Goal: Task Accomplishment & Management: Use online tool/utility

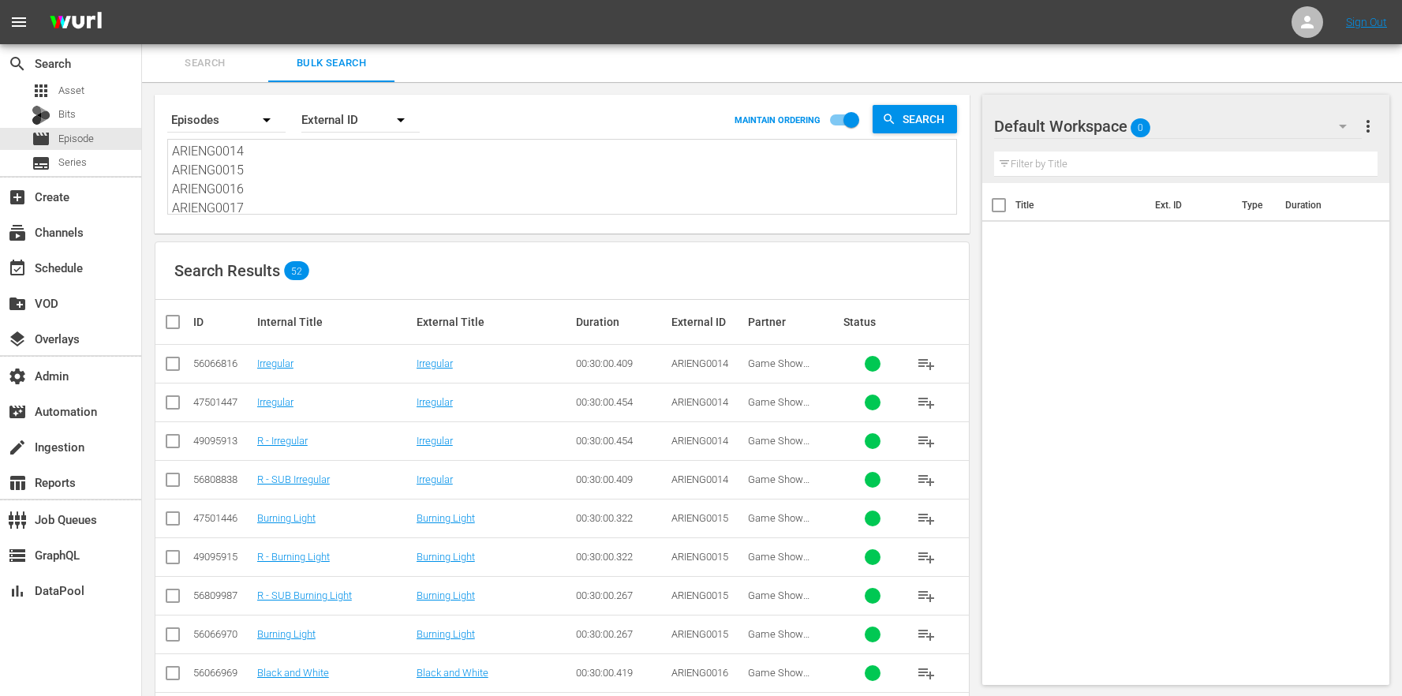
scroll to position [172, 0]
click at [298, 185] on textarea "ARIENG0014 ARIENG0015 ARIENG0016 ARIENG0017 ARIENG0018 ARIENG0019 ARIENG0020 AR…" at bounding box center [564, 178] width 784 height 72
drag, startPoint x: 275, startPoint y: 204, endPoint x: 226, endPoint y: 30, distance: 180.3
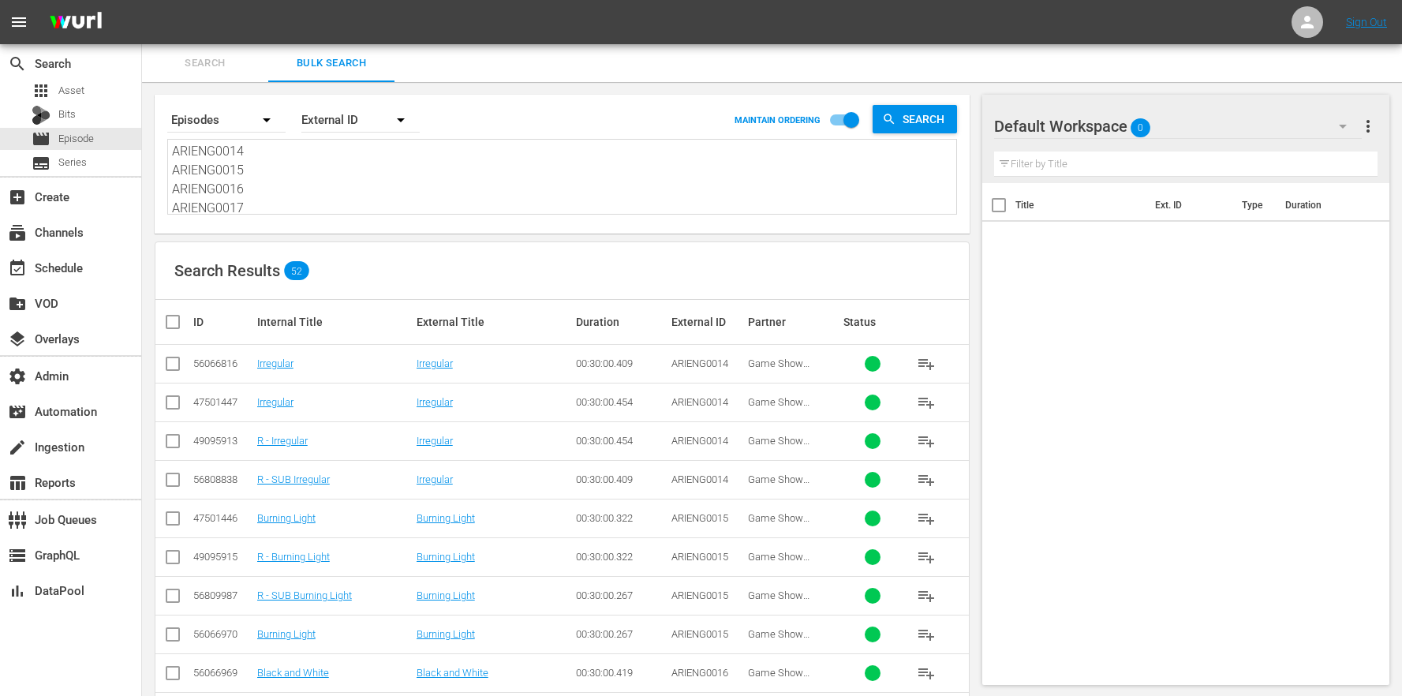
paste textarea "SDENG0001 ASDENG0002 ASDENG0003 ASDENG0004 ASDENG0005 ASDENG0006 ASDENG0007 ASD…"
click at [372, 178] on textarea "ASDENG0001 ASDENG0002 ASDENG0003 ASDENG0004 ASDENG0005 ASDENG0006 ASDENG0007 AS…" at bounding box center [564, 178] width 784 height 72
click at [349, 202] on textarea "ASDENG0001 ASDENG0002 ASDENG0003 ASDENG0004 ASDENG0005 ASDENG0006 ASDENG0007 AS…" at bounding box center [564, 178] width 784 height 72
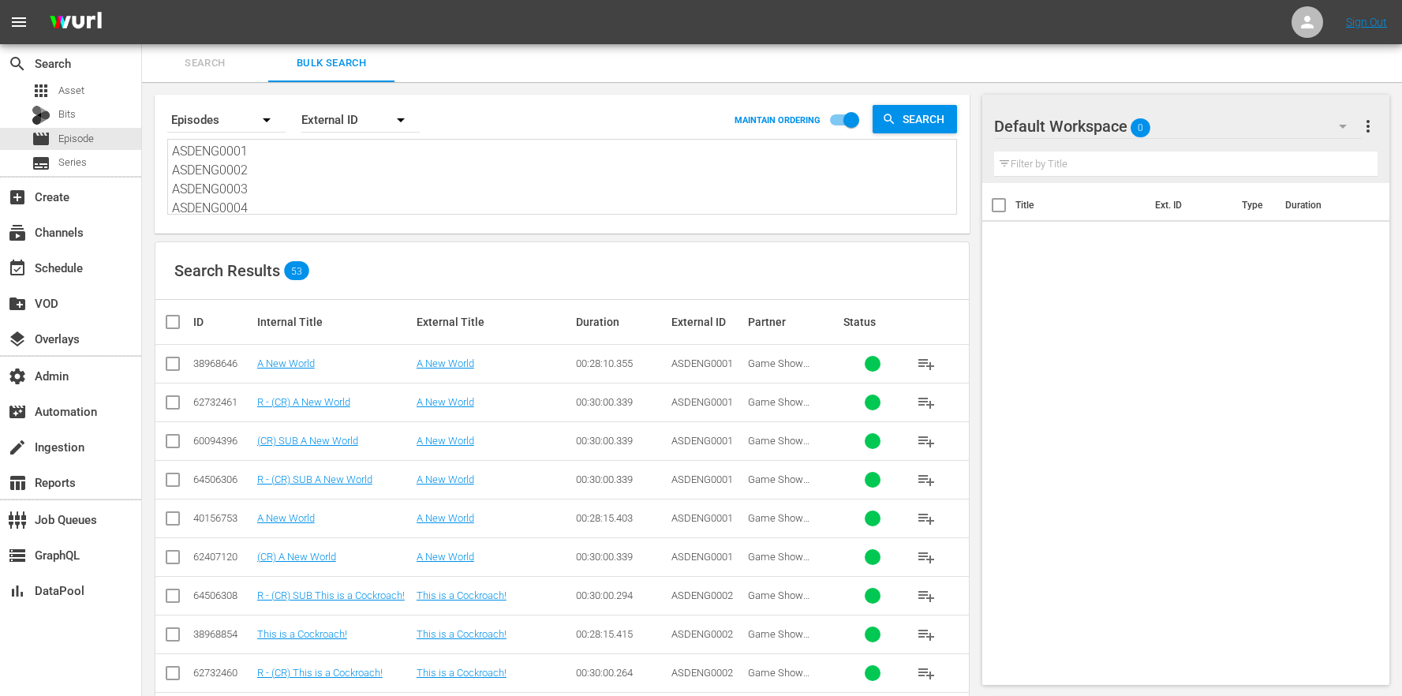
drag, startPoint x: 300, startPoint y: 207, endPoint x: 202, endPoint y: 12, distance: 218.7
paste textarea "UENG0001 ASUENG0002 ASUENG0003 ASUENG0004 ASUENG0005 ASUENG0006 ASUENG0007 ASUE…"
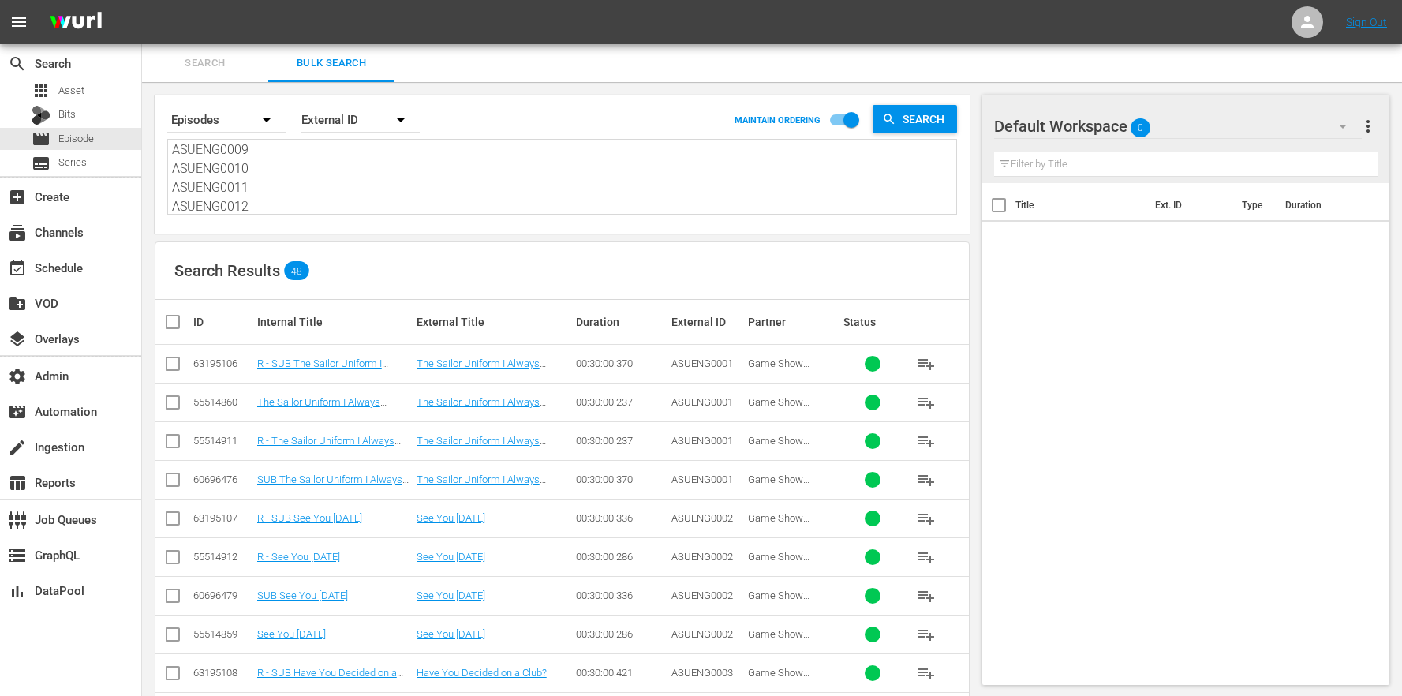
click at [497, 192] on textarea "ASUENG0001 ASUENG0002 ASUENG0003 ASUENG0004 ASUENG0005 ASUENG0006 ASUENG0007 AS…" at bounding box center [564, 178] width 784 height 72
drag, startPoint x: 368, startPoint y: 201, endPoint x: 217, endPoint y: 12, distance: 242.4
paste textarea "RIENG0001 ARIENG0002 ARIENG0003 ARIENG0004 ARIENG0005 ARIENG0006 ARIENG0007 ARI…"
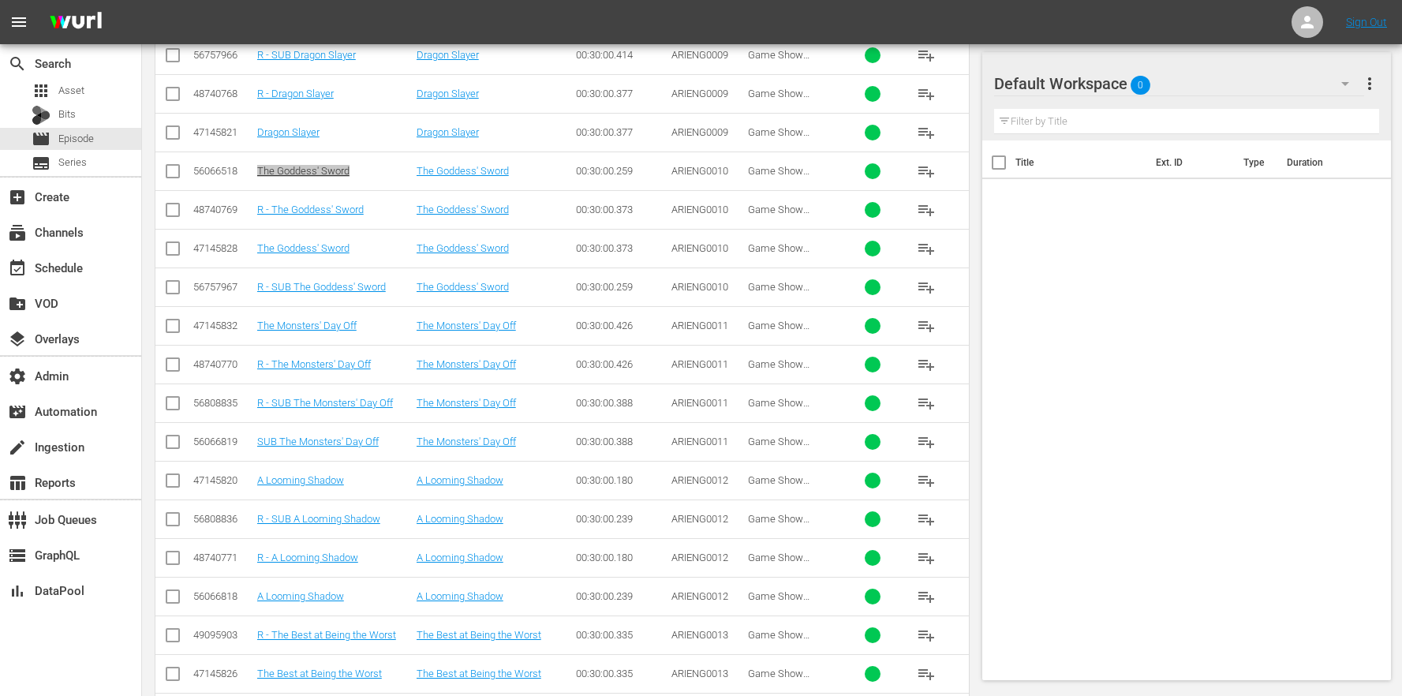
scroll to position [1645, 0]
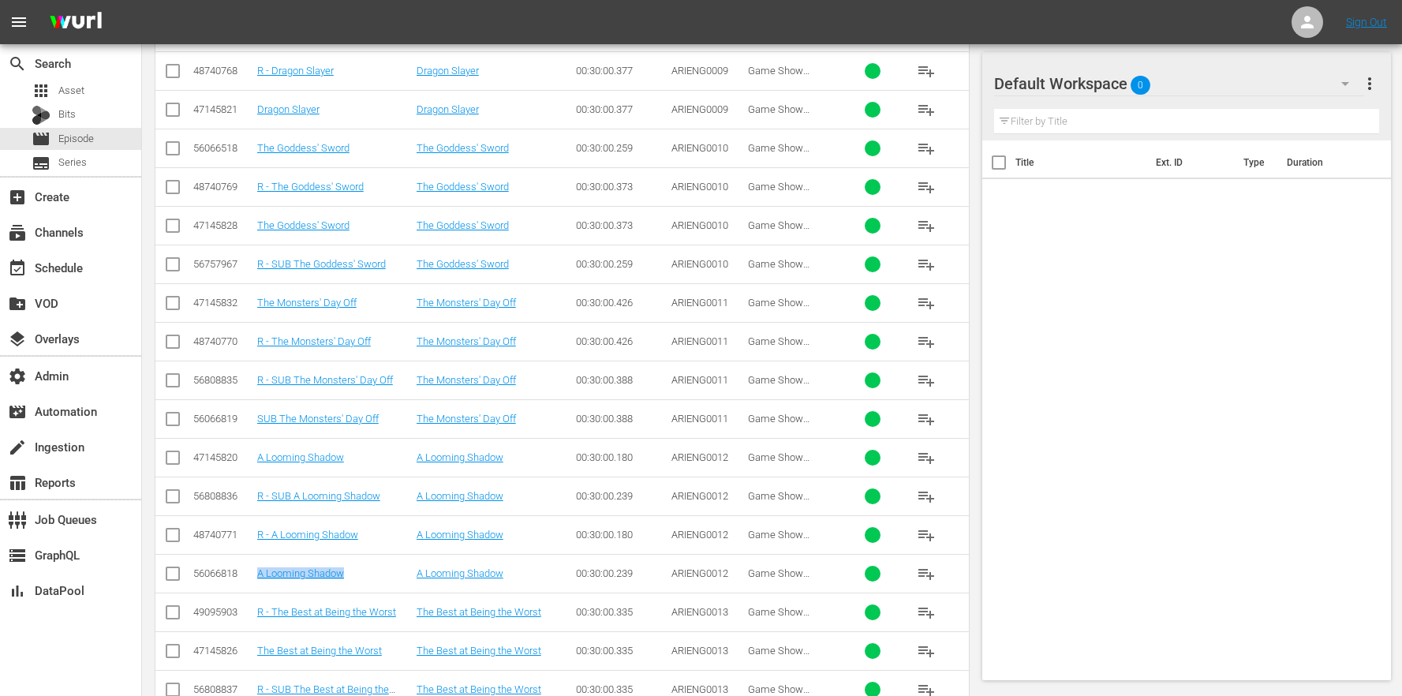
click at [398, 575] on div "A Looming Shadow" at bounding box center [334, 573] width 155 height 12
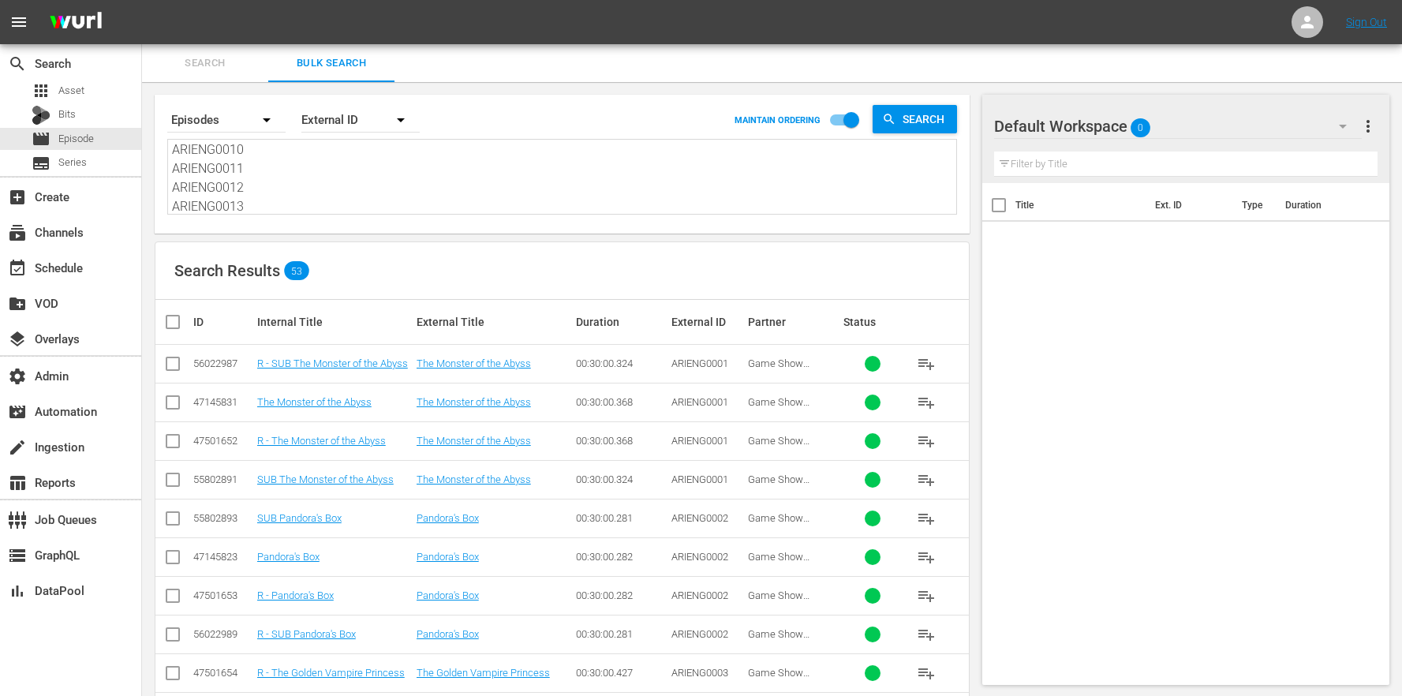
scroll to position [0, 0]
click at [298, 192] on textarea "ARIENG0001 ARIENG0002 ARIENG0003 ARIENG0004 ARIENG0005 ARIENG0006 ARIENG0007 AR…" at bounding box center [564, 178] width 784 height 72
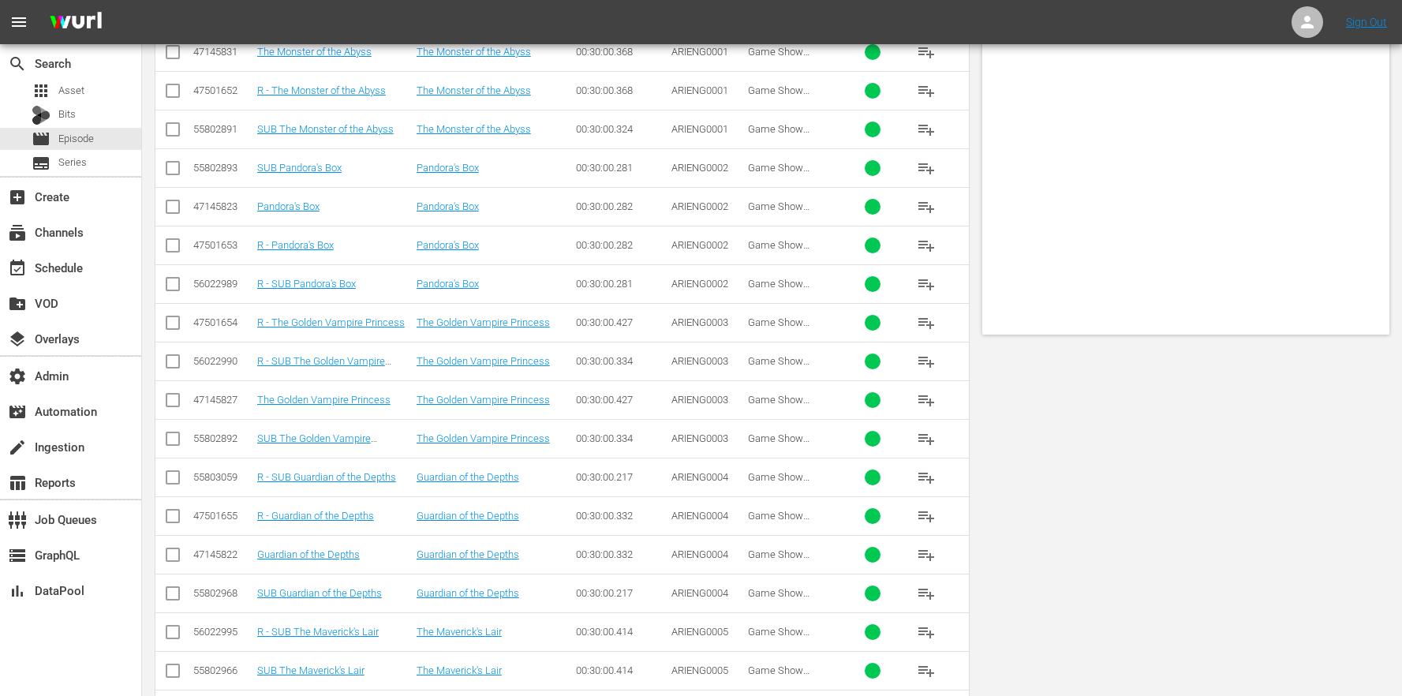
scroll to position [0, 0]
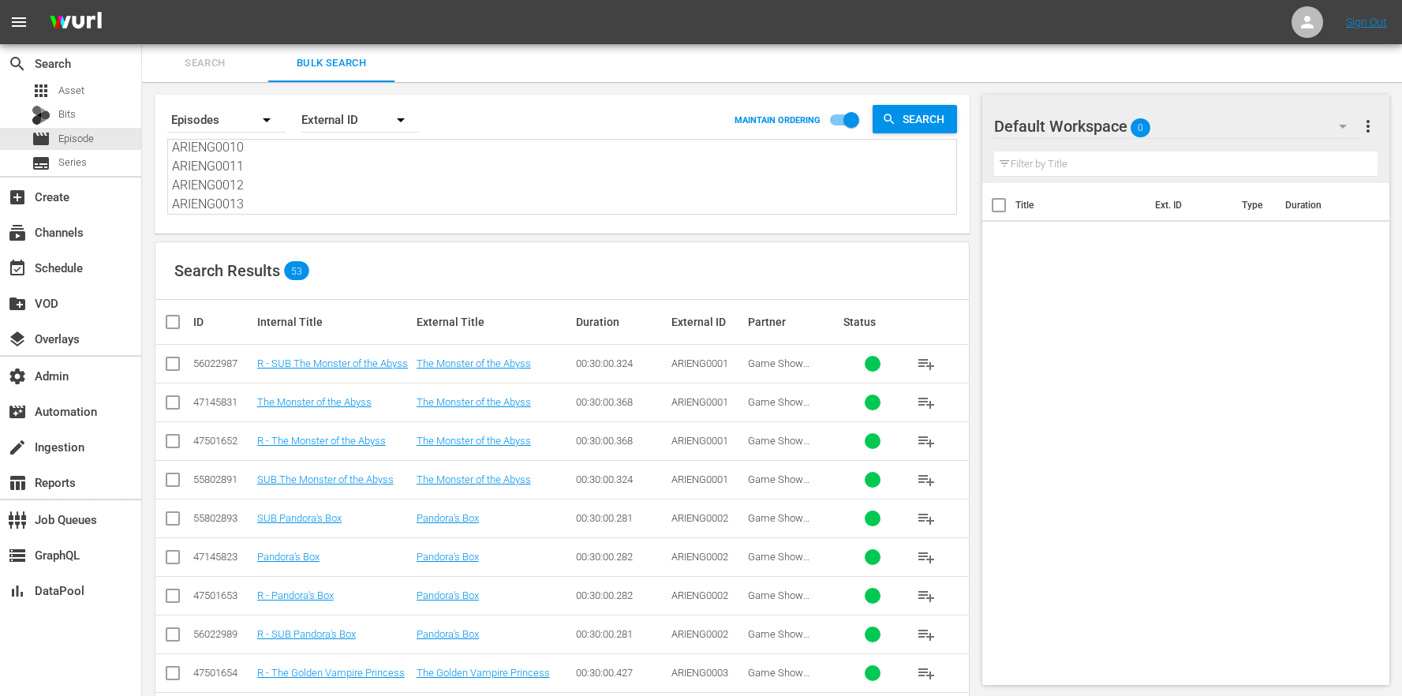
drag, startPoint x: 419, startPoint y: 226, endPoint x: 374, endPoint y: 214, distance: 46.7
click at [419, 226] on div "Search By Episodes Order By External ID MAINTAIN ORDERING Search ARIENG0001 ARI…" at bounding box center [562, 164] width 815 height 139
drag, startPoint x: 374, startPoint y: 214, endPoint x: 368, endPoint y: 204, distance: 11.6
click at [368, 204] on div "ARIENG0001 ARIENG0002 ARIENG0003 ARIENG0004 ARIENG0005 ARIENG0006 ARIENG0007 AR…" at bounding box center [562, 177] width 790 height 76
drag, startPoint x: 368, startPoint y: 204, endPoint x: 292, endPoint y: -53, distance: 267.5
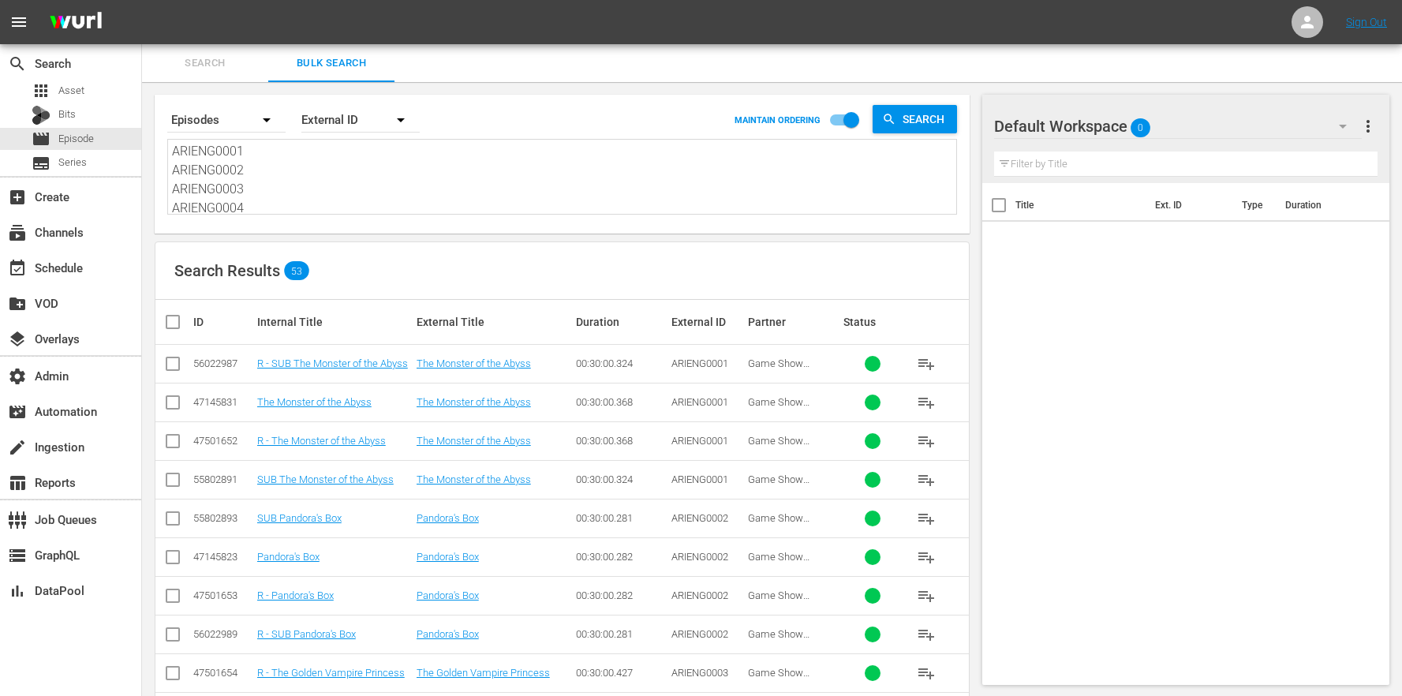
click at [292, 0] on html "menu Sign Out search Search apps Asset Bits movie Episode subtitles Series add_…" at bounding box center [701, 348] width 1402 height 696
paste textarea "14 ARIENG0015 ARIENG0016 ARIENG0017 ARIENG0018 ARIENG0019 ARIENG0020 ARIENG0021…"
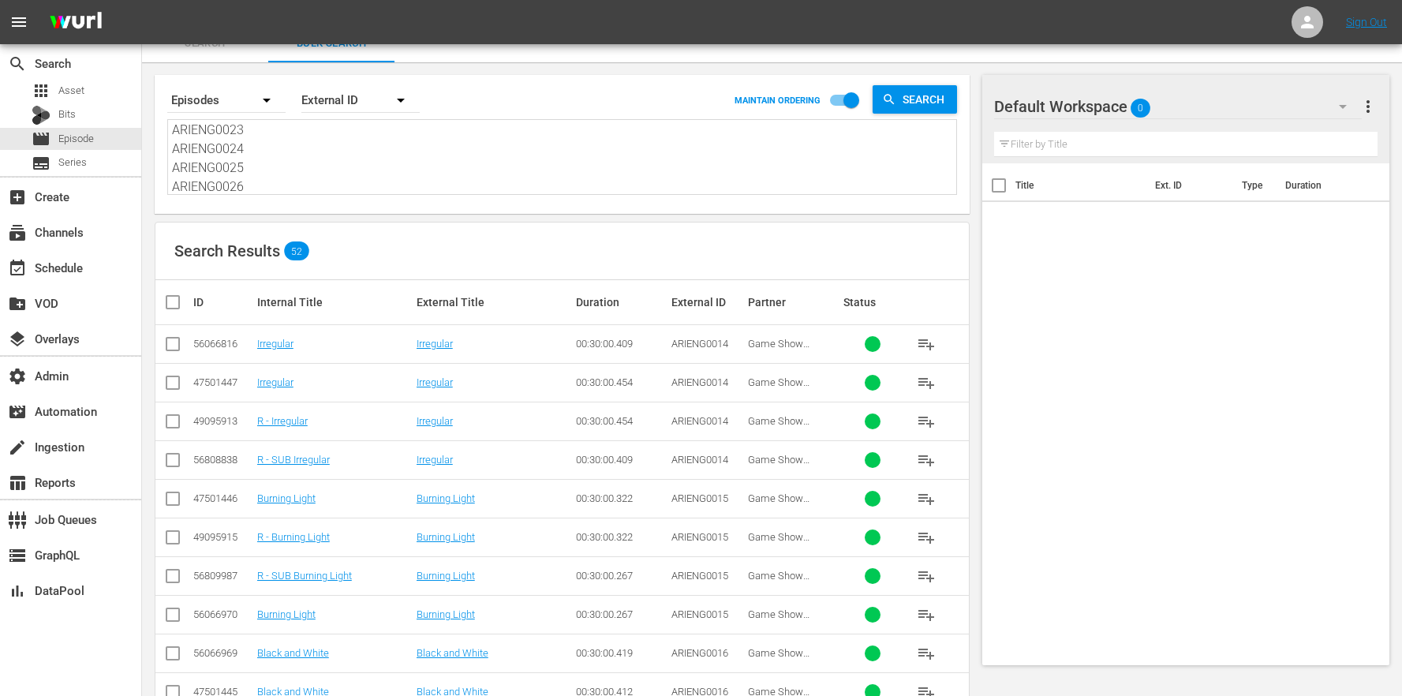
scroll to position [69, 0]
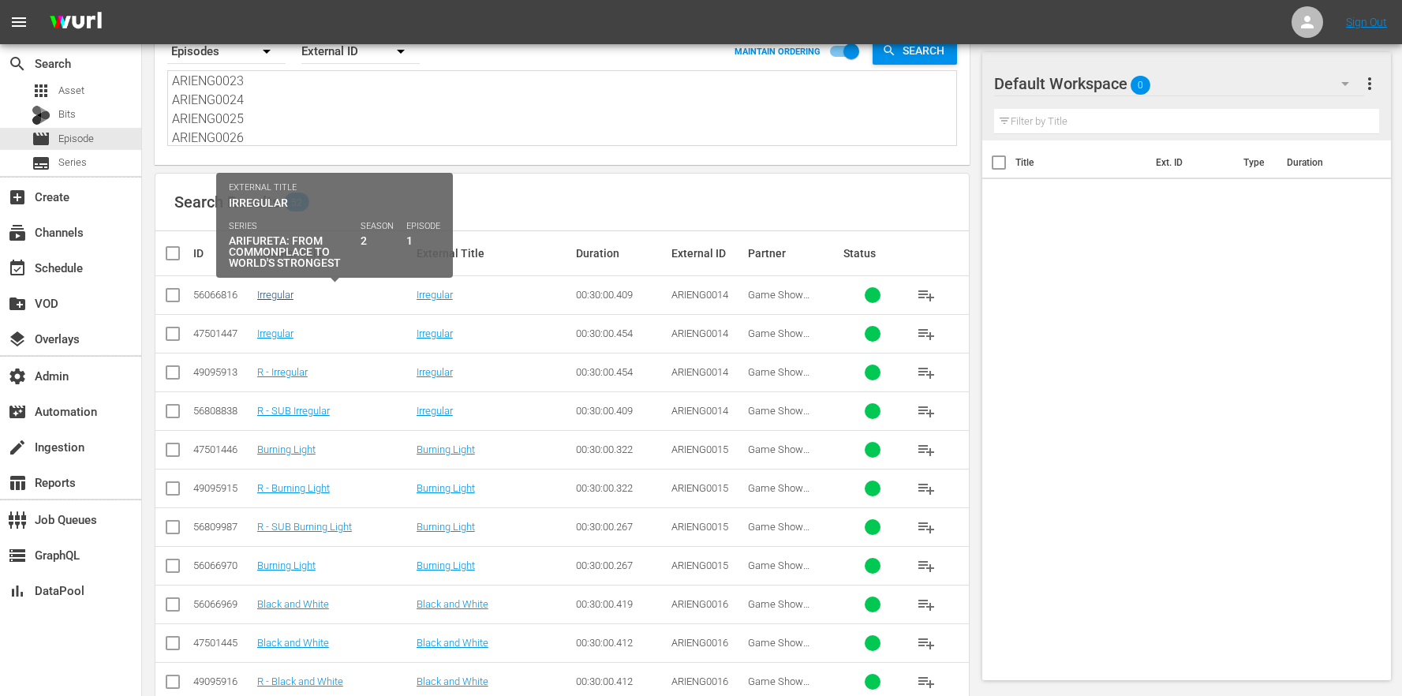
type textarea "ARIENG0014 ARIENG0015 ARIENG0016 ARIENG0017 ARIENG0018 ARIENG0019 ARIENG0020 AR…"
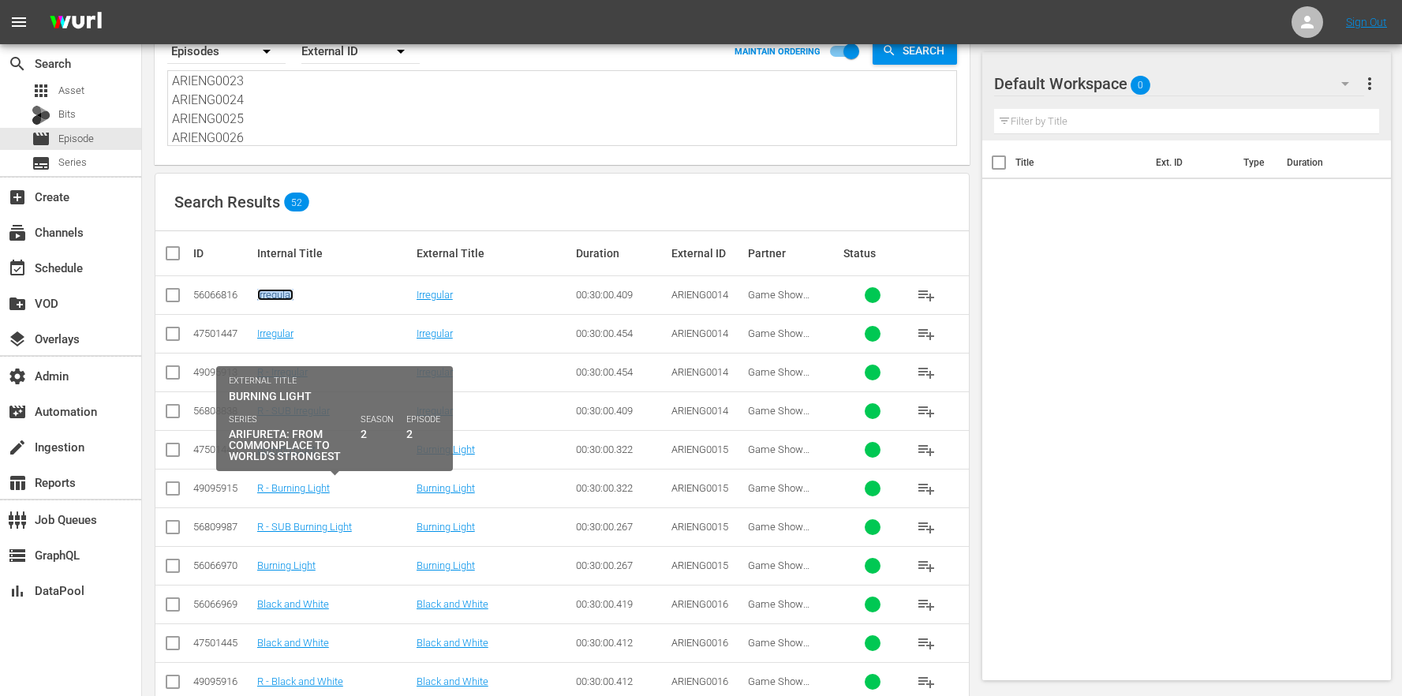
scroll to position [152, 0]
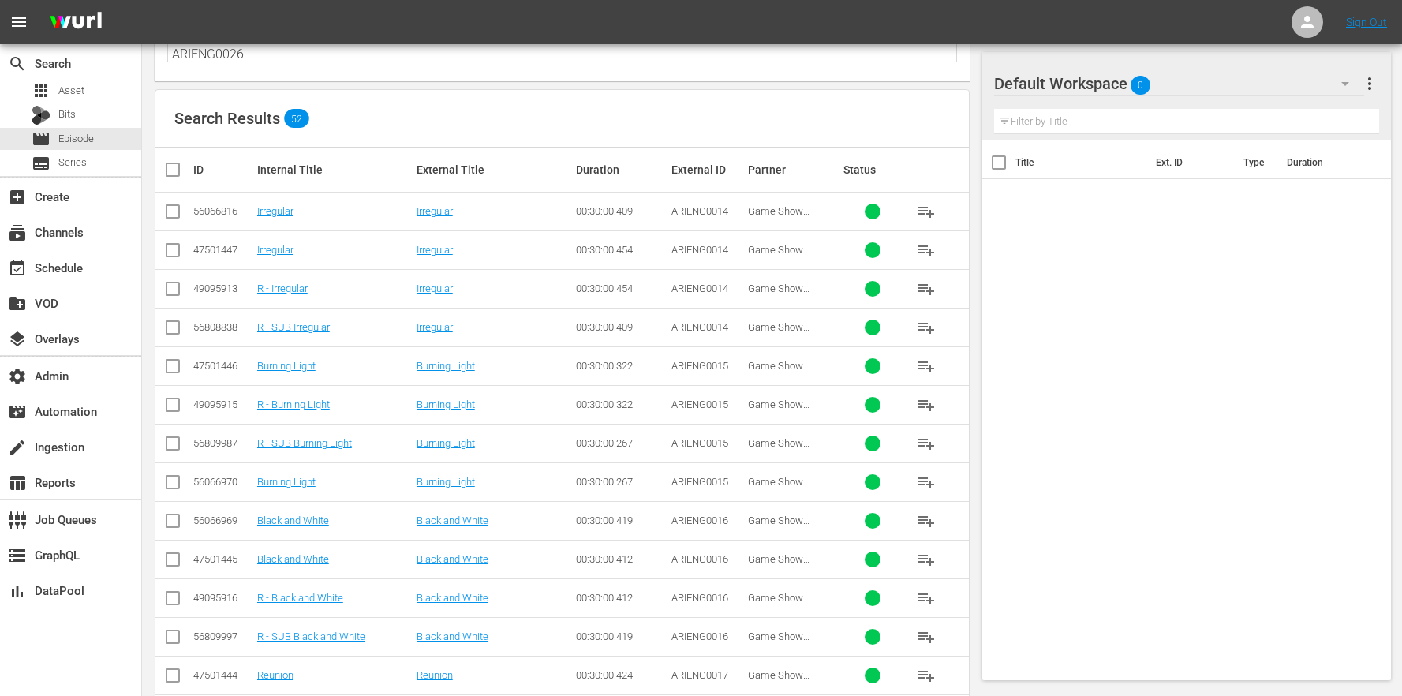
click at [364, 513] on td "Black and White" at bounding box center [334, 520] width 159 height 39
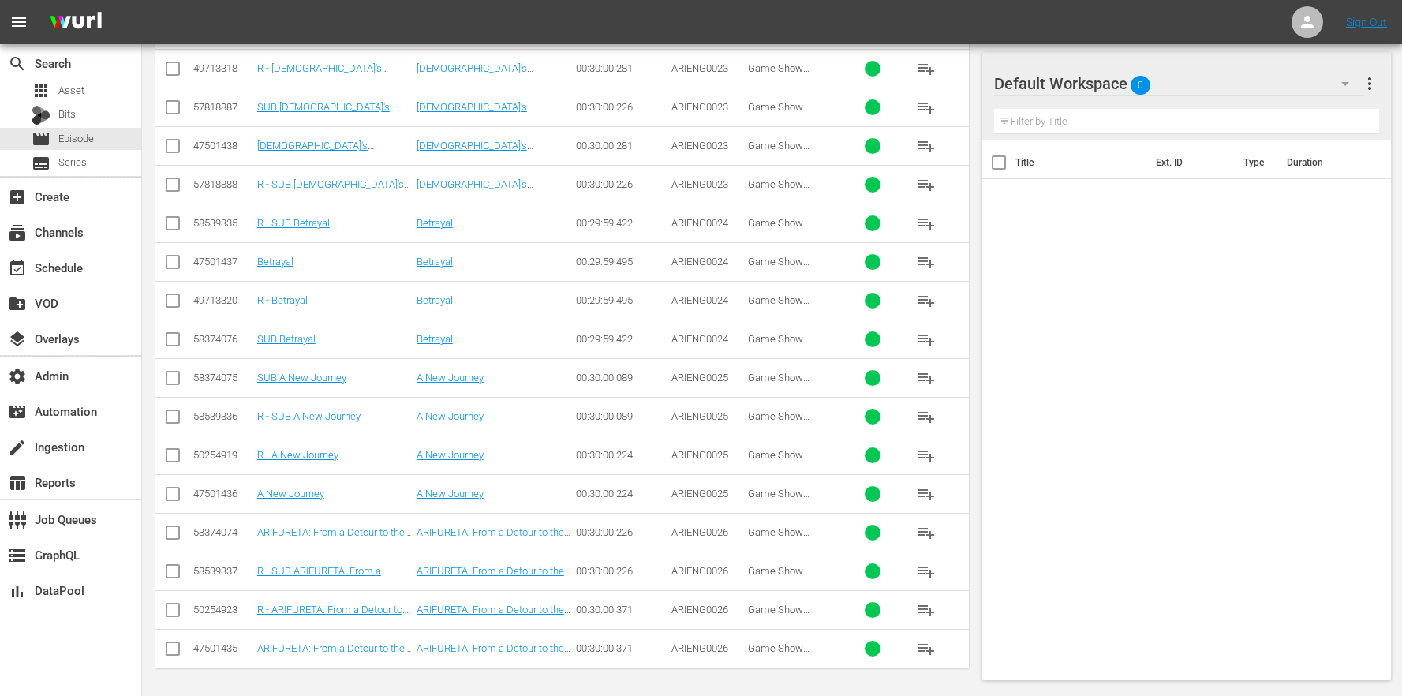
scroll to position [1687, 0]
click at [342, 525] on link "ARIFURETA: From a Detour to the World's Strongest" at bounding box center [330, 537] width 147 height 24
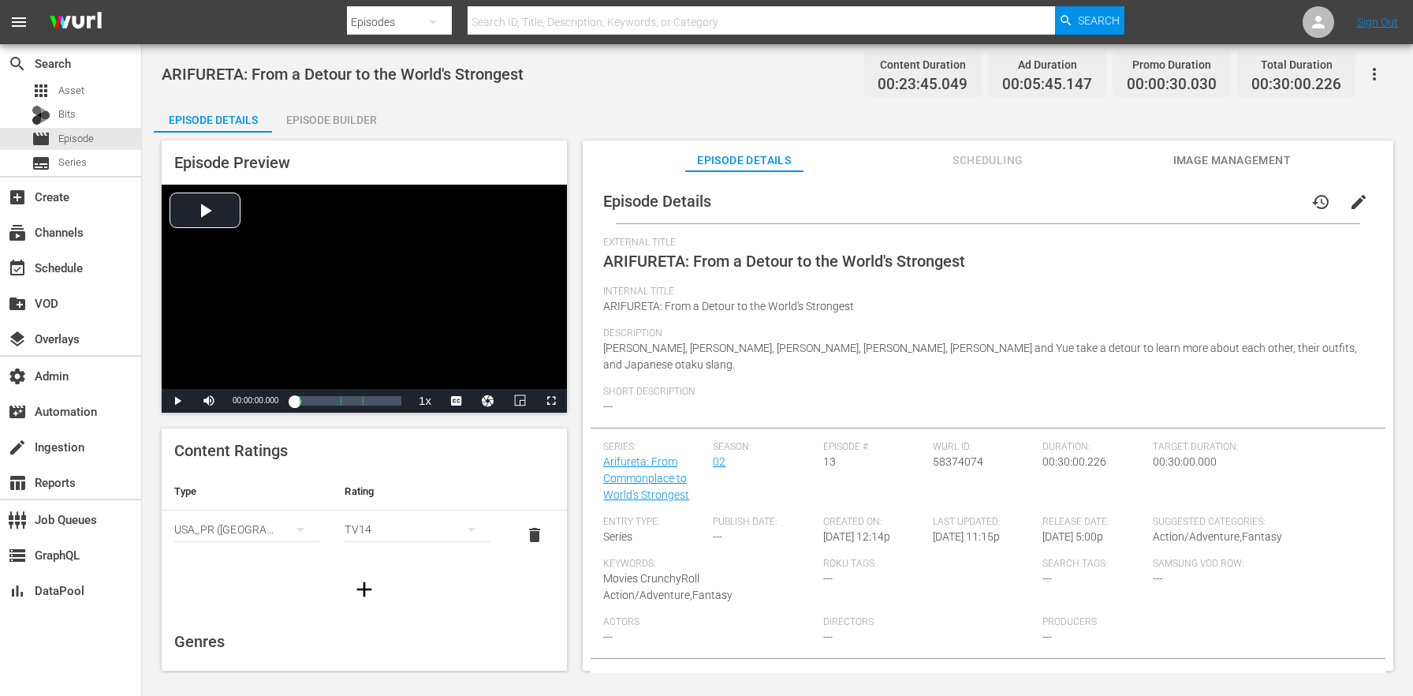
click at [1350, 200] on span "edit" at bounding box center [1359, 201] width 19 height 19
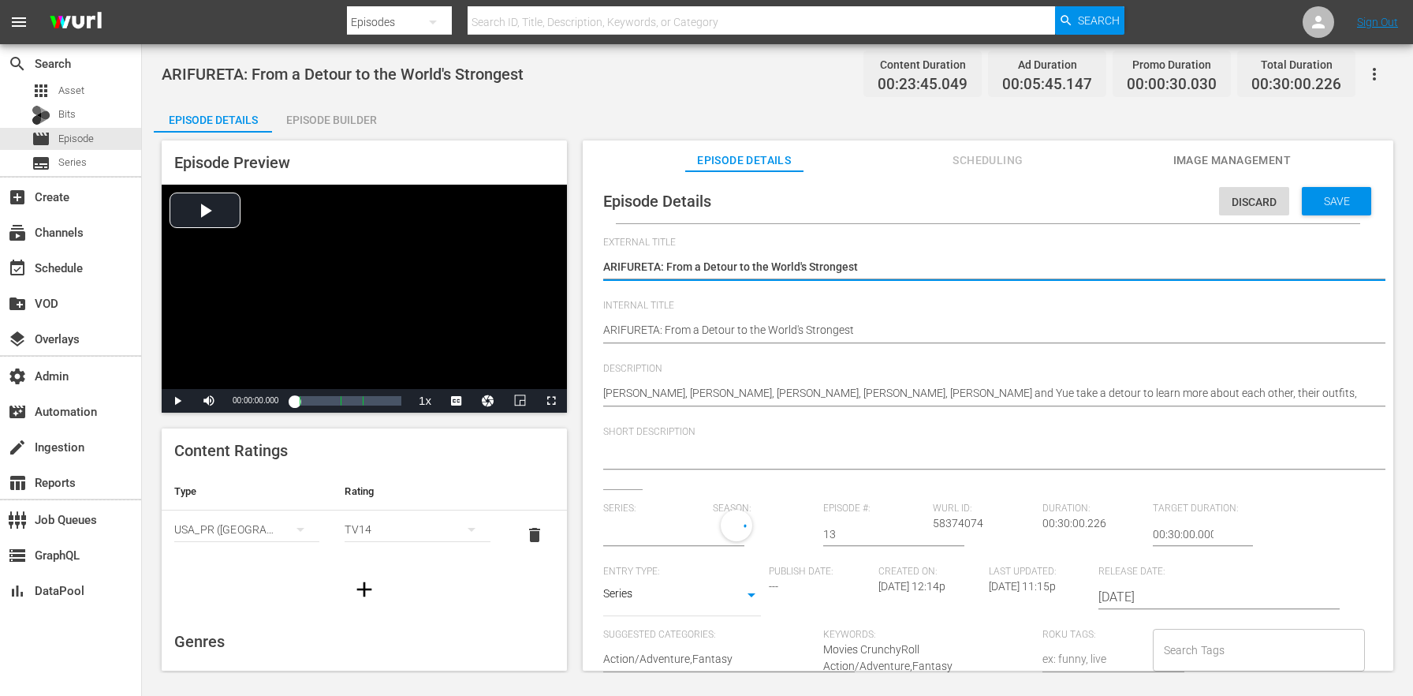
type input "Arifureta: From Commonplace to World's Strongest"
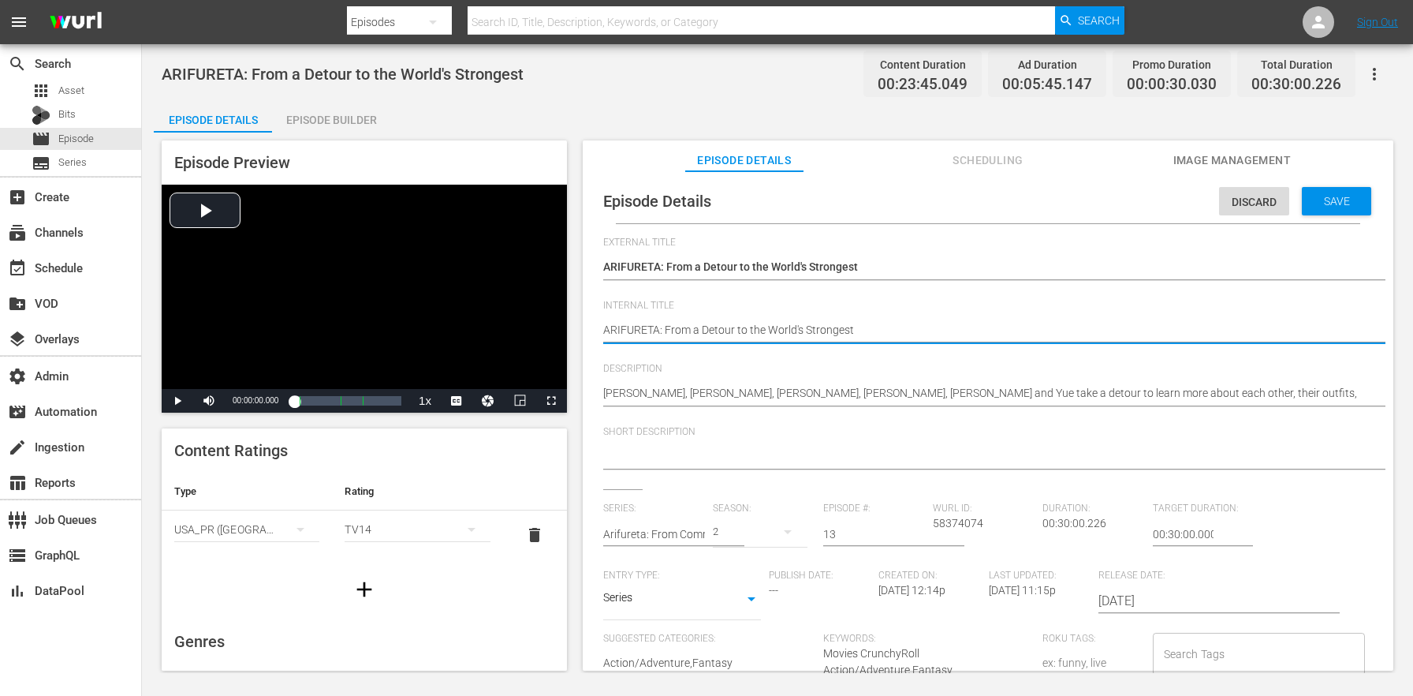
type textarea "SARIFURETA: From a Detour to the World's Strongest"
type textarea "SUARIFURETA: From a Detour to the World's Strongest"
type textarea "SUBARIFURETA: From a Detour to the World's Strongest"
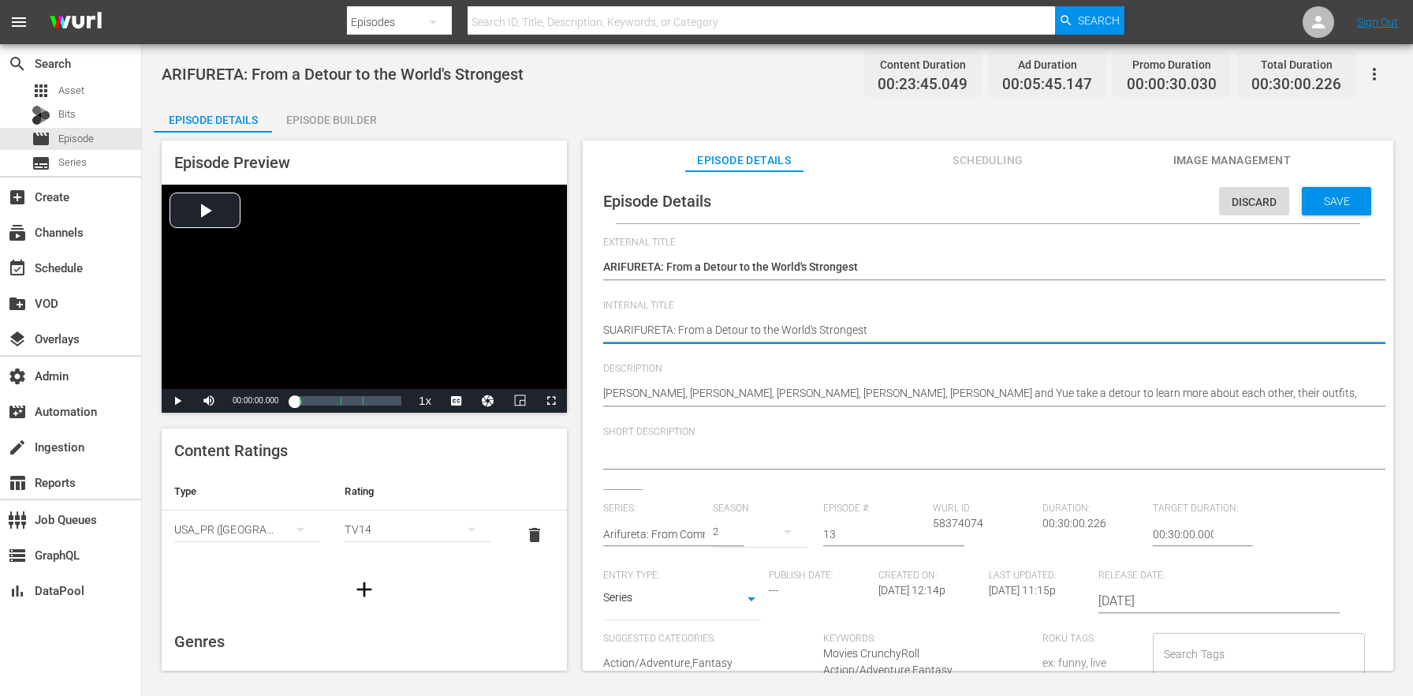
type textarea "SUBARIFURETA: From a Detour to the World's Strongest"
type textarea "SUB ARIFURETA: From a Detour to the World's Strongest"
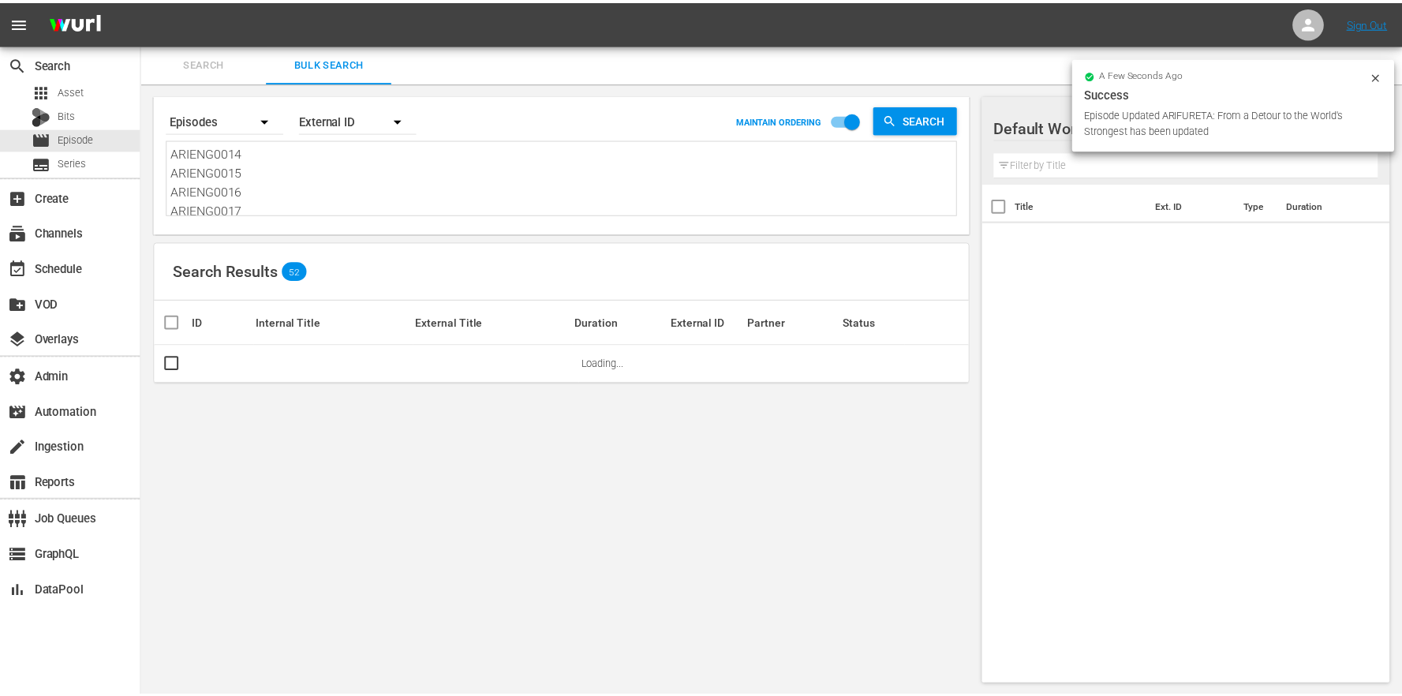
scroll to position [2, 0]
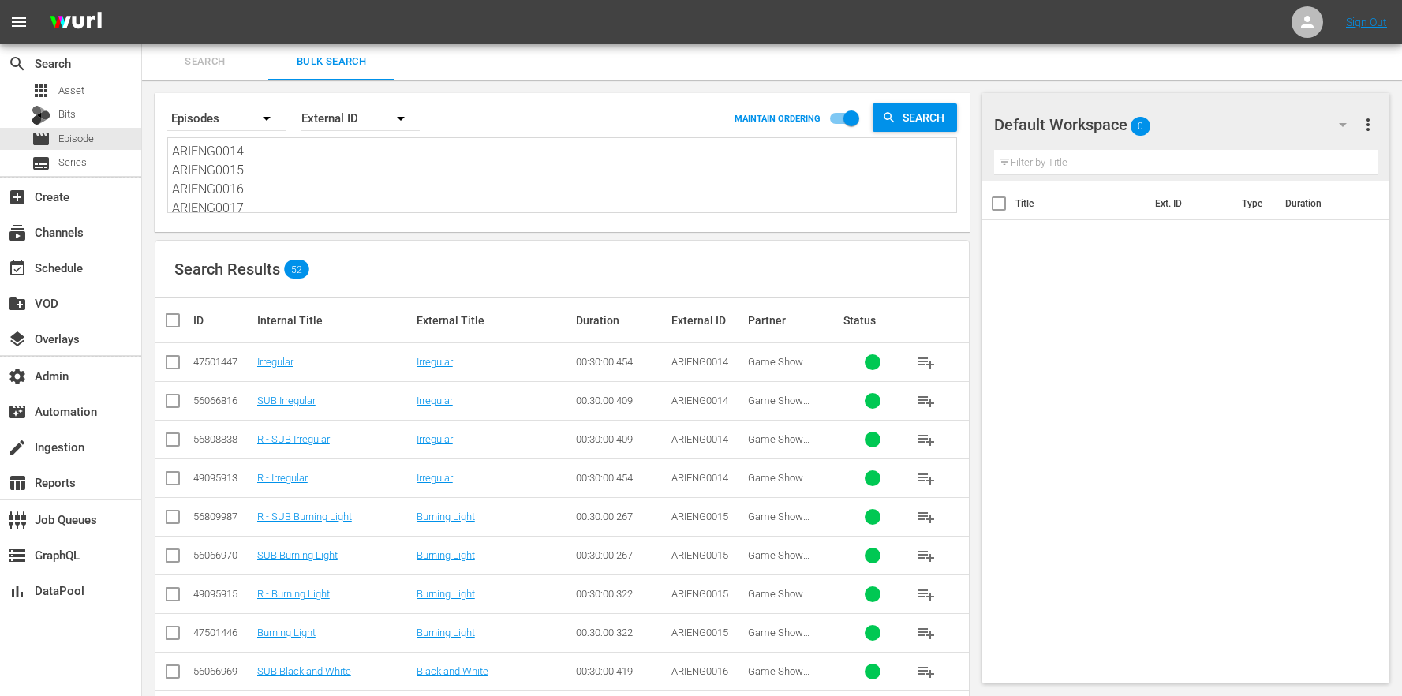
click at [380, 188] on textarea "ARIENG0014 ARIENG0015 ARIENG0016 ARIENG0017 ARIENG0018 ARIENG0019 ARIENG0020 AR…" at bounding box center [564, 178] width 784 height 72
click at [372, 196] on textarea "ARIENG0014 ARIENG0015 ARIENG0016 ARIENG0017 ARIENG0018 ARIENG0019 ARIENG0020 AR…" at bounding box center [564, 178] width 784 height 72
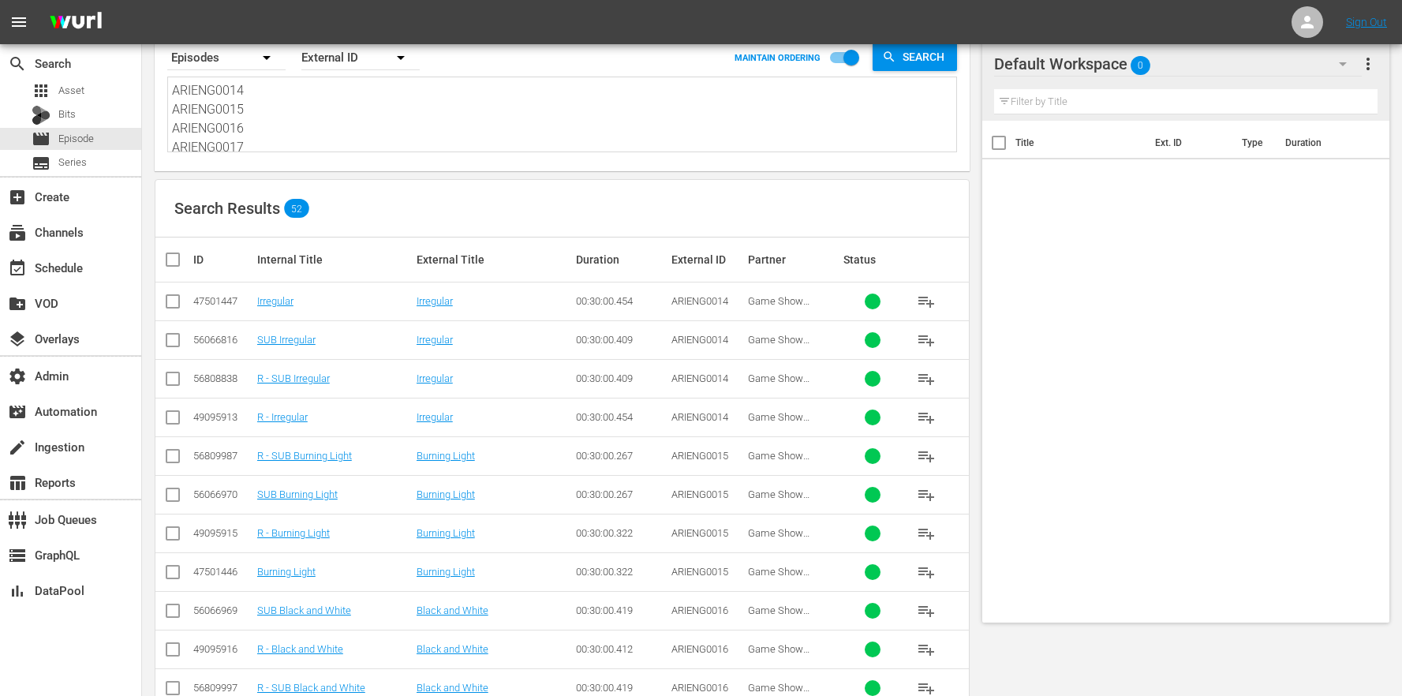
scroll to position [0, 0]
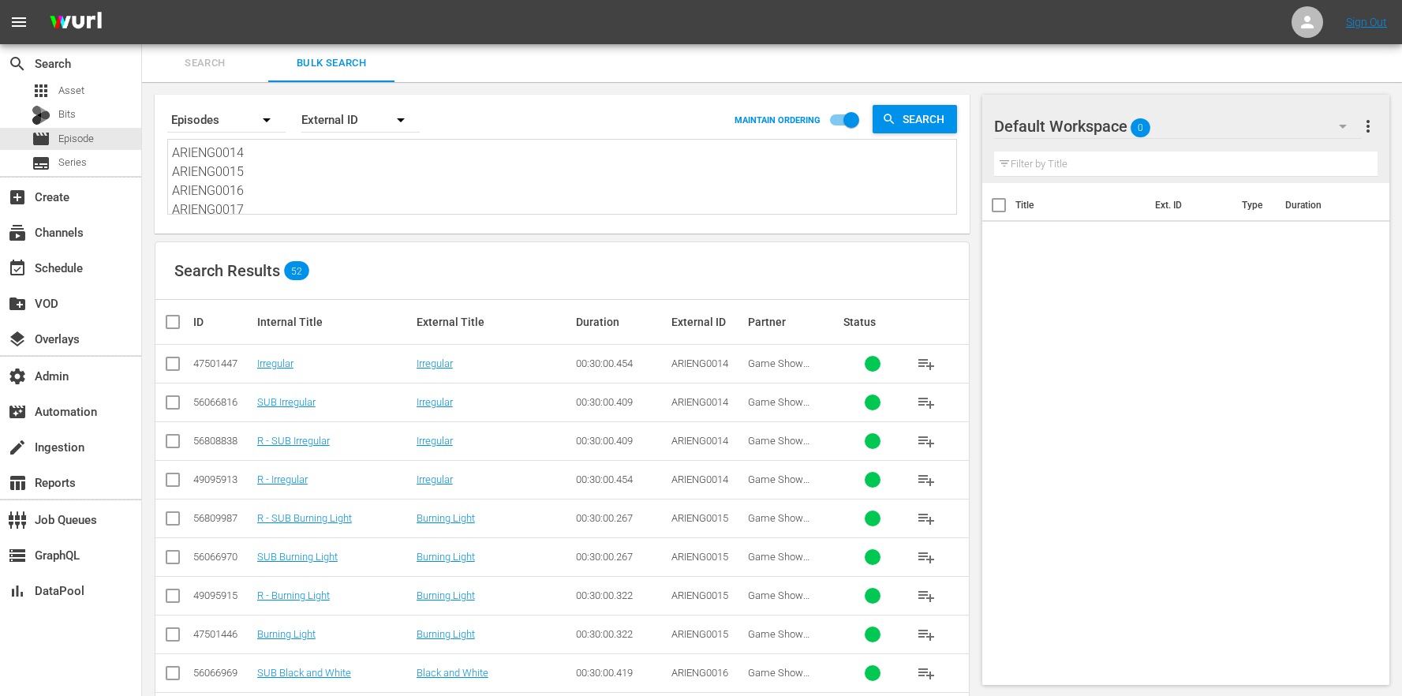
drag, startPoint x: 330, startPoint y: 143, endPoint x: 275, endPoint y: -44, distance: 194.9
click at [275, 0] on html "menu Sign Out search Search apps Asset Bits movie Episode subtitles Series add_…" at bounding box center [701, 348] width 1402 height 696
paste textarea "EURENG0001 EURENG0002 EURENG0003 EURENG0004 EURENG0005 EURENG0006 EURENG0007 EU…"
type textarea "EURENG0001 EURENG0002 EURENG0003 EURENG0004 EURENG0005 EURENG0006 EURENG0007 EU…"
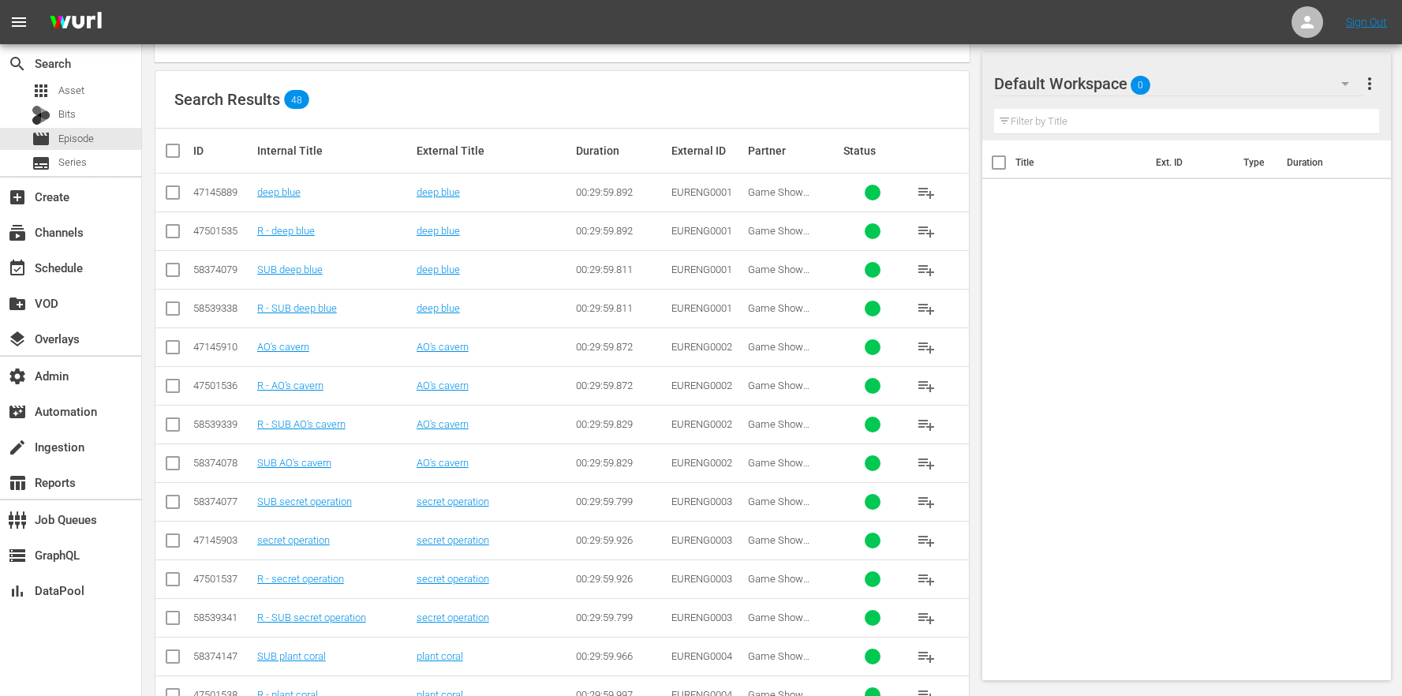
scroll to position [253, 0]
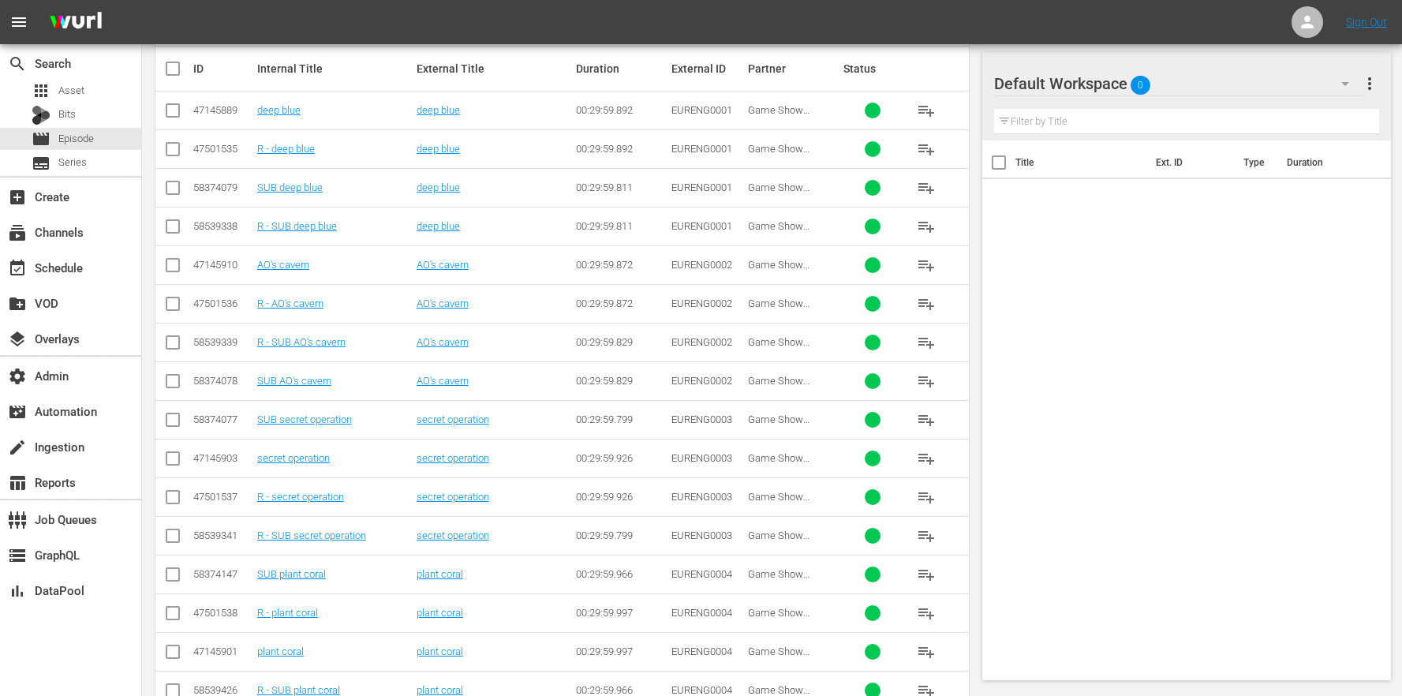
type textarea "EURENG0001 EURENG0002 EURENG0003 EURENG0004 EURENG0005 EURENG0006 EURENG0007 EU…"
click at [372, 450] on td "secret operation" at bounding box center [334, 458] width 159 height 39
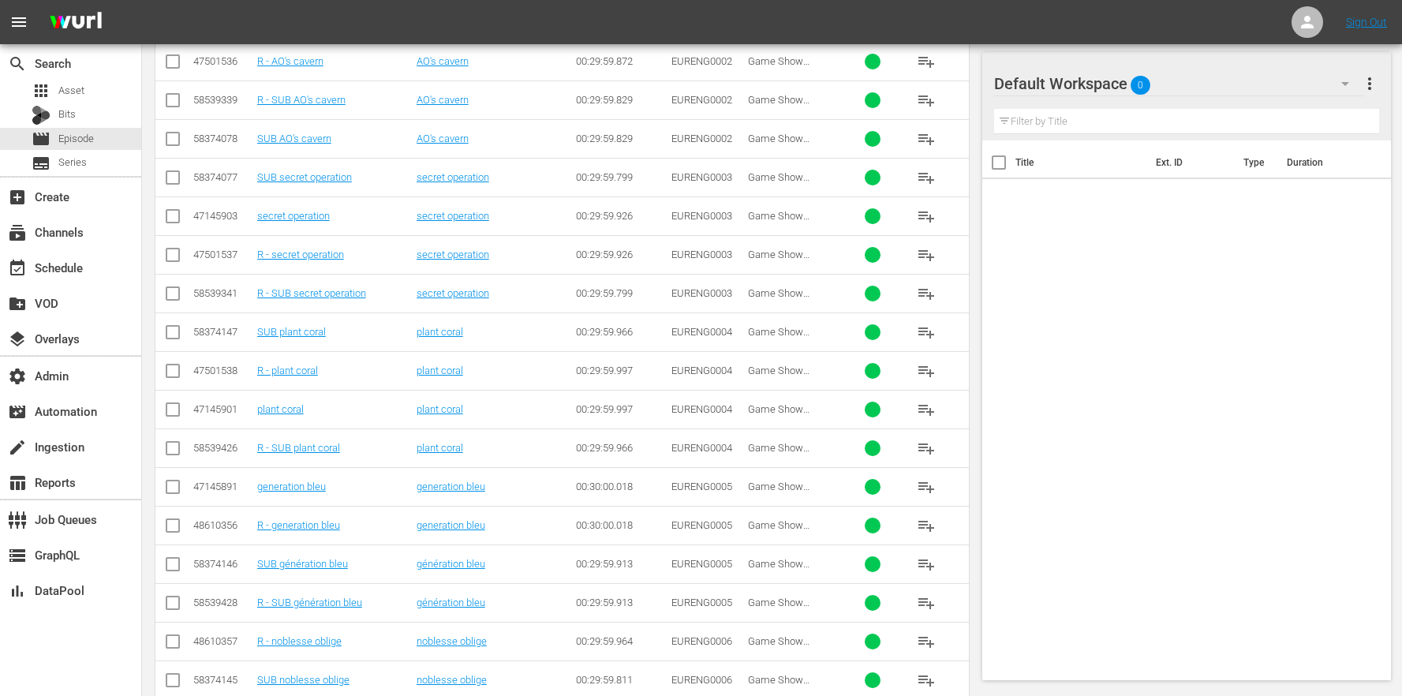
scroll to position [0, 0]
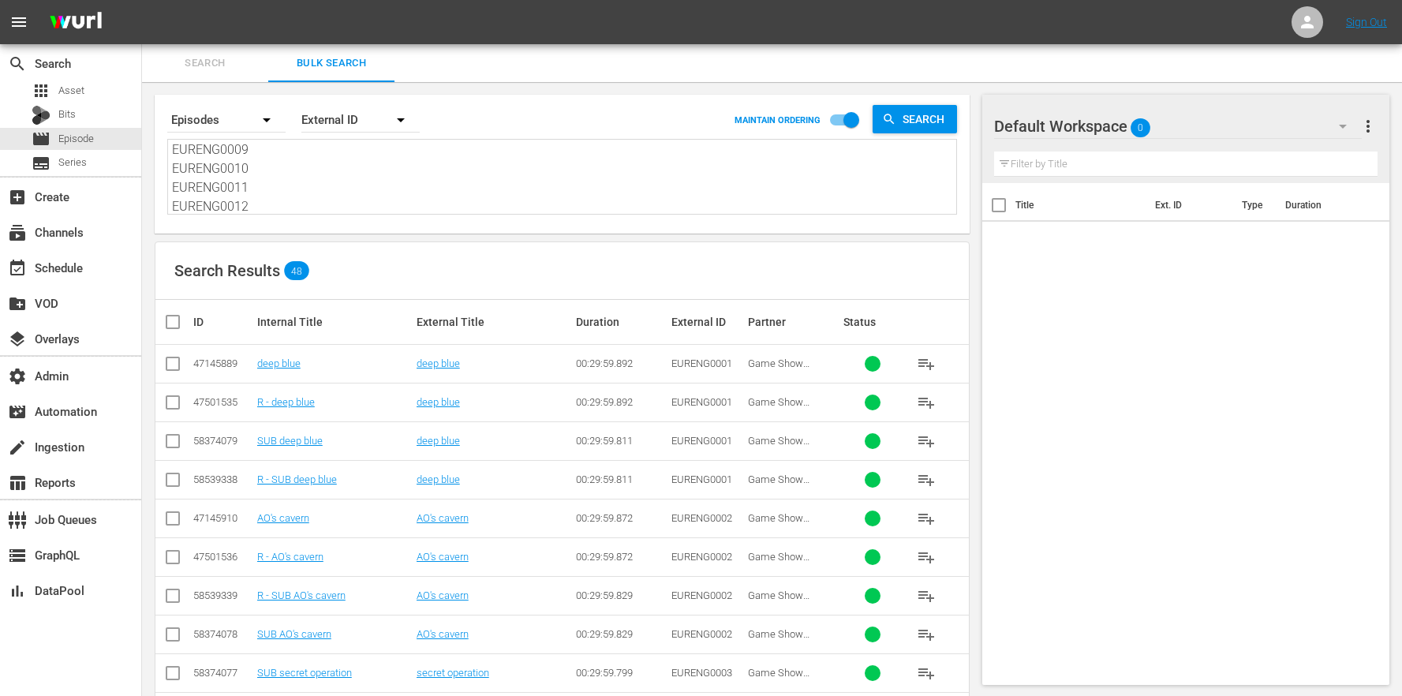
click at [286, 185] on textarea "EURENG0001 EURENG0002 EURENG0003 EURENG0004 EURENG0005 EURENG0006 EURENG0007 EU…" at bounding box center [564, 178] width 784 height 72
drag, startPoint x: 277, startPoint y: 200, endPoint x: 274, endPoint y: 43, distance: 157.8
paste textarea "13 EURENG0014 EURENG0015 EURENG0016 EURENG0017 EURENG0018 EURENG0019 EURENG0020…"
type textarea "EURENG0013 EURENG0014 EURENG0015 EURENG0016 EURENG0017 EURENG0018 EURENG0019 EU…"
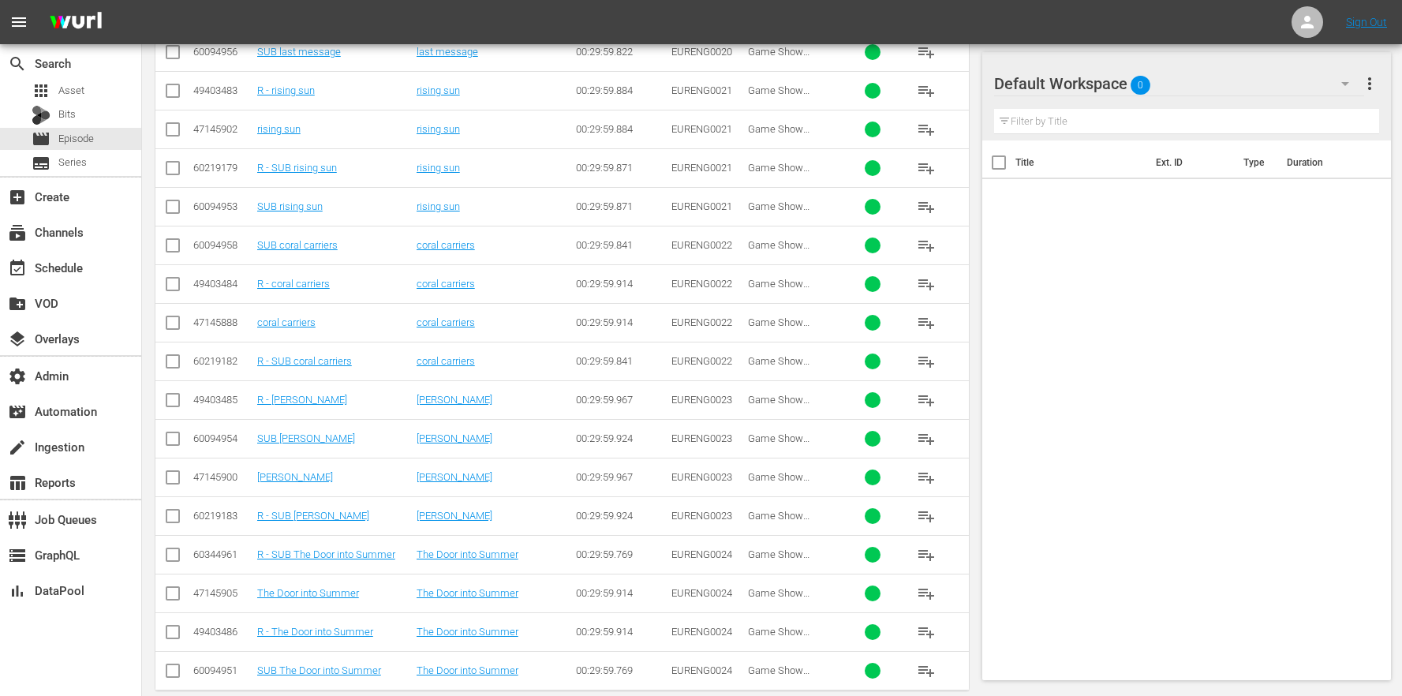
scroll to position [1533, 0]
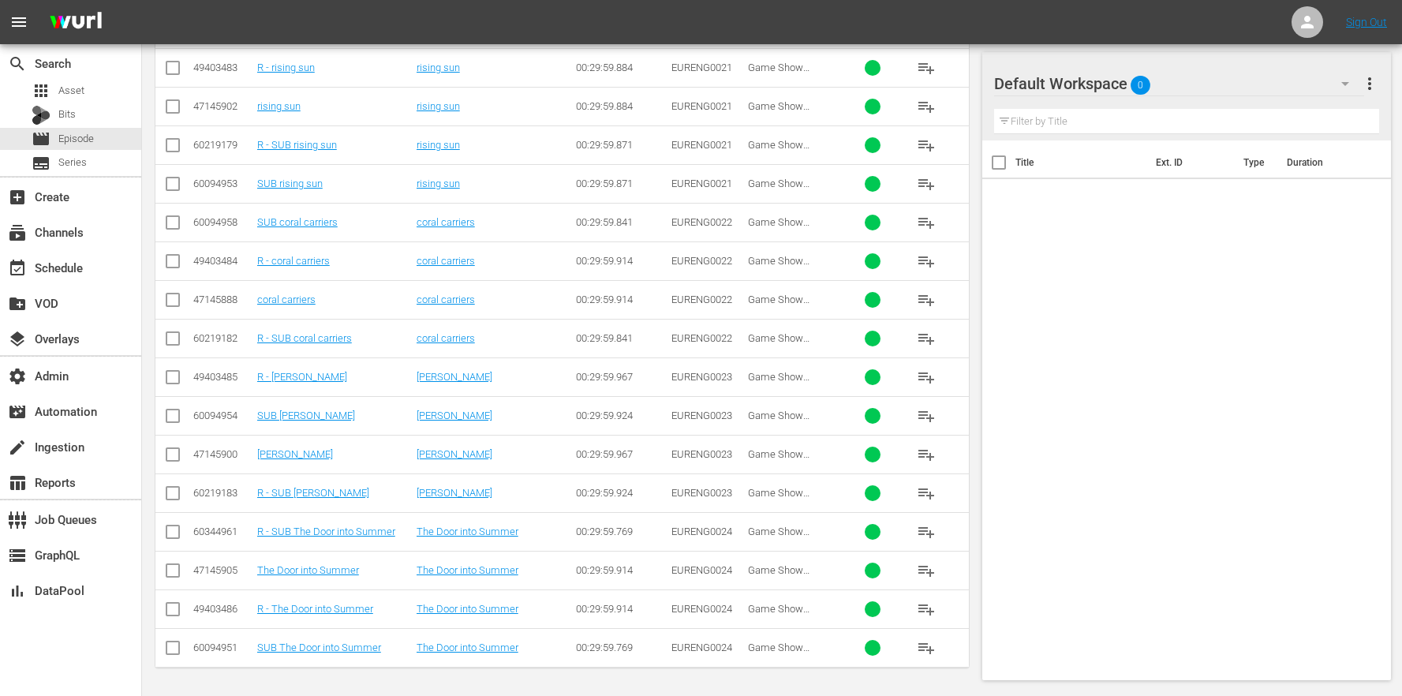
type textarea "EURENG0013 EURENG0014 EURENG0015 EURENG0016 EURENG0017 EURENG0018 EURENG0019 EU…"
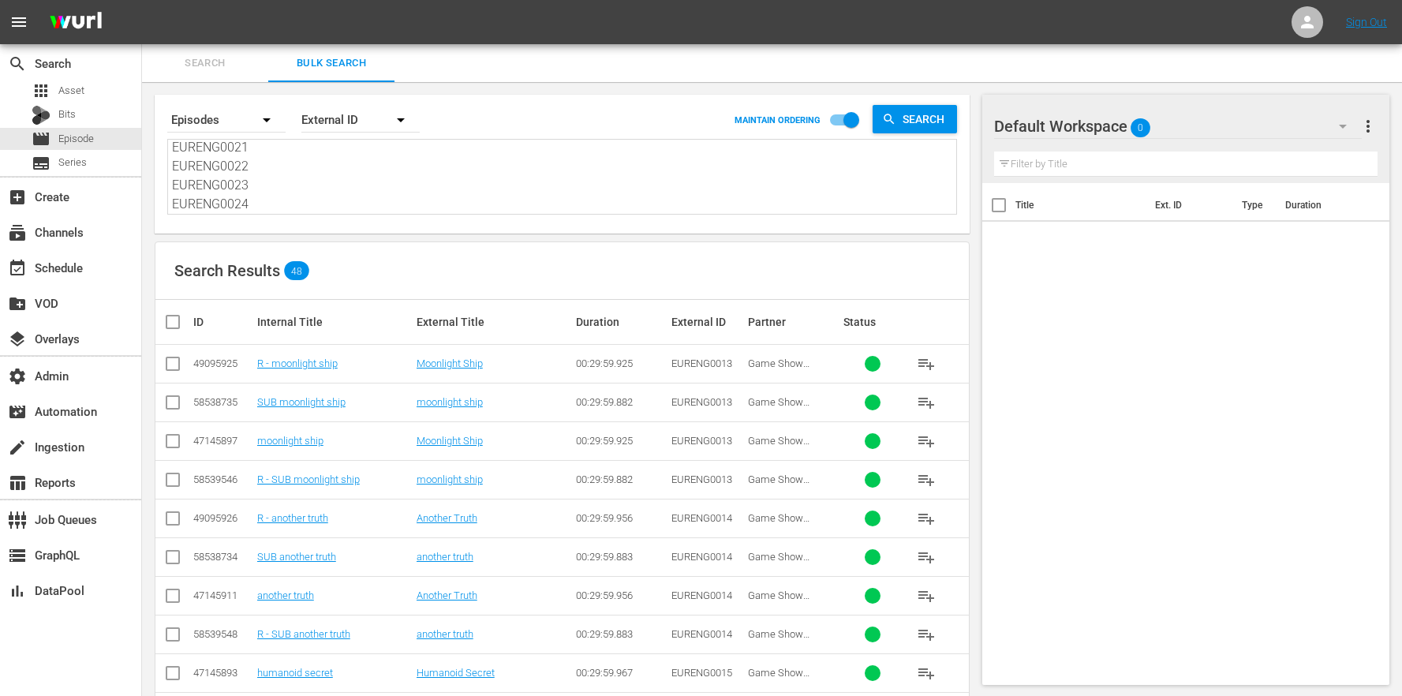
scroll to position [0, 0]
drag, startPoint x: 259, startPoint y: 208, endPoint x: 159, endPoint y: 39, distance: 196.6
paste textarea "LPNENG1001 LPNENG1002 LPNENG1003 LPNENG1004 LPNENG1005 LPNENG1006 LPNENG1007 LP…"
type textarea "LPNENG1001 LPNENG1002 LPNENG1003 LPNENG1004 LPNENG1005 LPNENG1006 LPNENG1007 LP…"
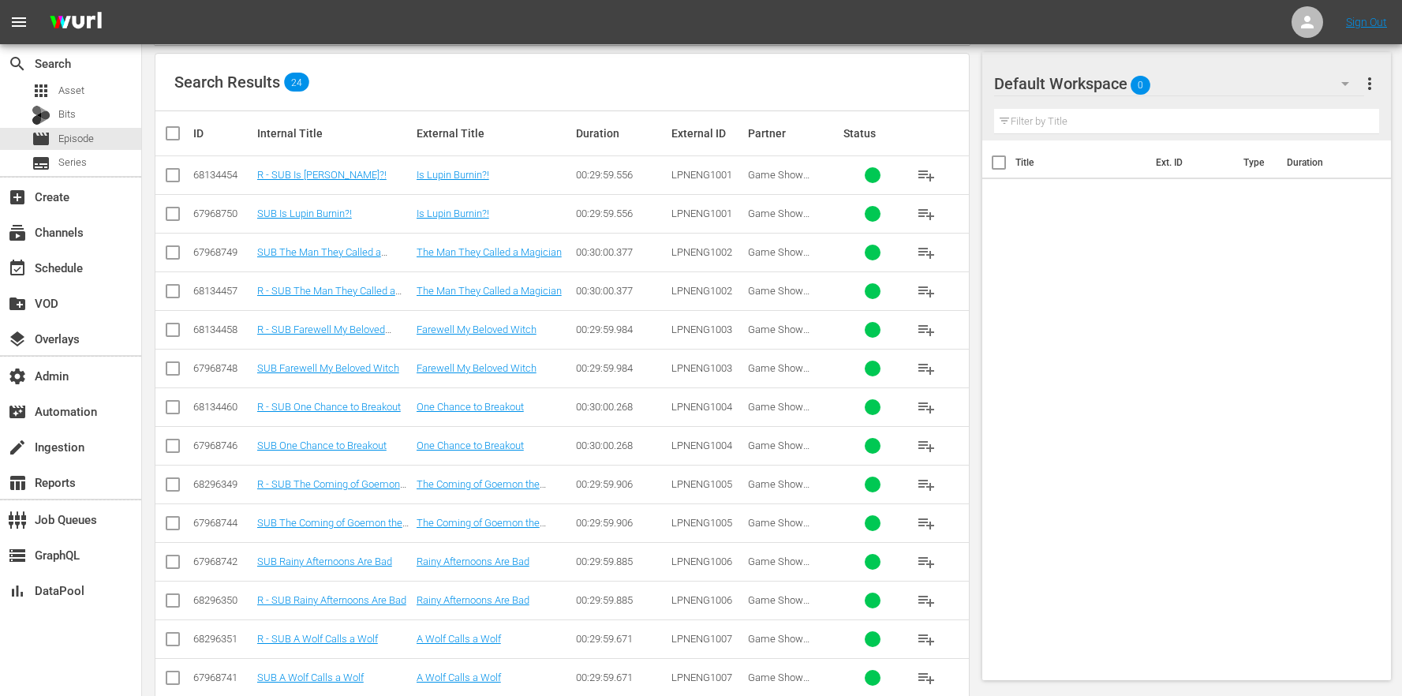
scroll to position [199, 0]
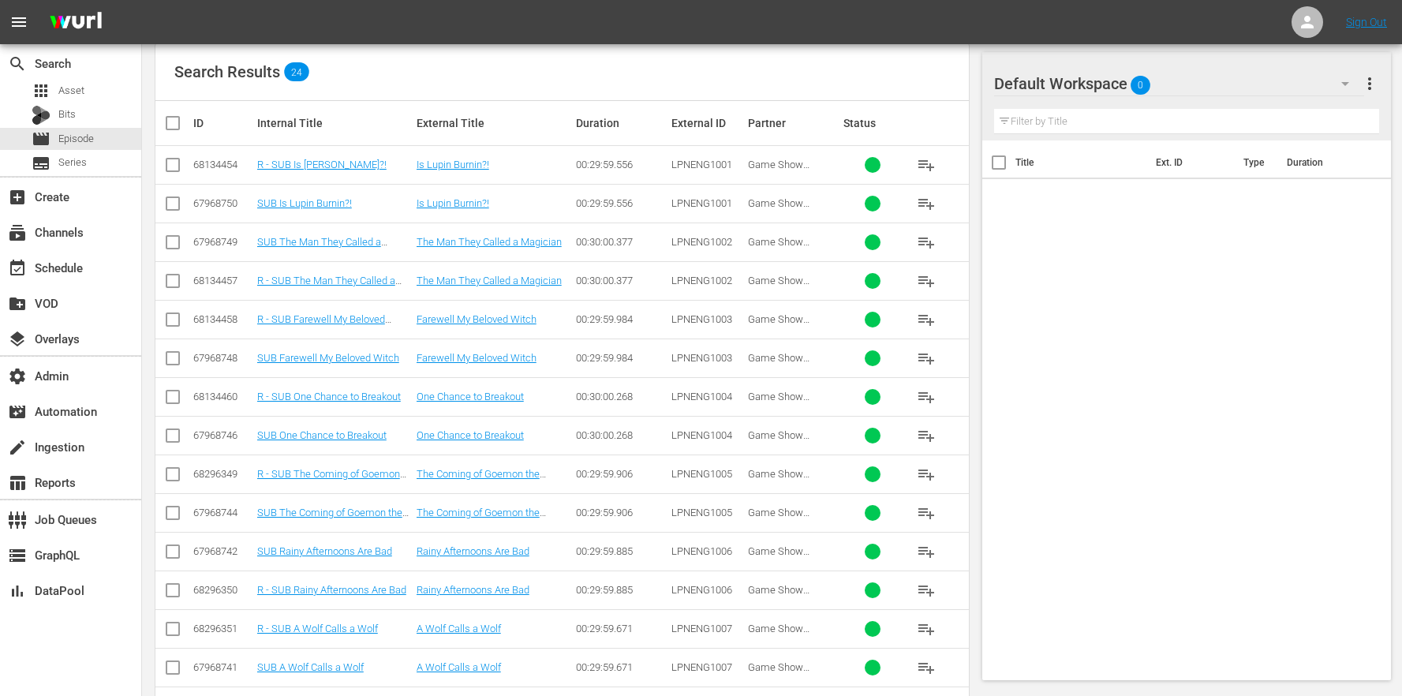
type textarea "LPNENG1001 LPNENG1002 LPNENG1003 LPNENG1004 LPNENG1005 LPNENG1006 LPNENG1007 LP…"
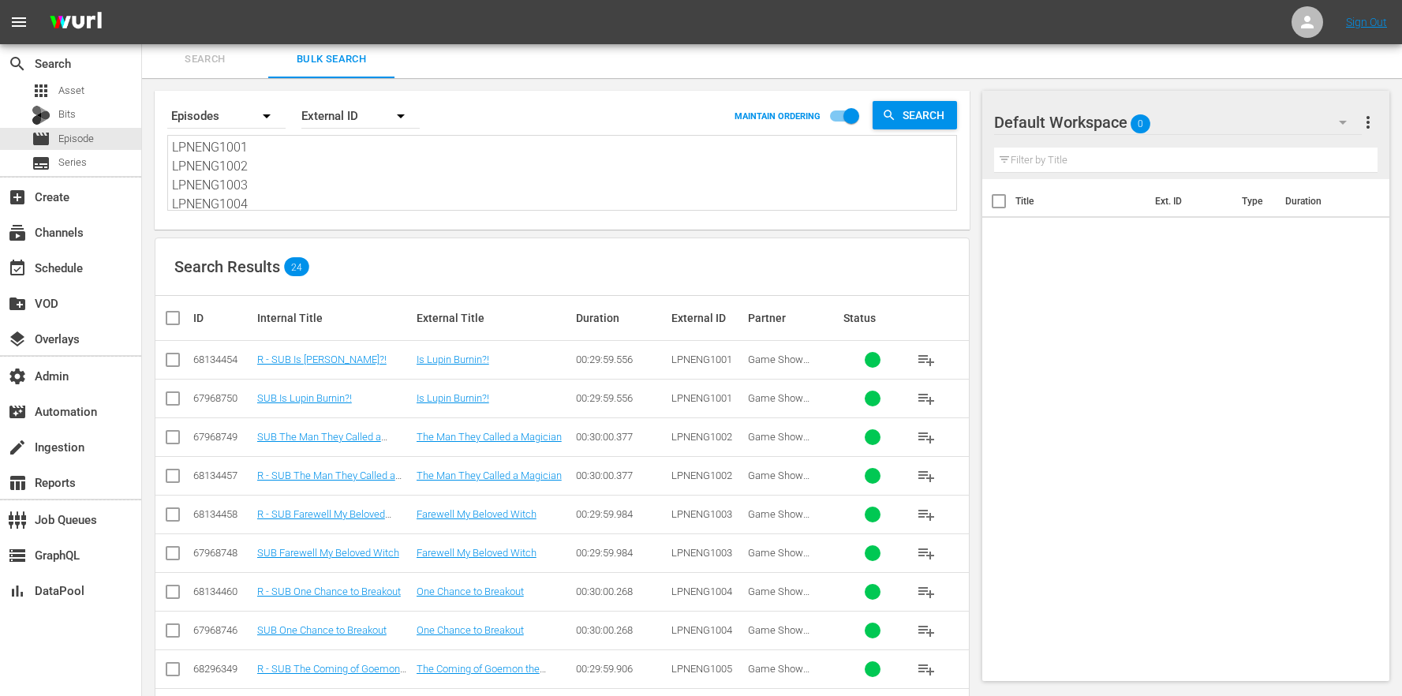
scroll to position [155, 0]
click at [338, 189] on textarea "LPNENG1001 LPNENG1002 LPNENG1003 LPNENG1004 LPNENG1005 LPNENG1006 LPNENG1007 LP…" at bounding box center [564, 174] width 784 height 72
drag, startPoint x: 285, startPoint y: 195, endPoint x: 256, endPoint y: 21, distance: 176.0
click at [255, 22] on div "menu Sign Out search Search apps Asset Bits movie Episode subtitles Series add_…" at bounding box center [701, 646] width 1402 height 1301
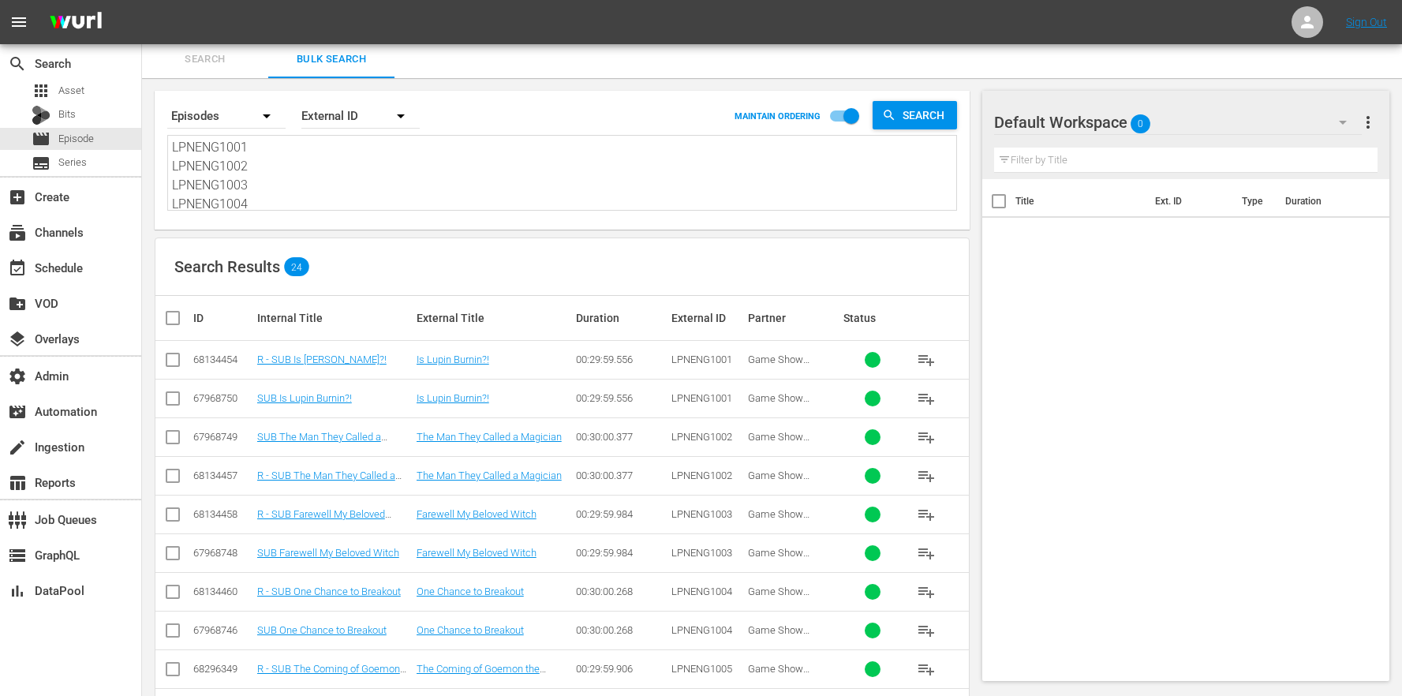
paste textarea "SWRENGTAC20b0001 SWRENGFttCFa0002 SWRENGLhDEDO0003 SWRENGT2amsS0004 SWRENGXzyn8…"
type textarea "SWRENGTAC20b0001 SWRENGFttCFa0002 SWRENGLhDEDO0003 SWRENGT2amsS0004 SWRENGXzyn8…"
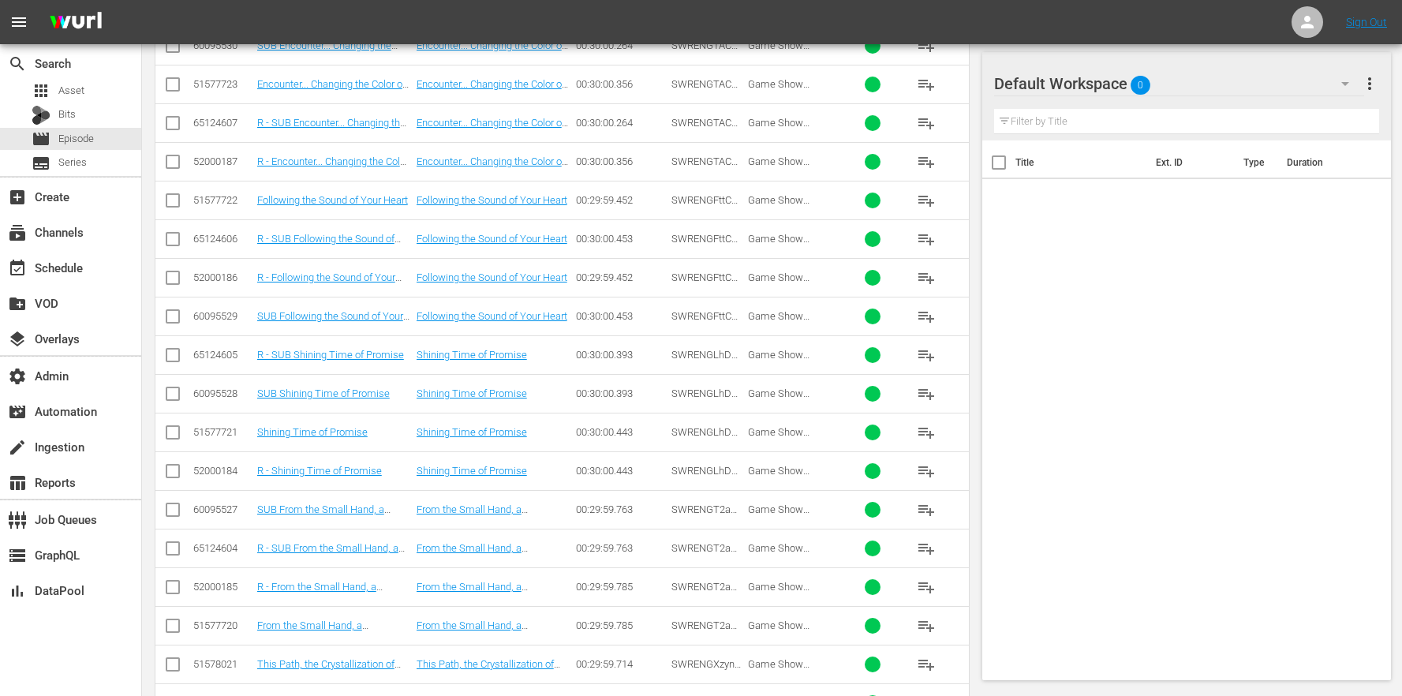
scroll to position [562, 0]
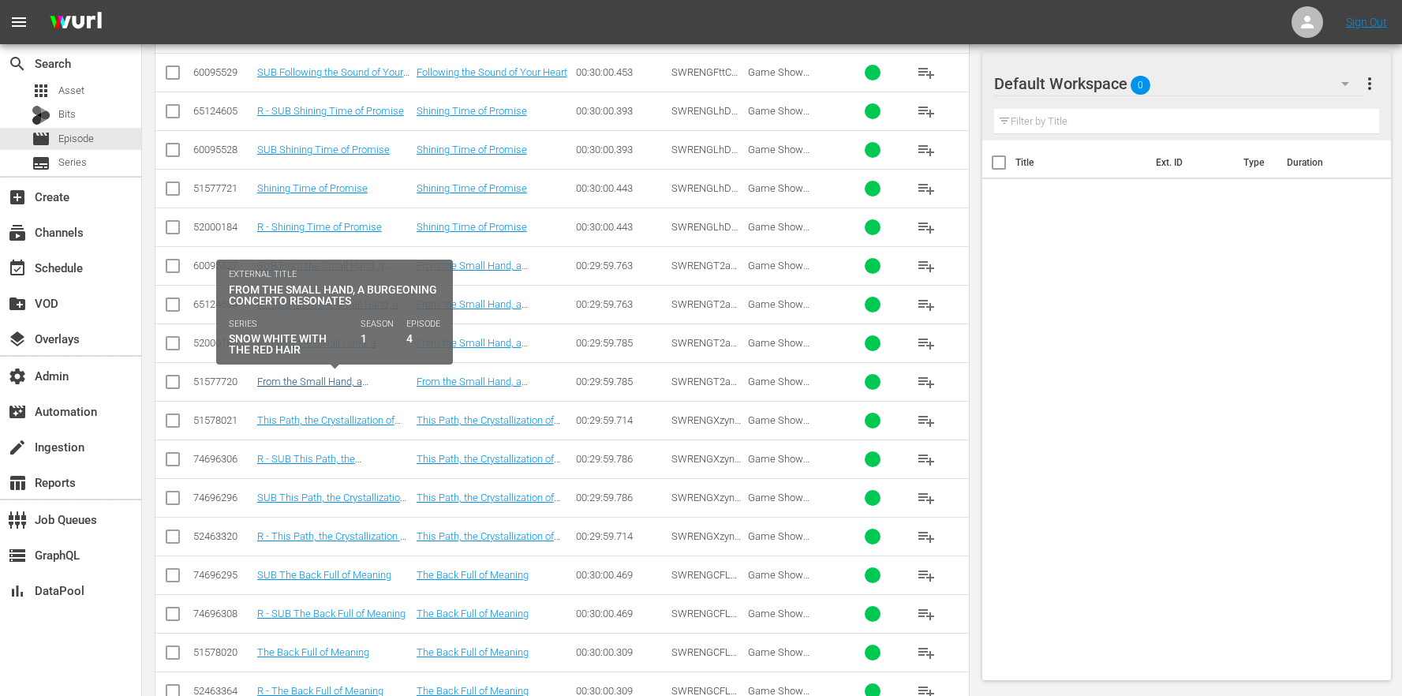
type textarea "SWRENGTAC20b0001 SWRENGFttCFa0002 SWRENGLhDEDO0003 SWRENGT2amsS0004 SWRENGXzyn8…"
click at [322, 379] on link "From the Small Hand, a Burgeoning Concerto Resonates" at bounding box center [329, 387] width 144 height 24
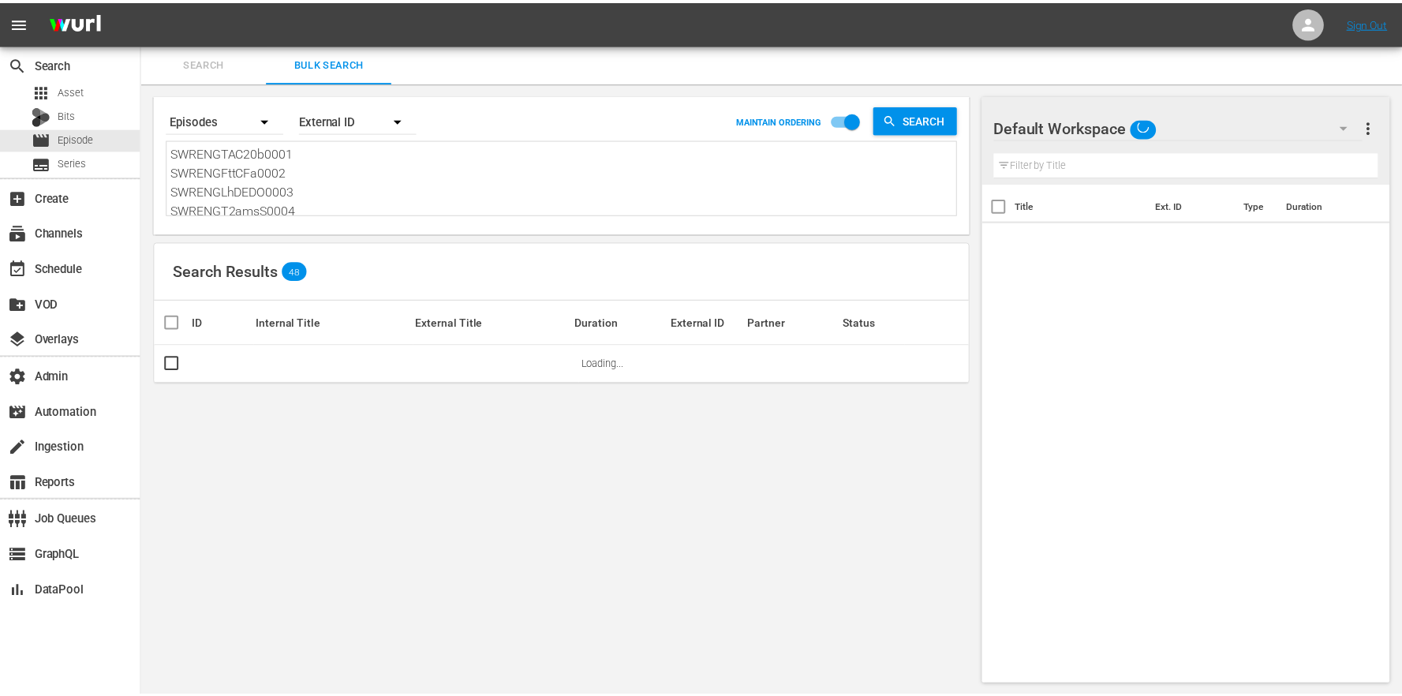
scroll to position [2, 0]
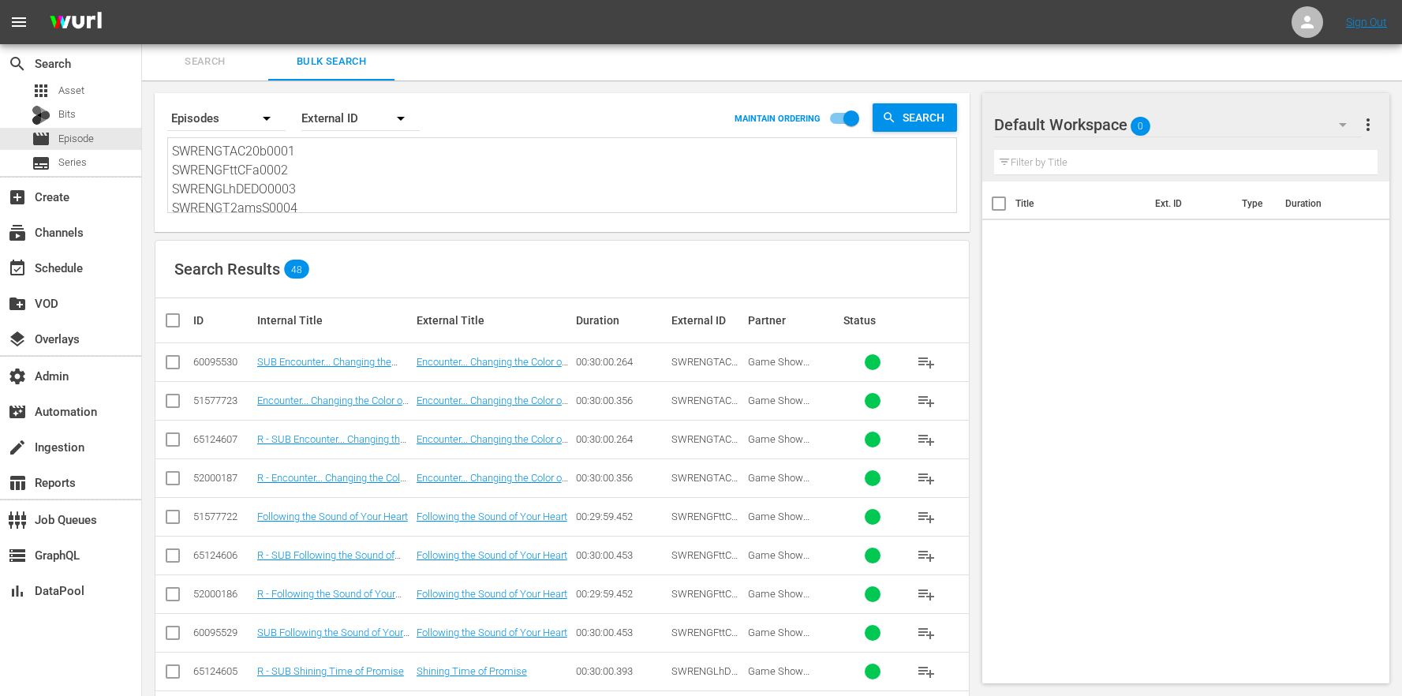
click at [368, 189] on textarea "SWRENGTAC20b0001 SWRENGFttCFa0002 SWRENGLhDEDO0003 SWRENGT2amsS0004 SWRENGXzyn8…" at bounding box center [564, 178] width 784 height 72
click at [318, 189] on textarea "SWRENGTAC20b0001 SWRENGFttCFa0002 SWRENGLhDEDO0003 SWRENGT2amsS0004 SWRENGXzyn8…" at bounding box center [564, 178] width 784 height 72
drag, startPoint x: 315, startPoint y: 208, endPoint x: 129, endPoint y: 4, distance: 276.4
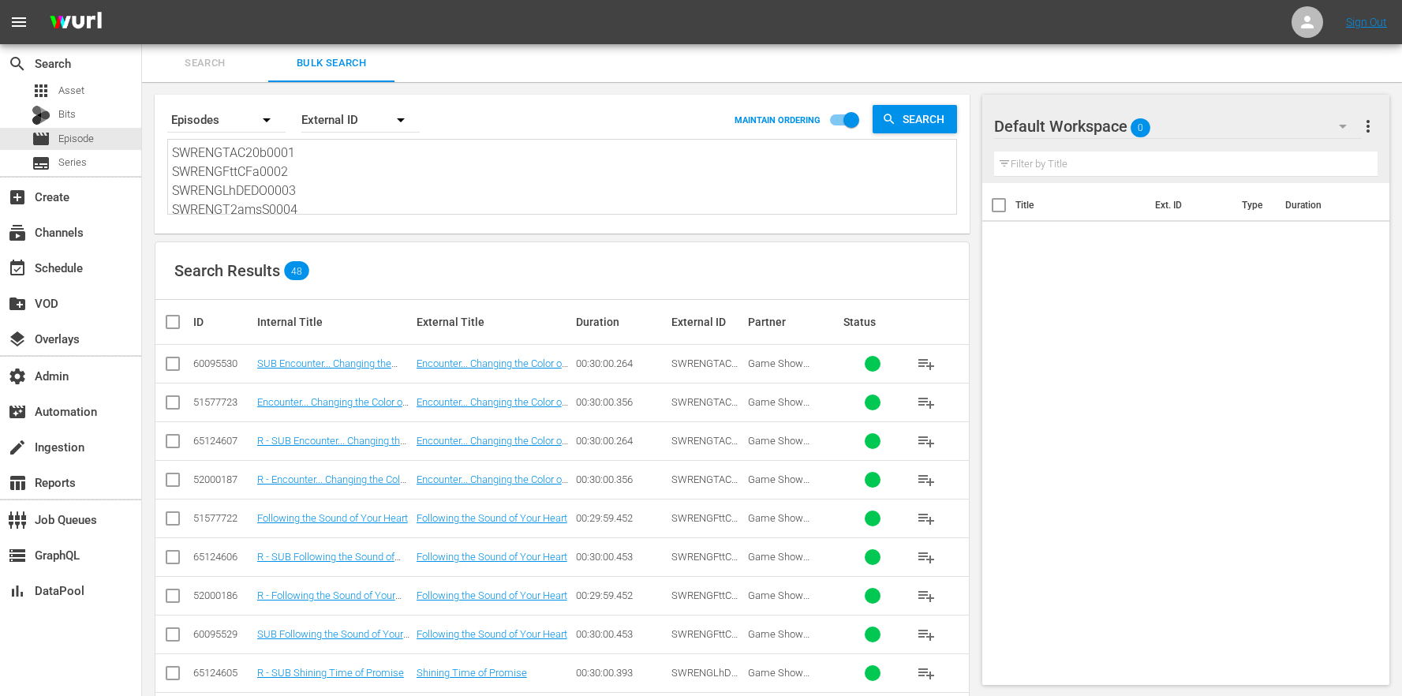
paste textarea "TMIENG0001 TMIENG0002 TMIENG0003 TMIENG0004 TMIENG0005 TMIENG0006 TMIENG0007 TM…"
type textarea "TMIENG0001 TMIENG0002 TMIENG0003 TMIENG0004 TMIENG0005 TMIENG0006 TMIENG0007 TM…"
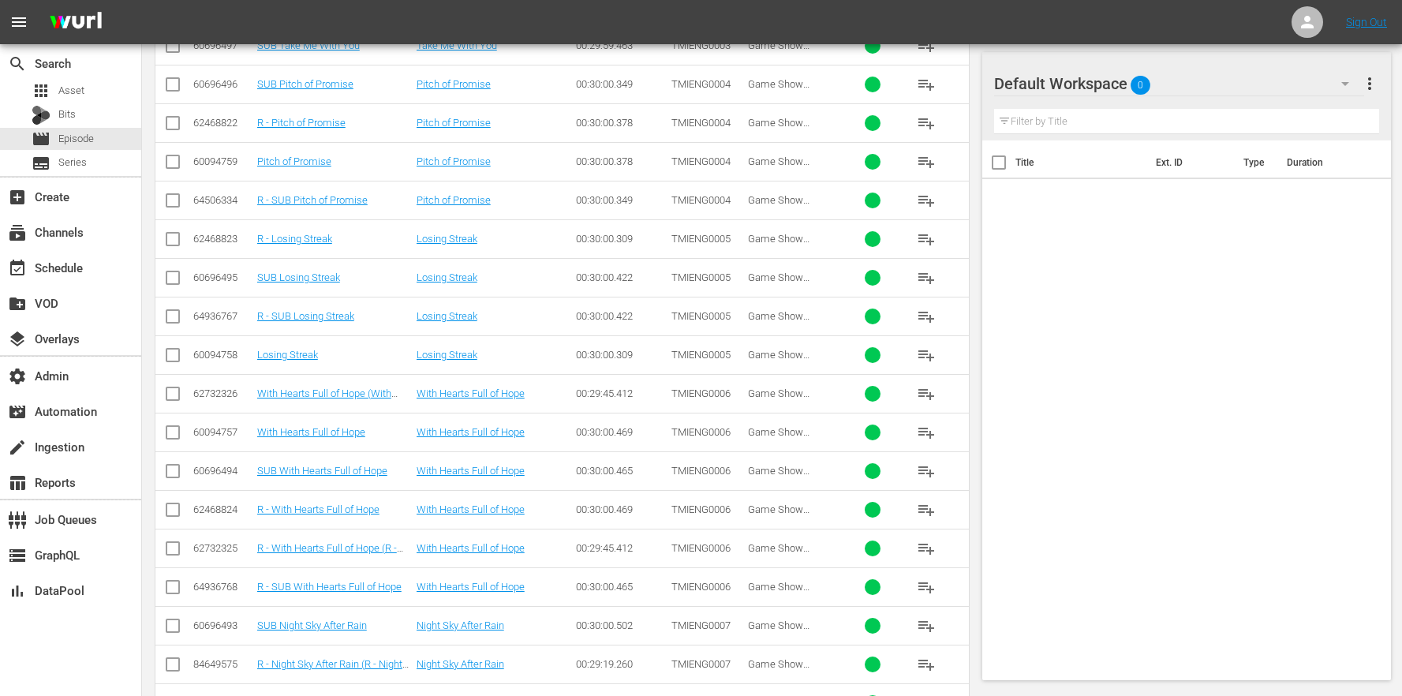
scroll to position [1996, 0]
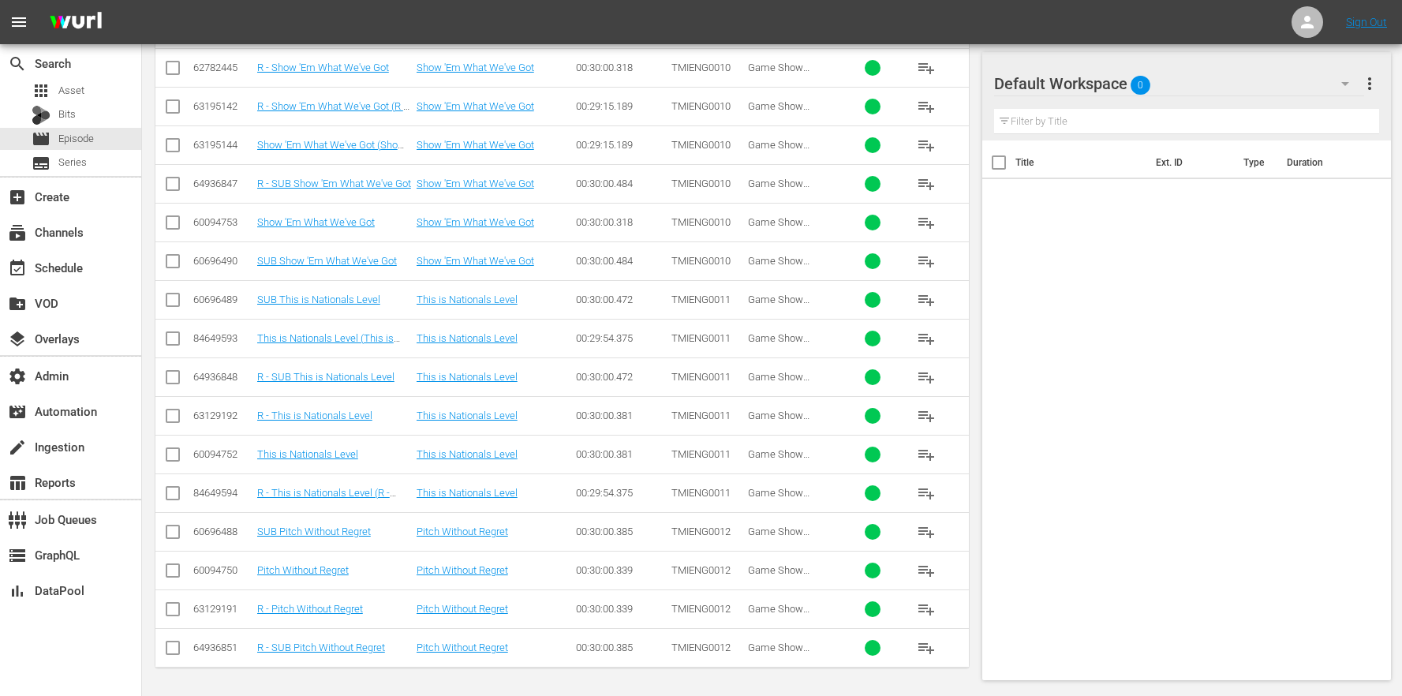
type textarea "TMIENG0001 TMIENG0002 TMIENG0003 TMIENG0004 TMIENG0005 TMIENG0006 TMIENG0007 TM…"
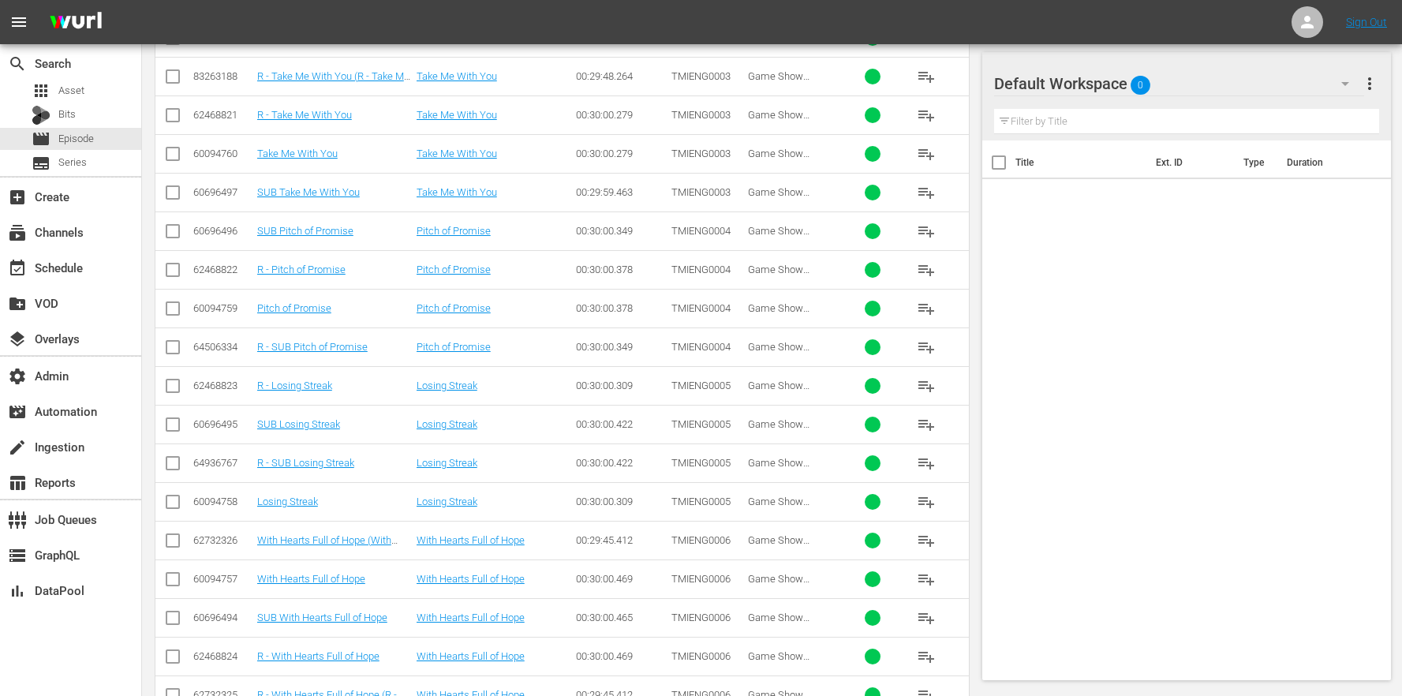
scroll to position [51, 0]
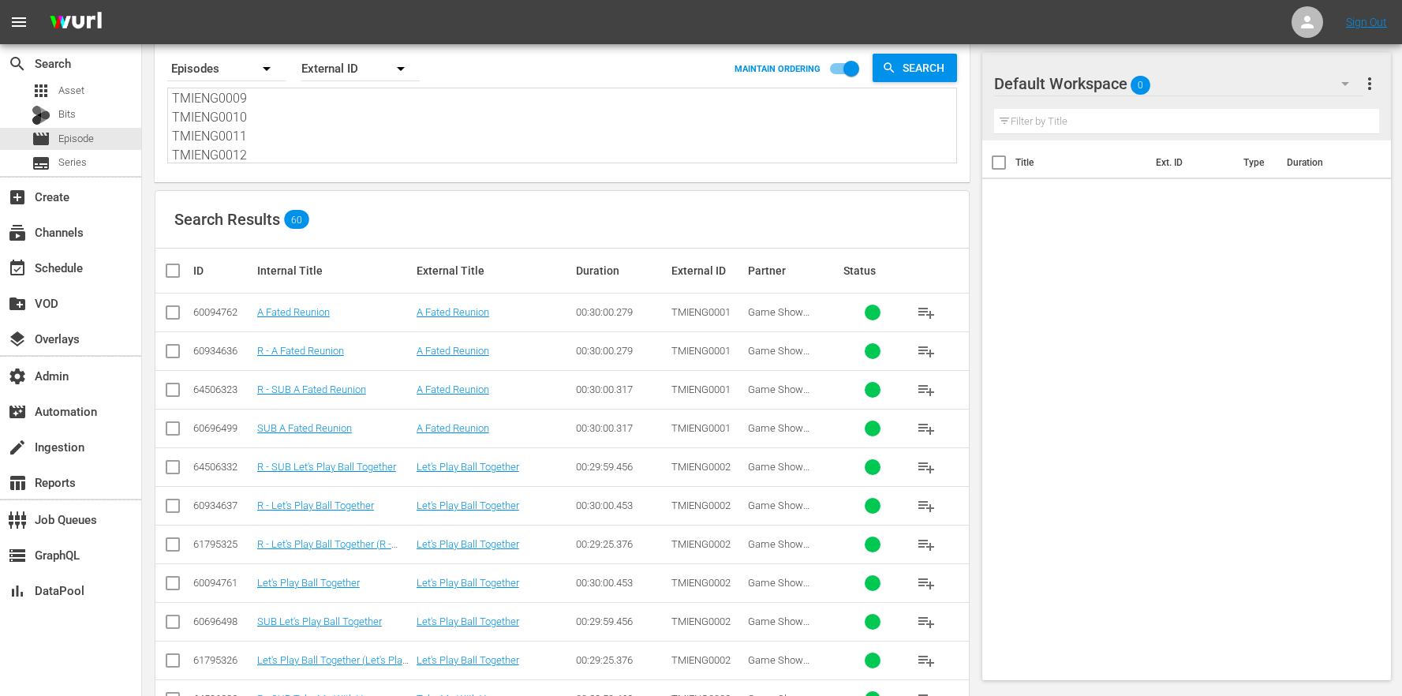
click at [438, 140] on textarea "TMIENG0001 TMIENG0002 TMIENG0003 TMIENG0004 TMIENG0005 TMIENG0006 TMIENG0007 TM…" at bounding box center [564, 127] width 784 height 72
drag, startPoint x: 264, startPoint y: 151, endPoint x: 220, endPoint y: -8, distance: 165.3
click at [220, 0] on html "menu Sign Out search Search apps Asset Bits movie Episode subtitles Series add_…" at bounding box center [701, 297] width 1402 height 696
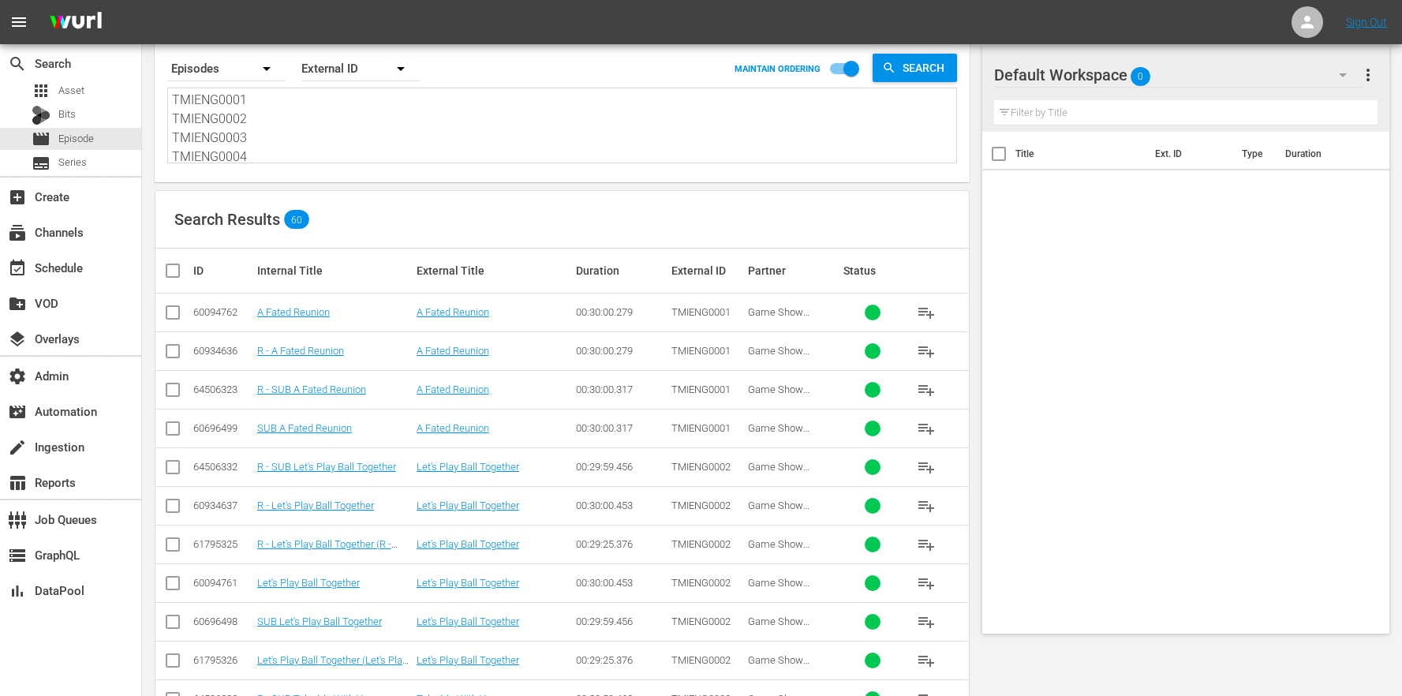
scroll to position [12, 0]
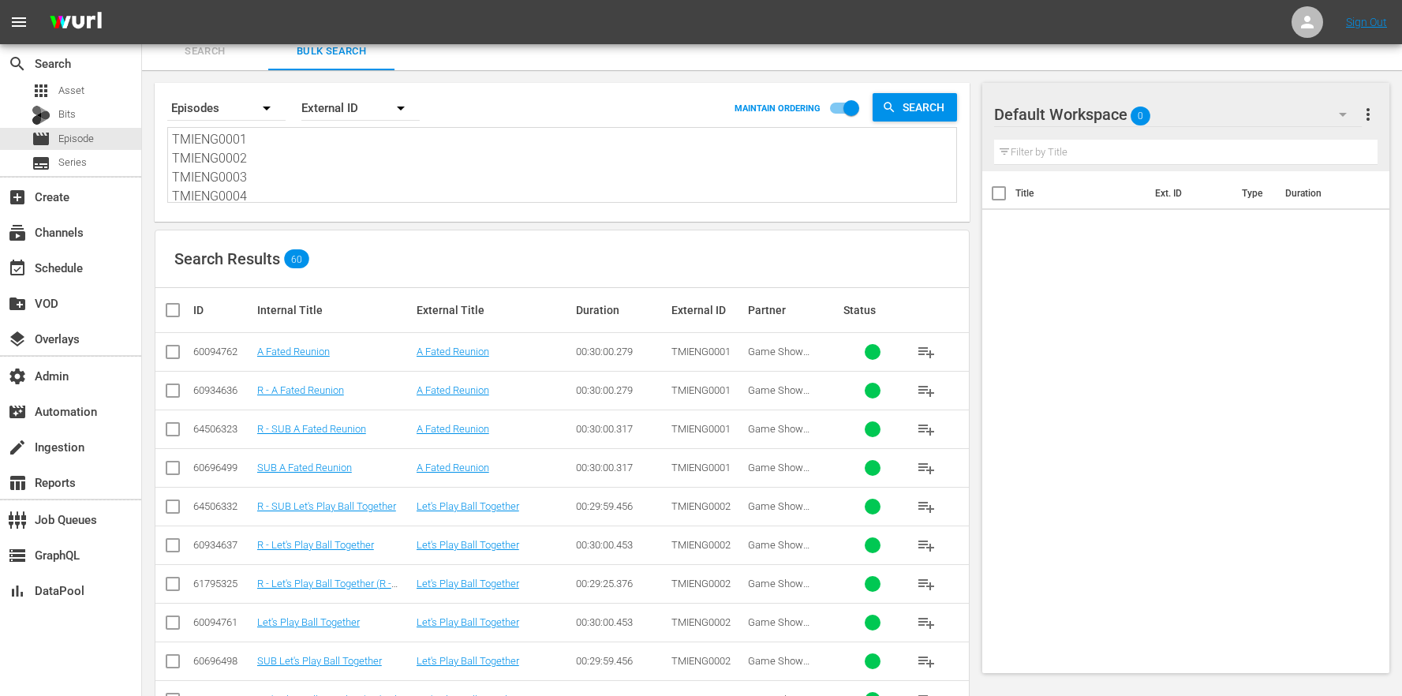
paste textarea "VDTENG0001 VDTENG0002 VDTENG0003 VDTENG0004 VDTENG0005 VDTENG0006 VDTENG0007 VD…"
type textarea "VDTENG0001 VDTENG0002 VDTENG0003 VDTENG0004 VDTENG0005 VDTENG0006 VDTENG0007 VD…"
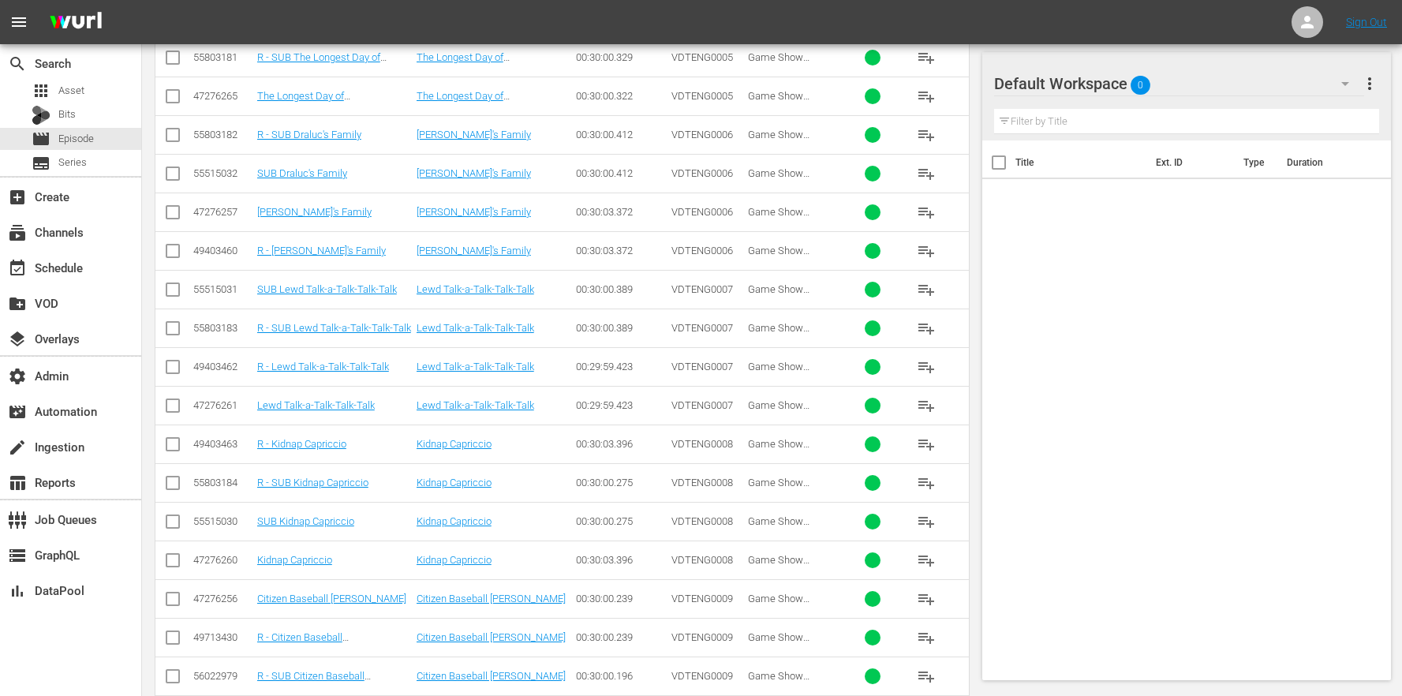
scroll to position [1533, 0]
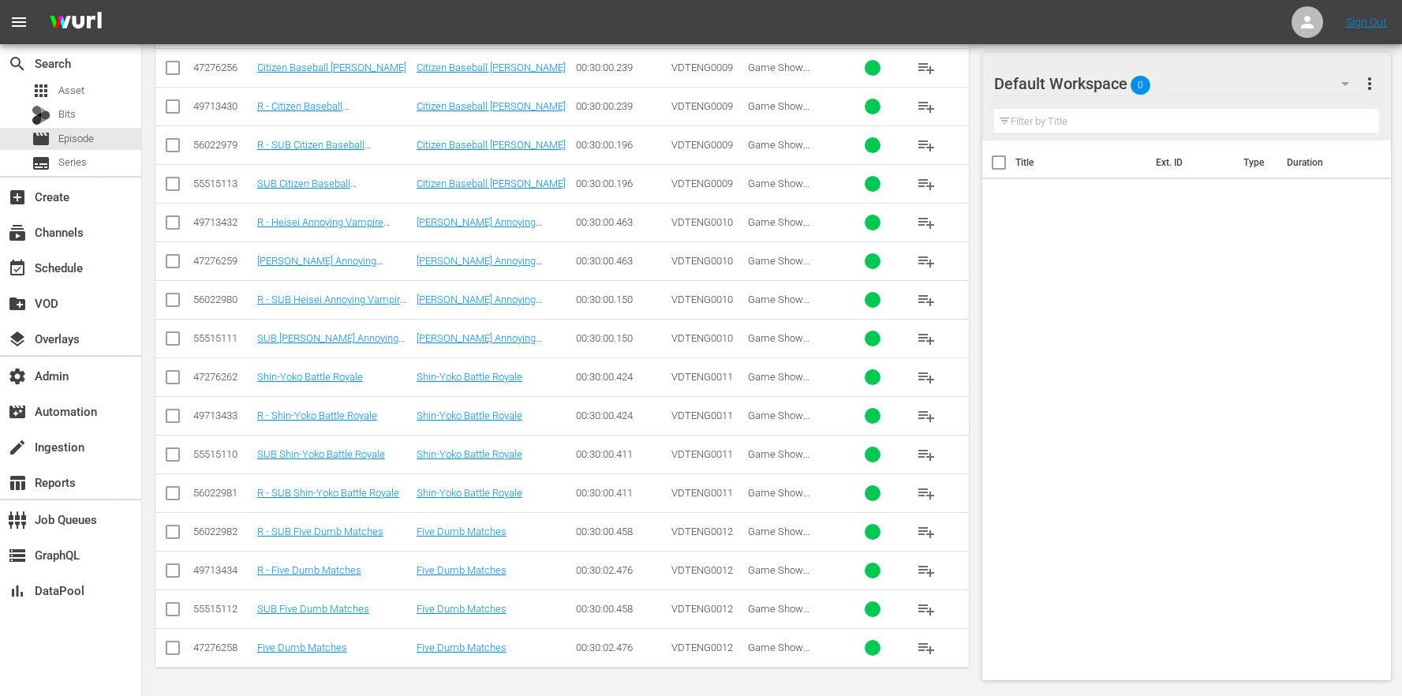
type textarea "VDTENG0001 VDTENG0002 VDTENG0003 VDTENG0004 VDTENG0005 VDTENG0006 VDTENG0007 VD…"
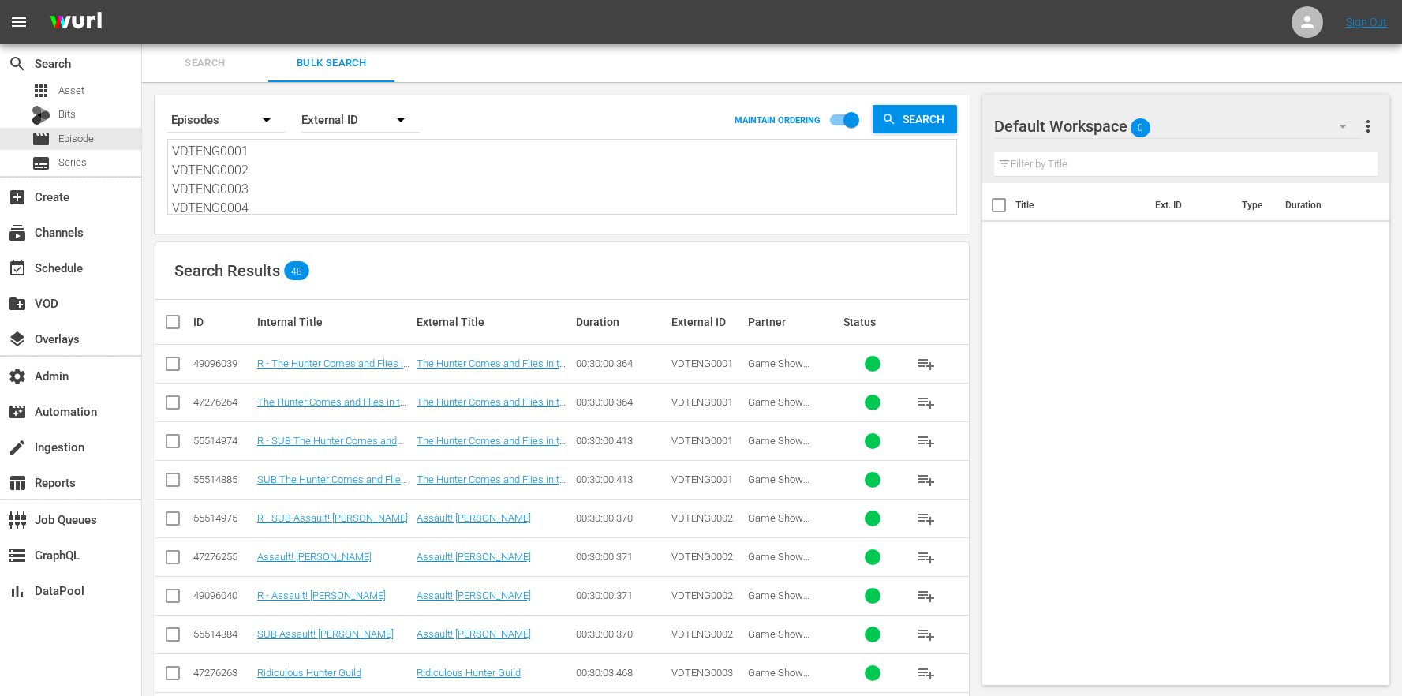
scroll to position [155, 0]
click at [484, 188] on textarea "VDTENG0001 VDTENG0002 VDTENG0003 VDTENG0004 VDTENG0005 VDTENG0006 VDTENG0007 VD…" at bounding box center [564, 178] width 784 height 72
drag, startPoint x: 397, startPoint y: 201, endPoint x: 288, endPoint y: -17, distance: 243.4
click at [288, 0] on html "menu Sign Out search Search apps Asset Bits movie Episode subtitles Series add_…" at bounding box center [701, 348] width 1402 height 696
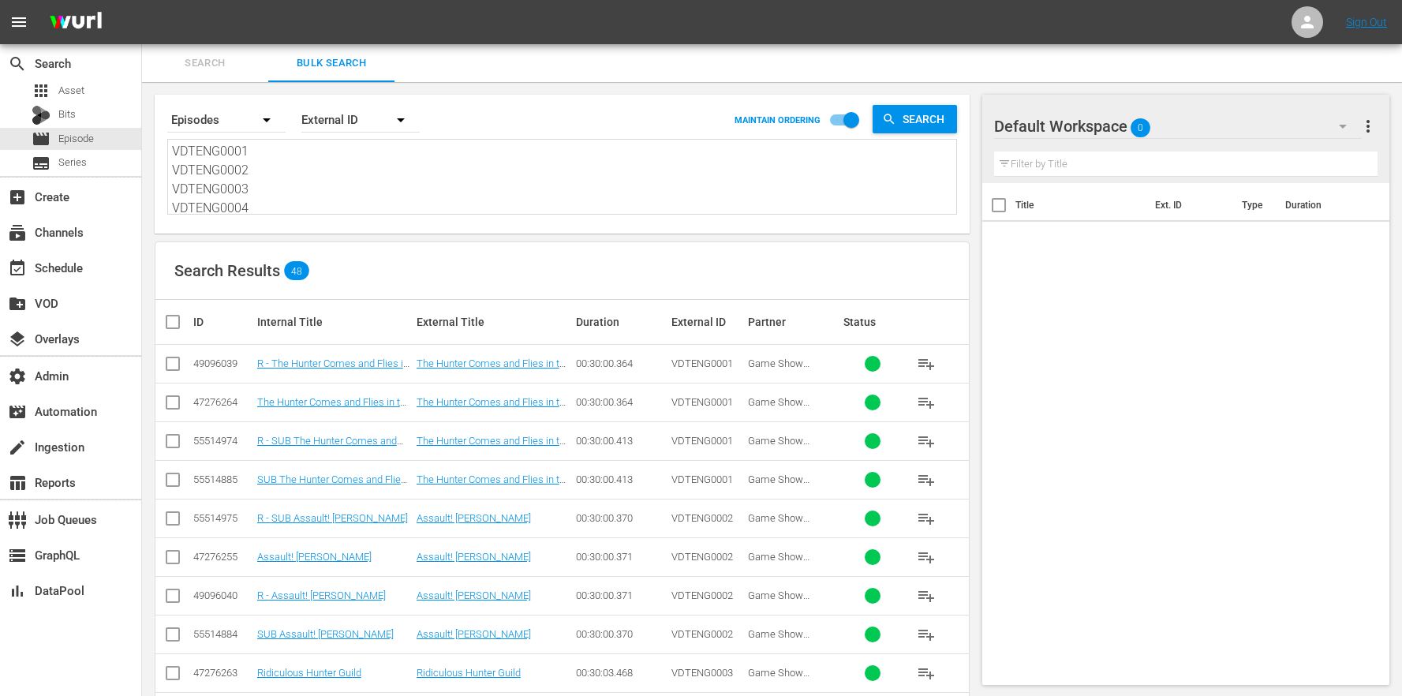
paste textarea "TYESIM0001 TYESIM0002 TYESIM0003 TYESIM0004 TYESIM0005 TYESIM0006 TYESIM0007 TY…"
type textarea "TYESIM0001 TYESIM0002 TYESIM0003 TYESIM0004 TYESIM0005 TYESIM0006 TYESIM0007 TY…"
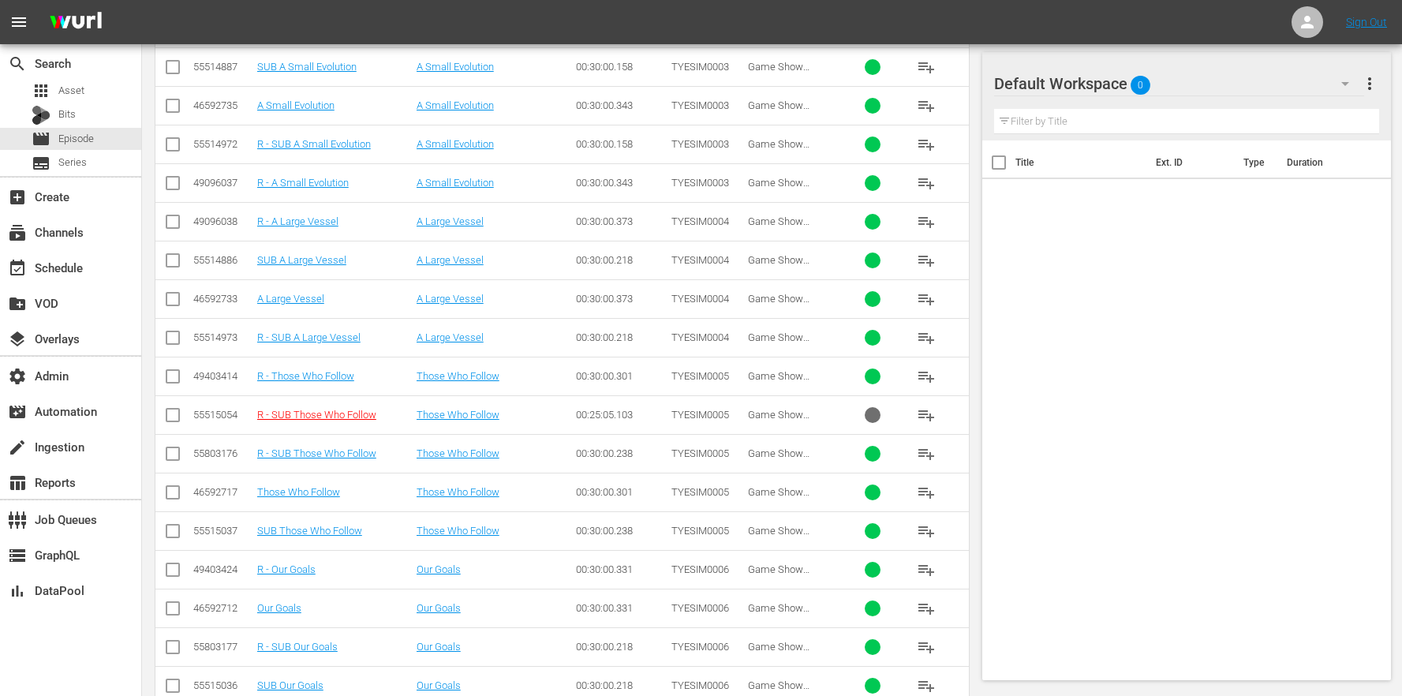
scroll to position [1064, 0]
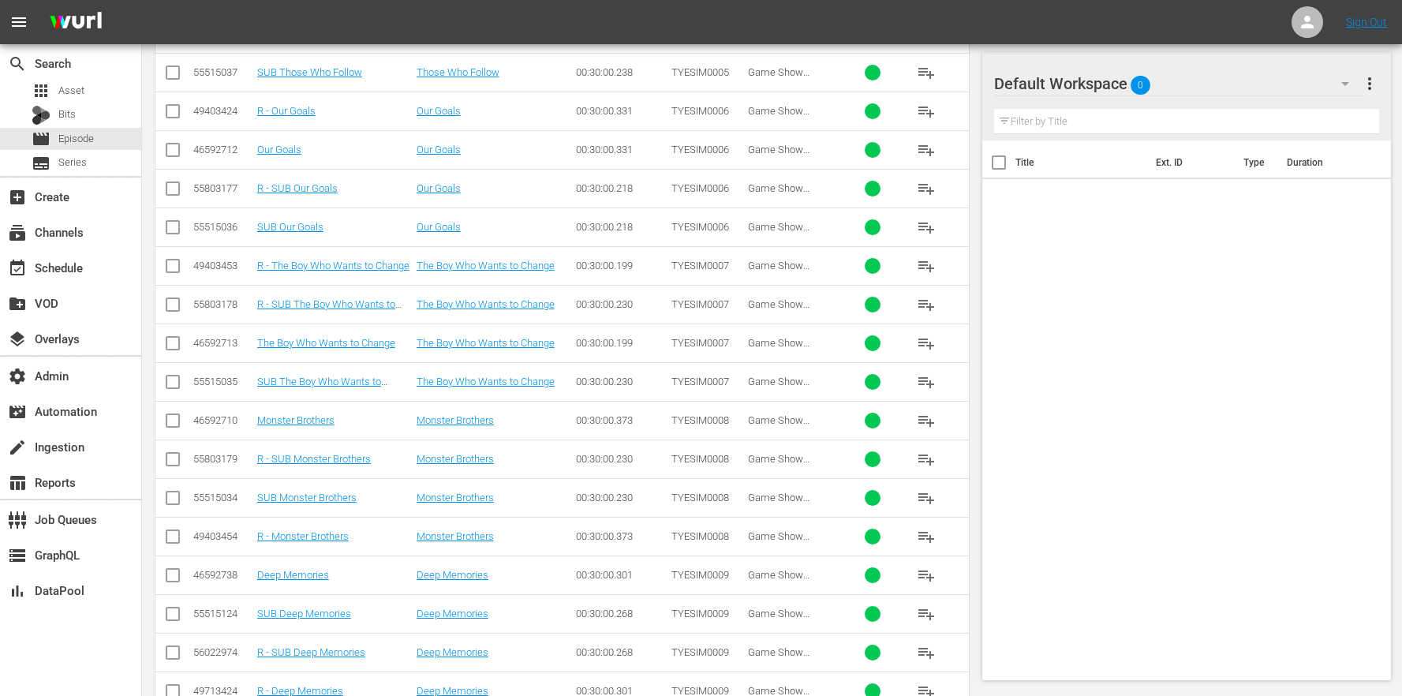
type textarea "TYESIM0001 TYESIM0002 TYESIM0003 TYESIM0004 TYESIM0005 TYESIM0006 TYESIM0007 TY…"
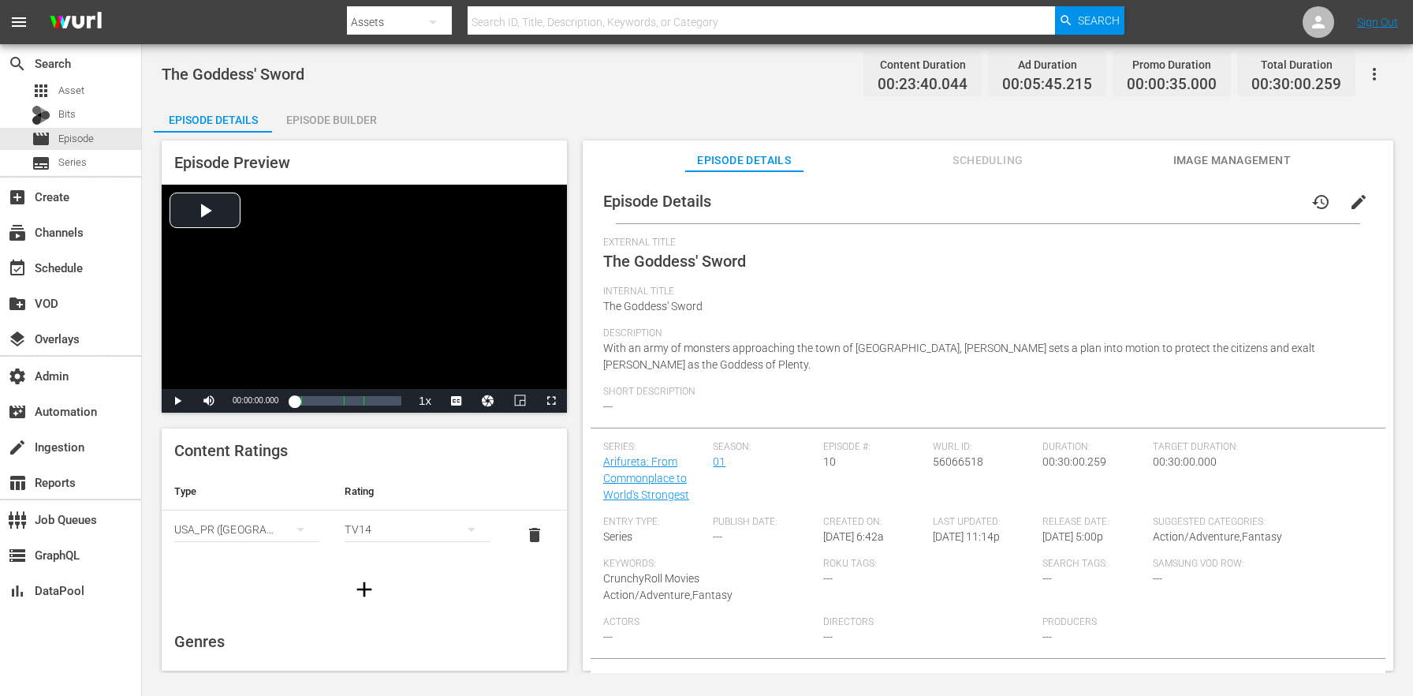
click at [1362, 198] on button "edit" at bounding box center [1359, 202] width 38 height 38
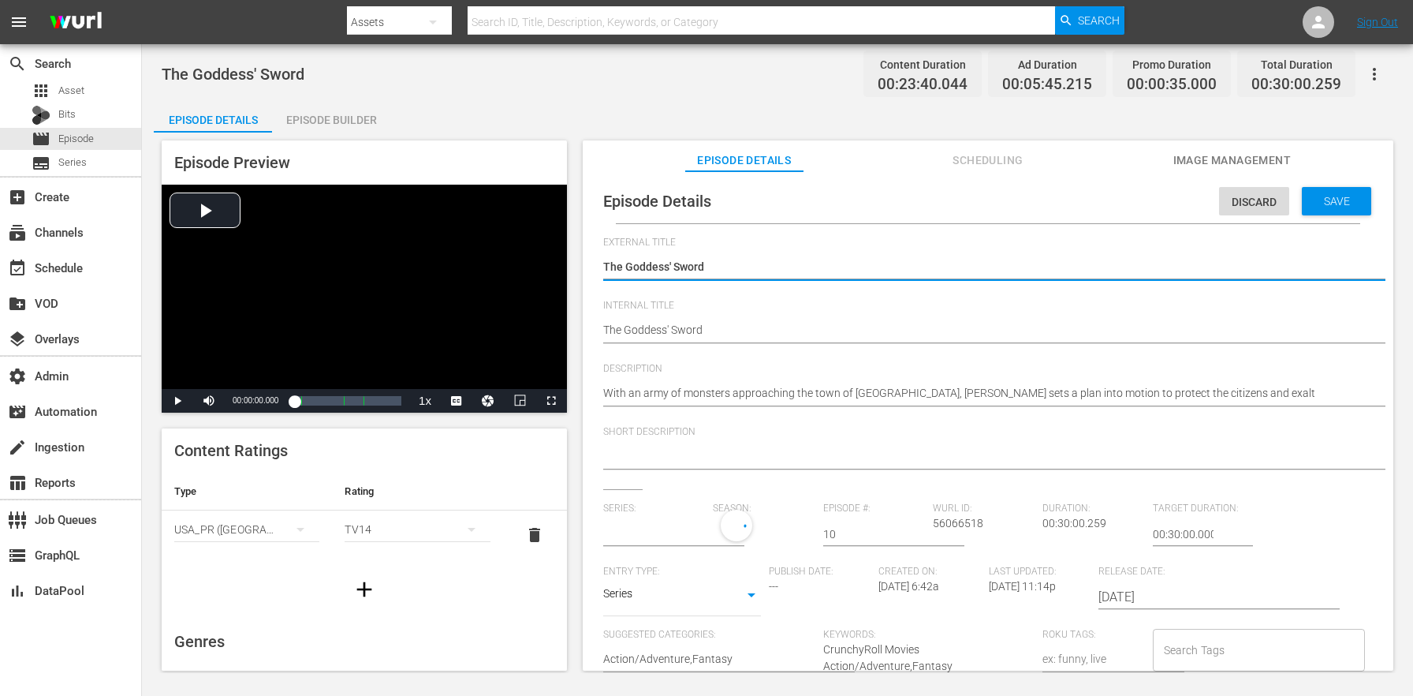
type input "Arifureta: From Commonplace to World's Strongest"
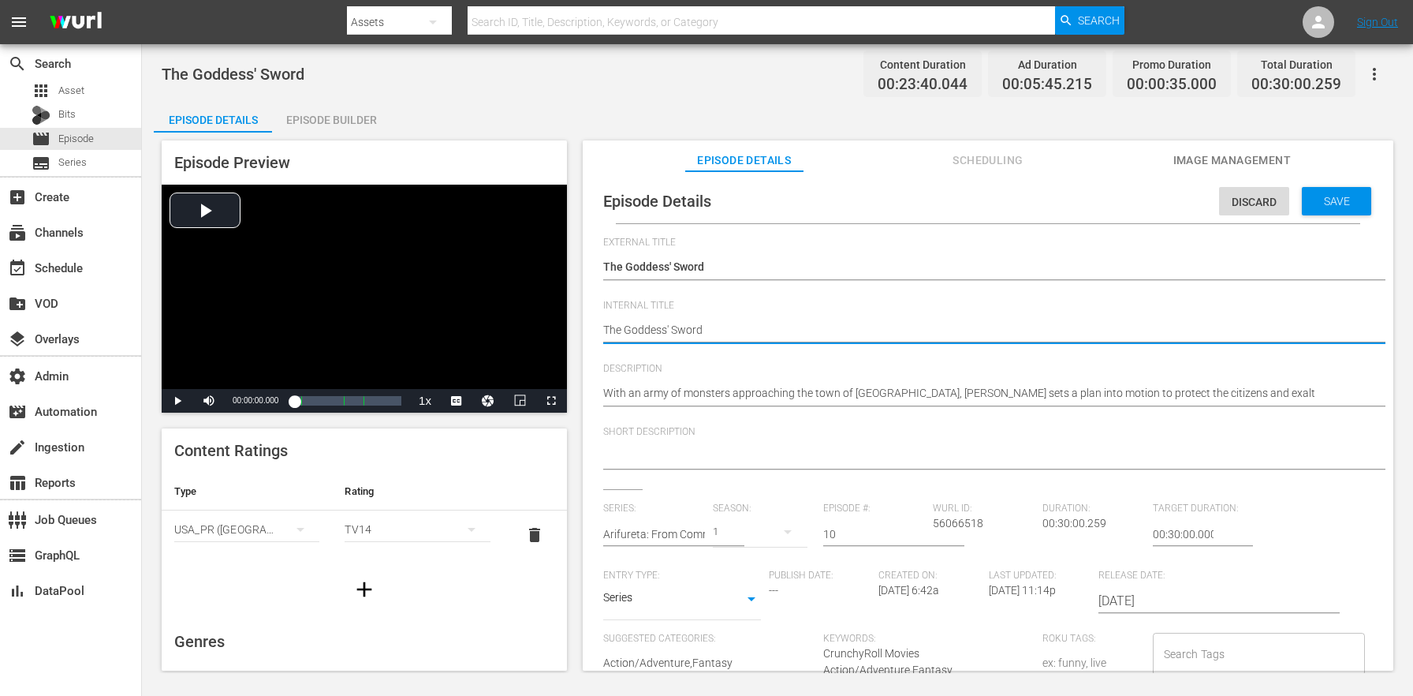
type textarea "SThe Goddess' Sword"
type textarea "SUThe Goddess' Sword"
type textarea "SUBThe Goddess' Sword"
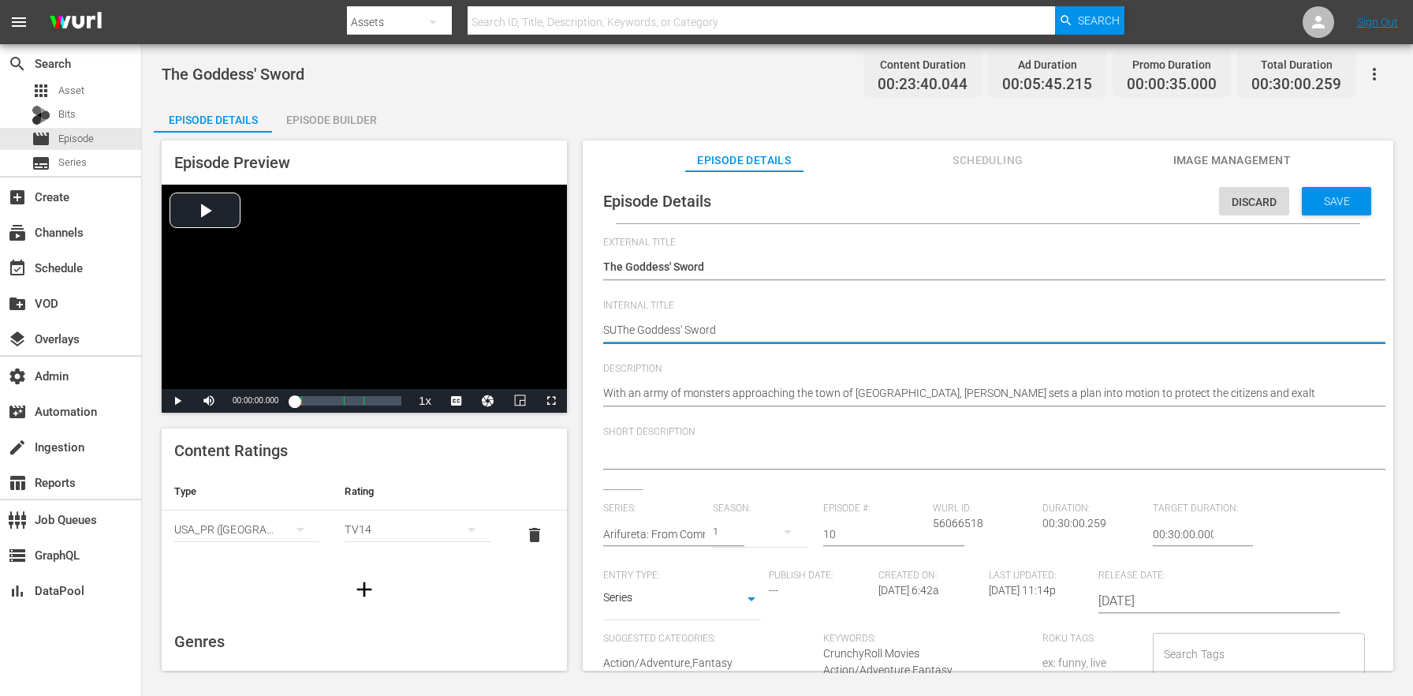
type textarea "SUBThe Goddess' Sword"
type textarea "SUB The Goddess' Sword"
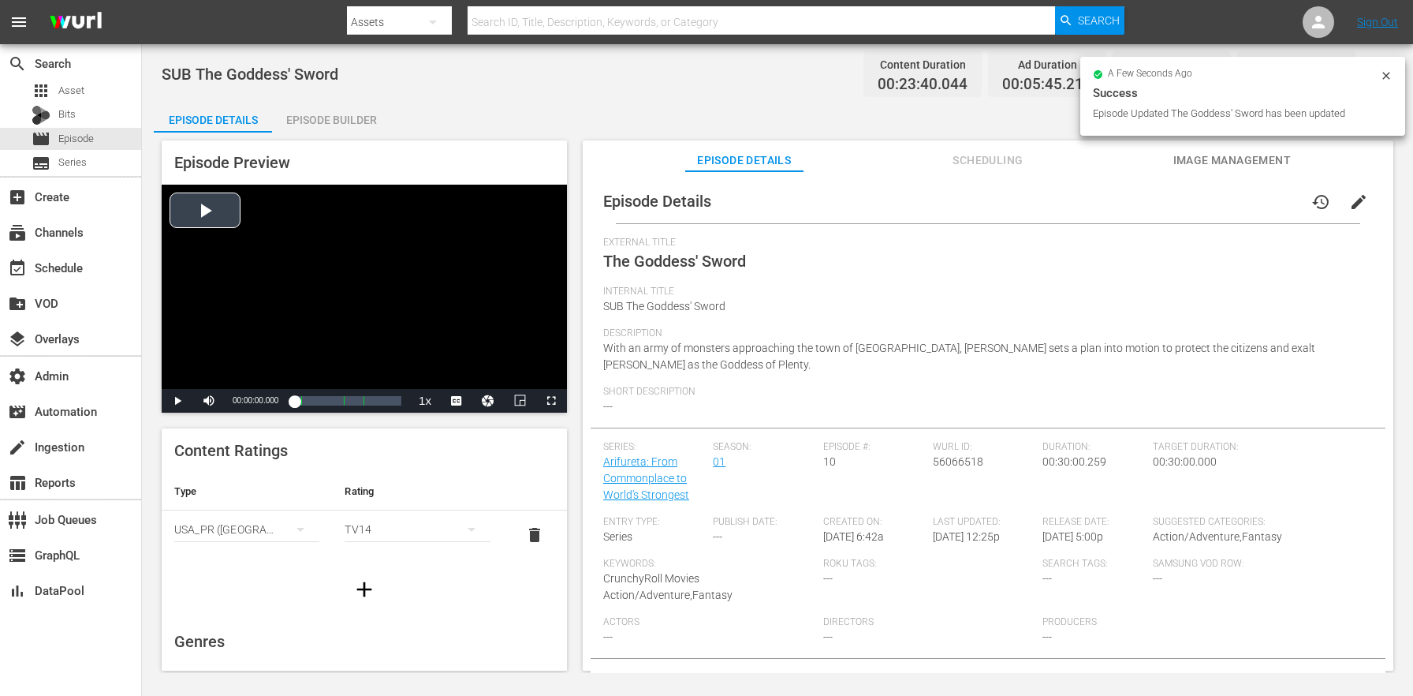
click at [230, 363] on div "Video Player" at bounding box center [364, 287] width 405 height 204
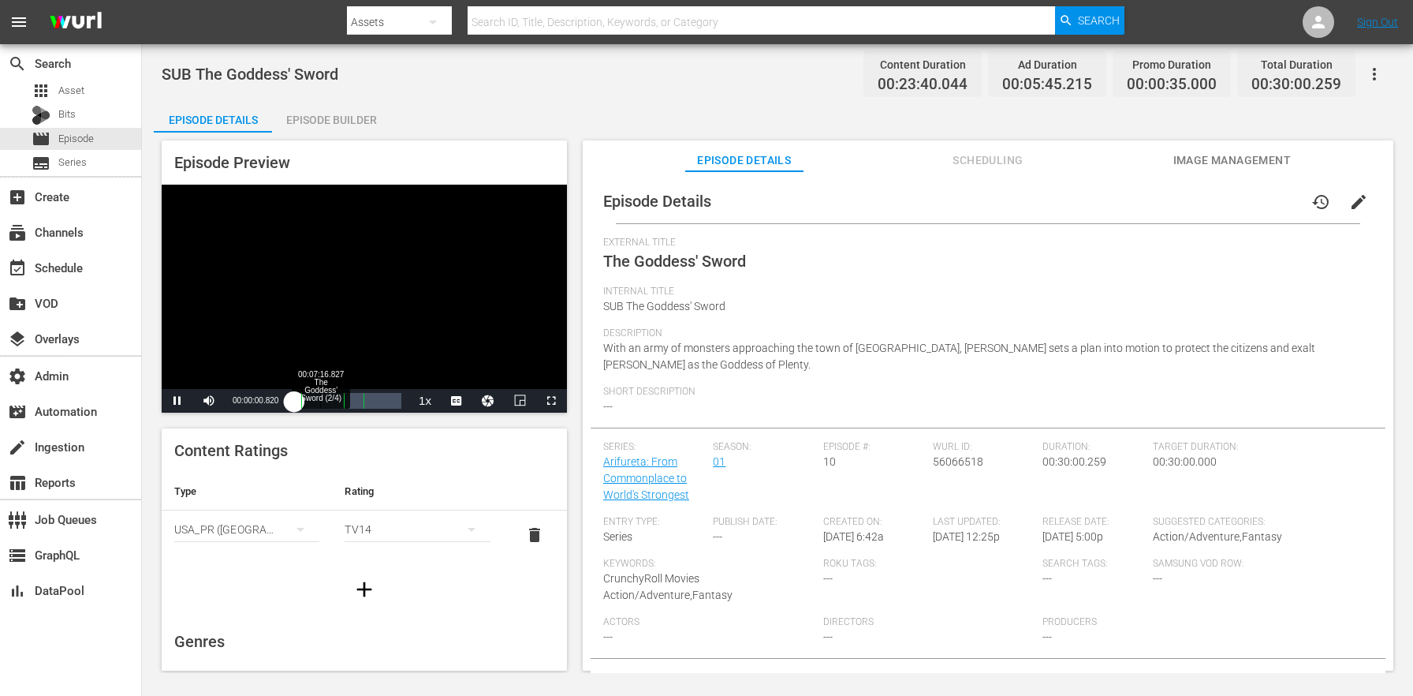
click at [321, 398] on div "Loaded : 1.26% 00:07:16.827 The Goddess' Sword (2/4) 00:00:01.004" at bounding box center [347, 401] width 107 height 16
click at [321, 398] on div "00:05:29.666" at bounding box center [307, 401] width 27 height 16
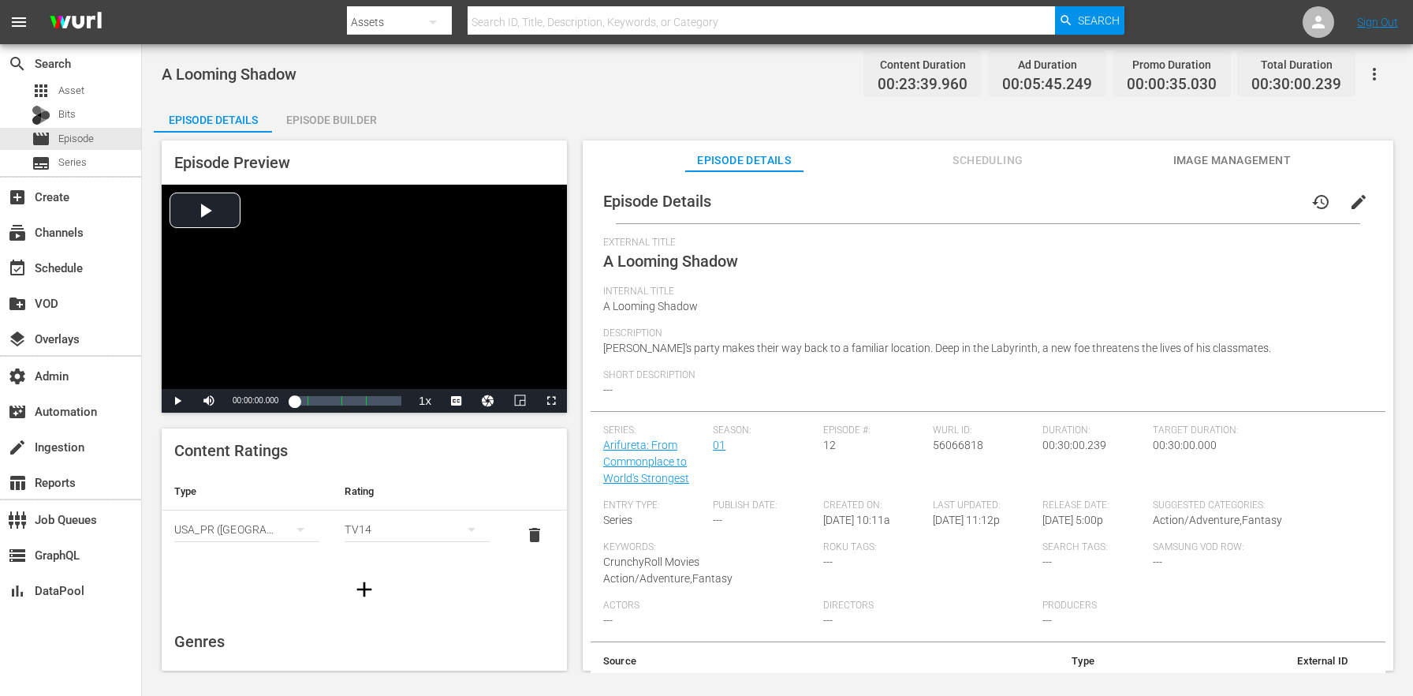
click at [1351, 196] on span "edit" at bounding box center [1359, 201] width 19 height 19
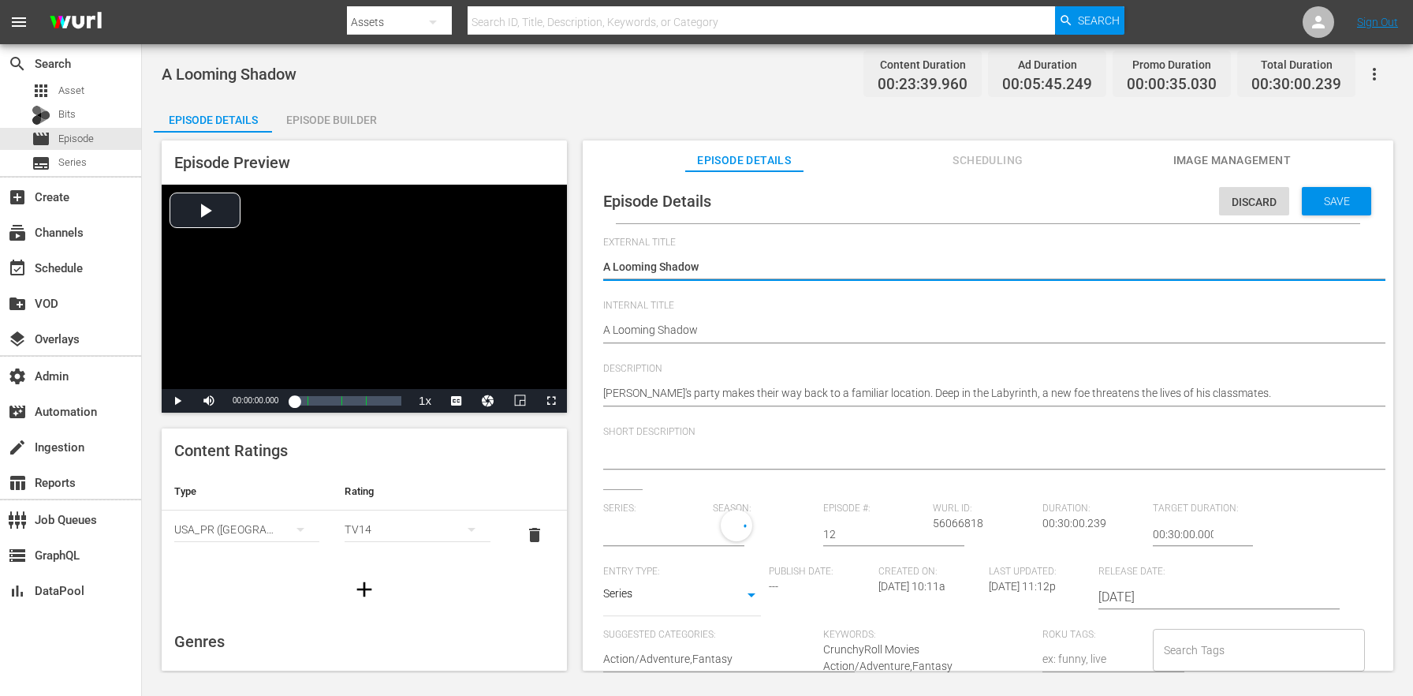
type input "Arifureta: From Commonplace to World's Strongest"
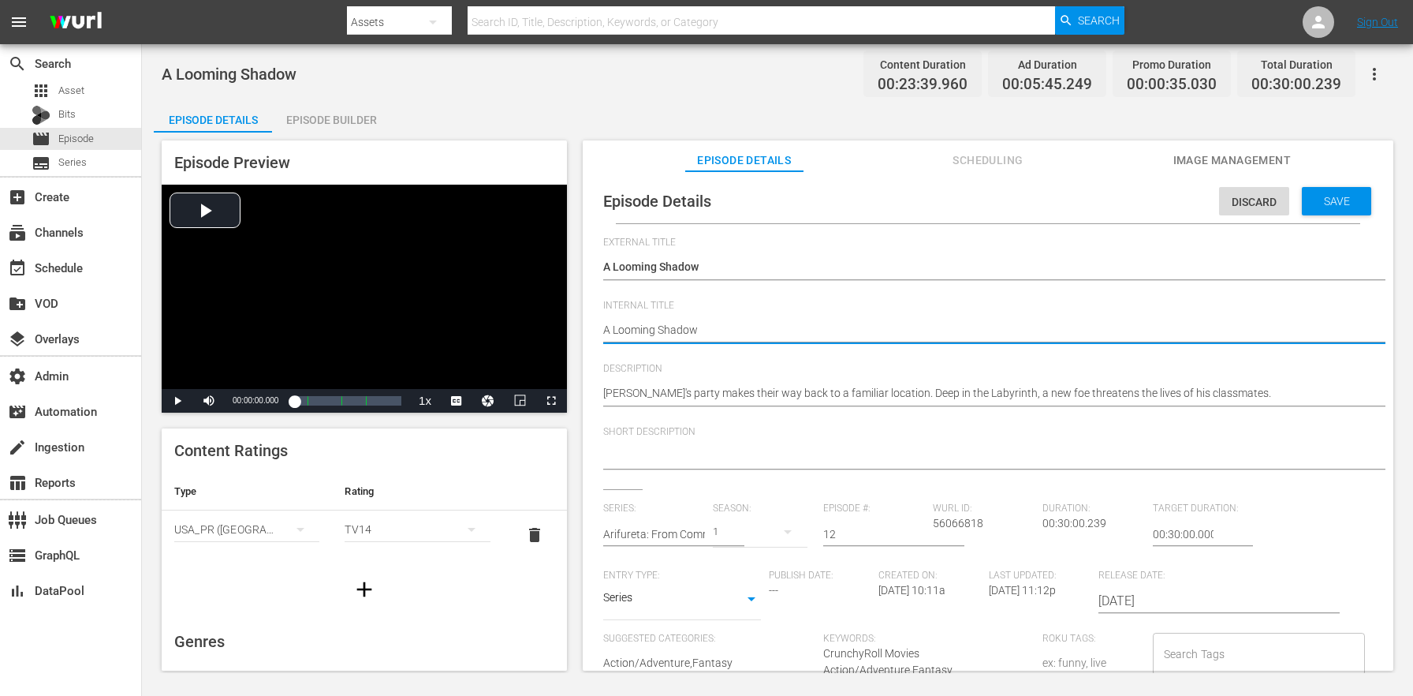
type textarea "SA Looming Shadow"
type textarea "SUA Looming Shadow"
type textarea "SUBA Looming Shadow"
type textarea "SUB A Looming Shadow"
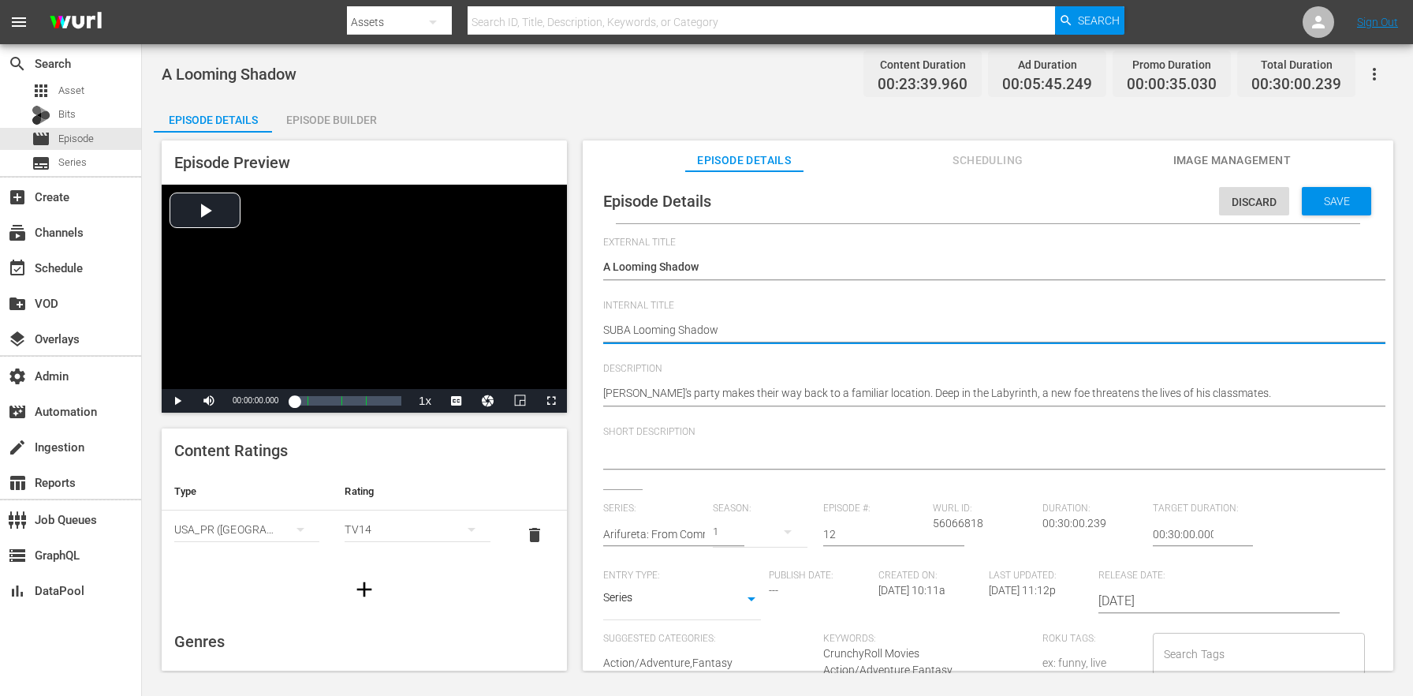
type textarea "SUB A Looming Shadow"
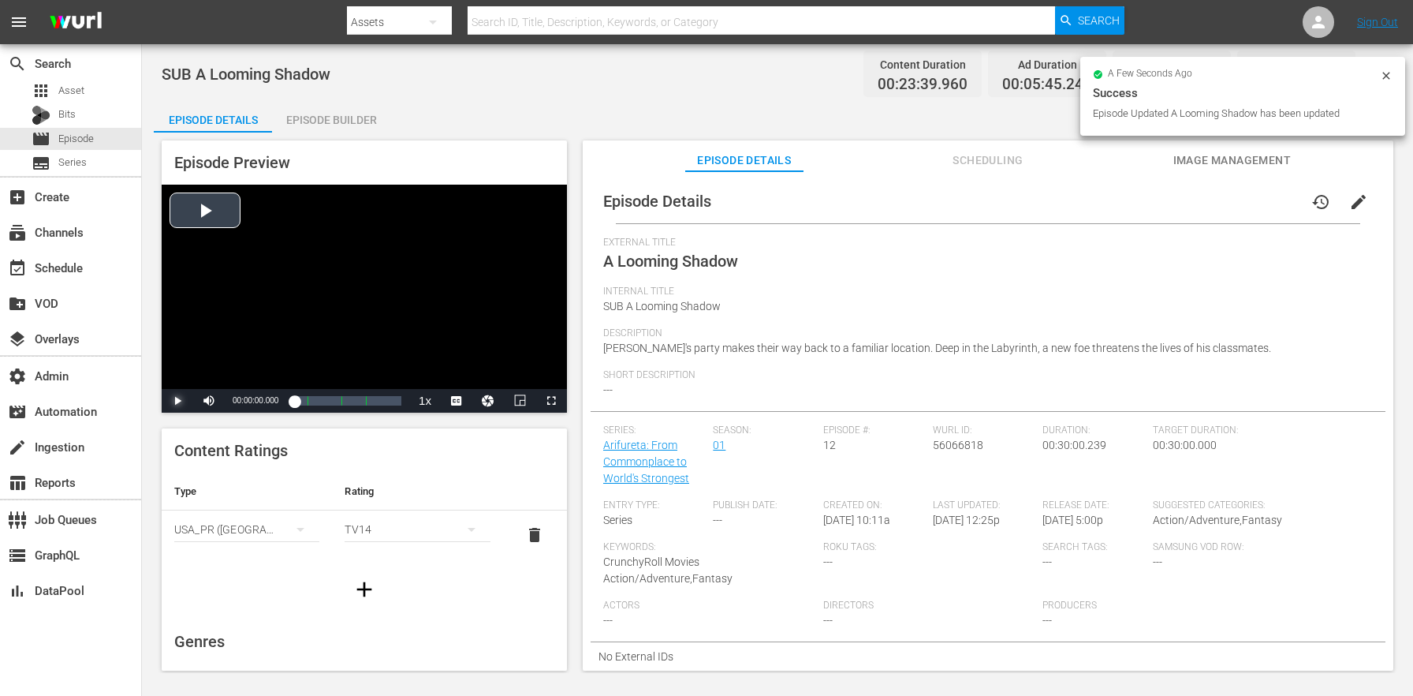
click at [177, 401] on span "Video Player" at bounding box center [177, 401] width 0 height 0
click at [327, 401] on div "Loaded : 1.26% 00:09:15.956 A Looming Shadow (2/4) 00:00:00.456" at bounding box center [347, 401] width 107 height 16
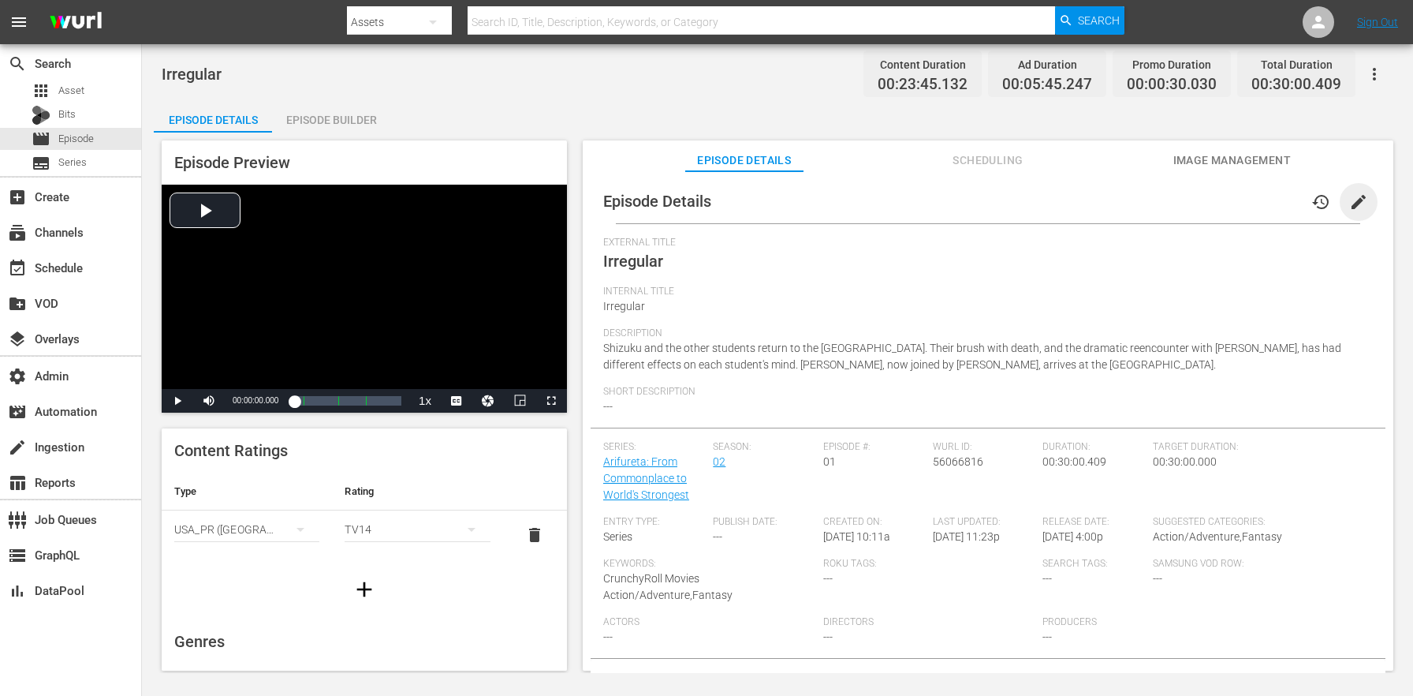
click at [1350, 207] on span "edit" at bounding box center [1359, 201] width 19 height 19
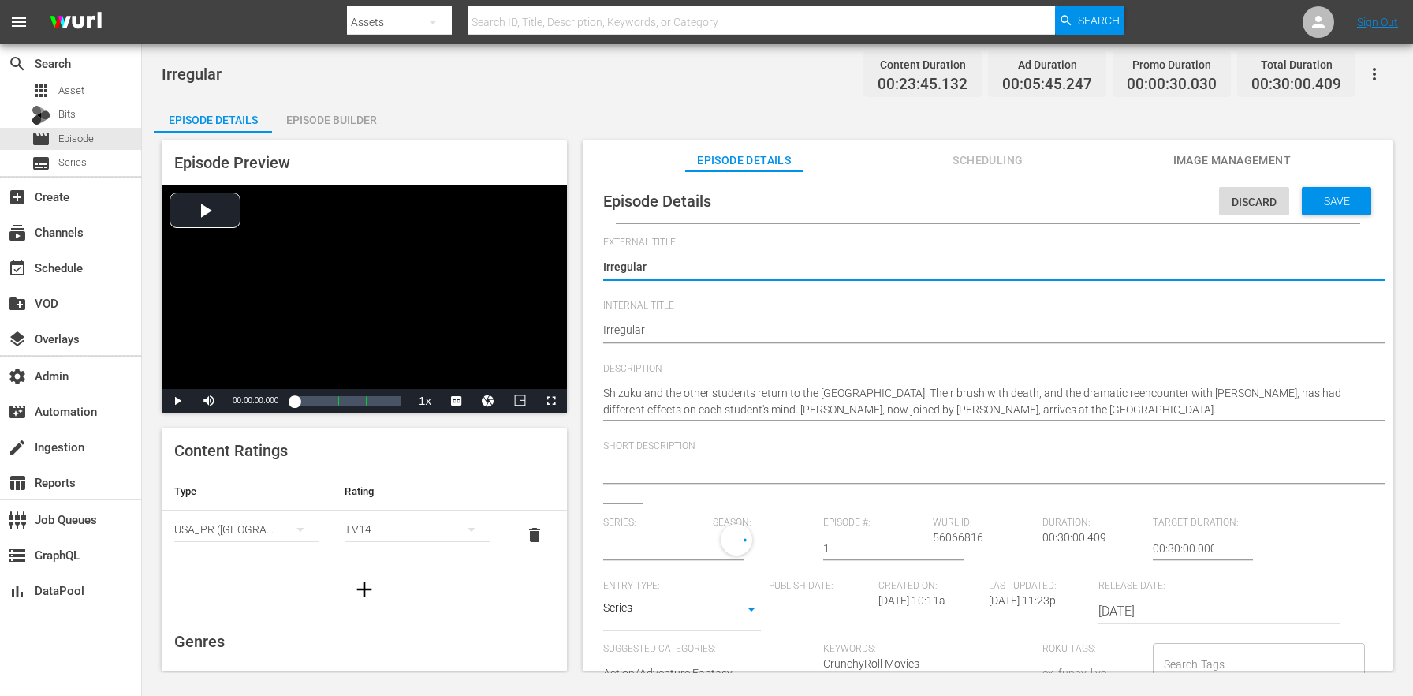
type input "Arifureta: From Commonplace to World's Strongest"
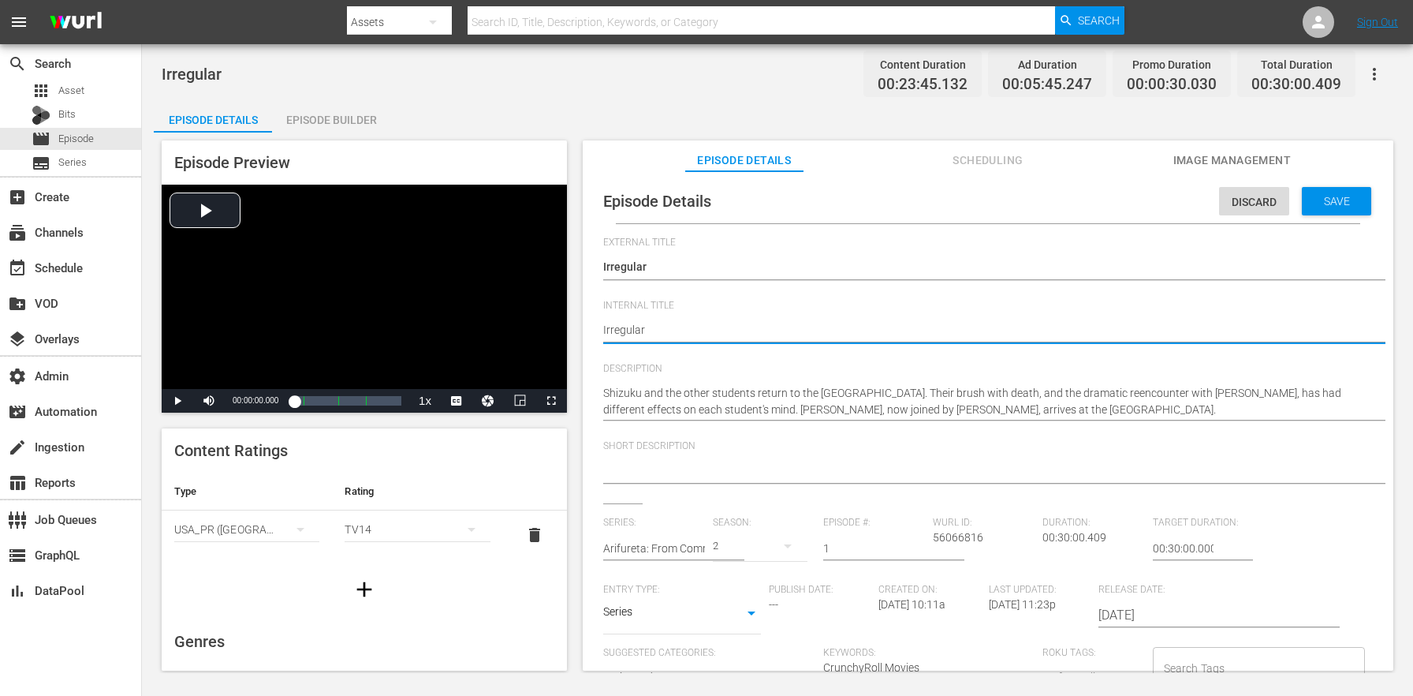
type textarea "SIrregular"
type textarea "SBIrregular"
type textarea "SB Irregular"
type textarea "SBIrregular"
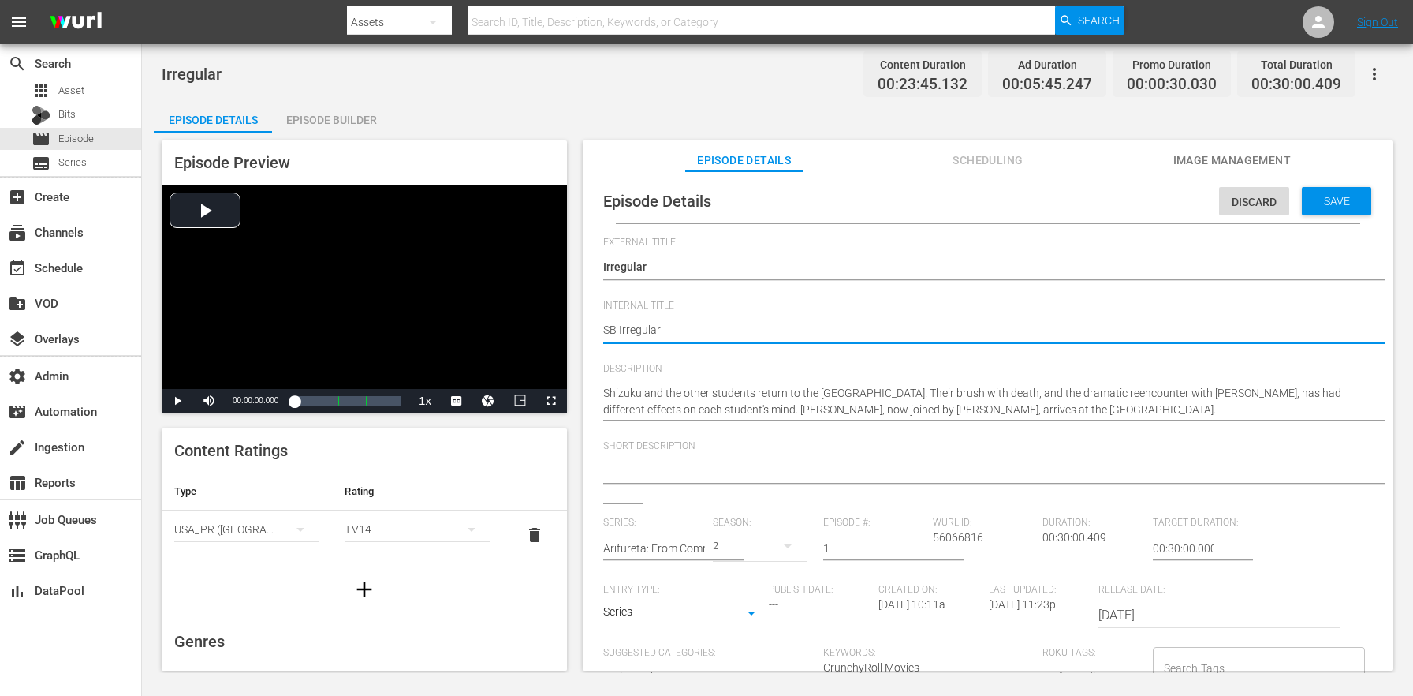
type textarea "SBIrregular"
type textarea "SIrregular"
type textarea "SUIrregular"
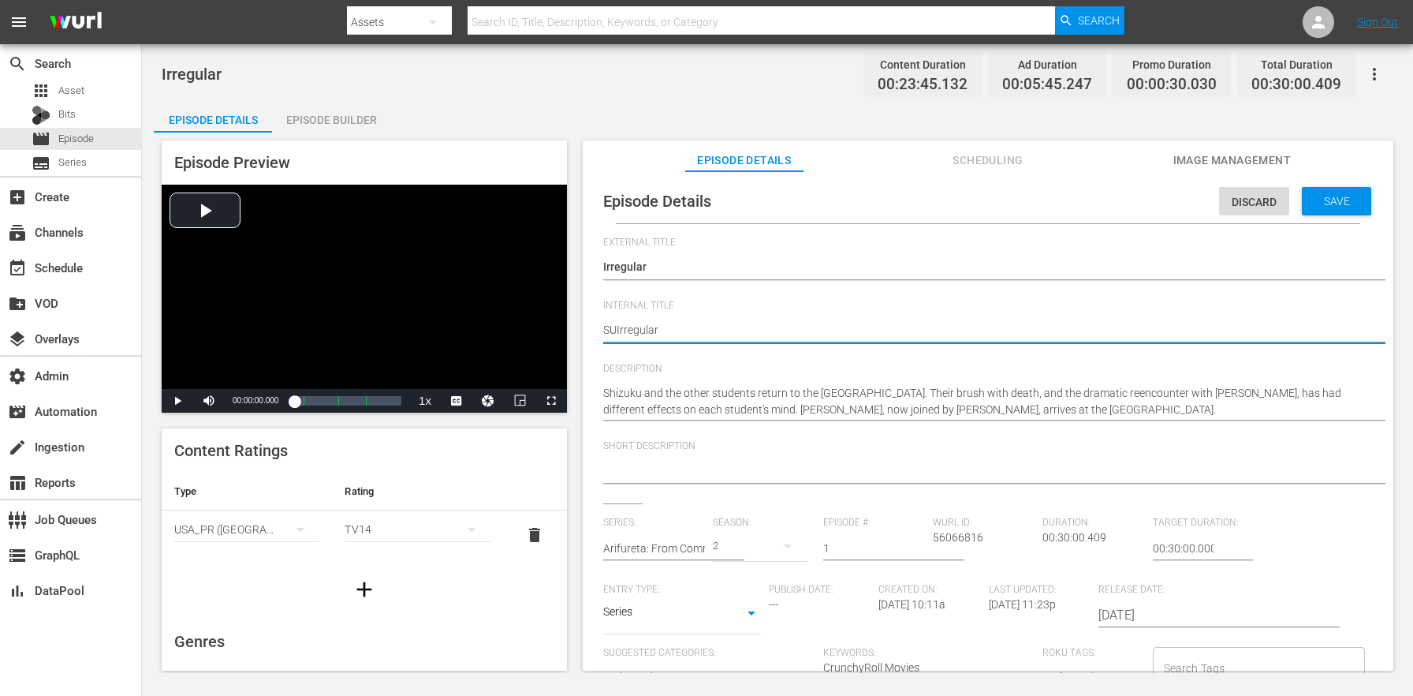
type textarea "SUBIrregular"
type textarea "SUB Irregular"
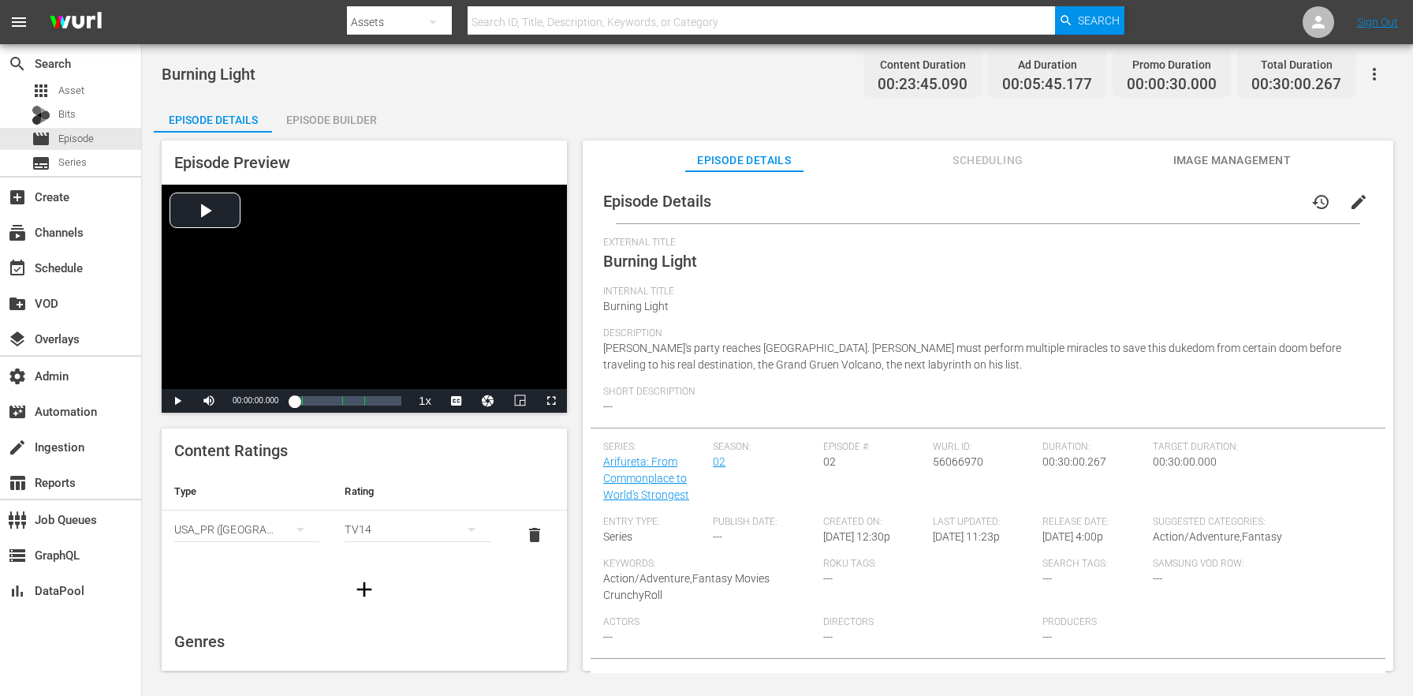
click at [1350, 201] on span "edit" at bounding box center [1359, 201] width 19 height 19
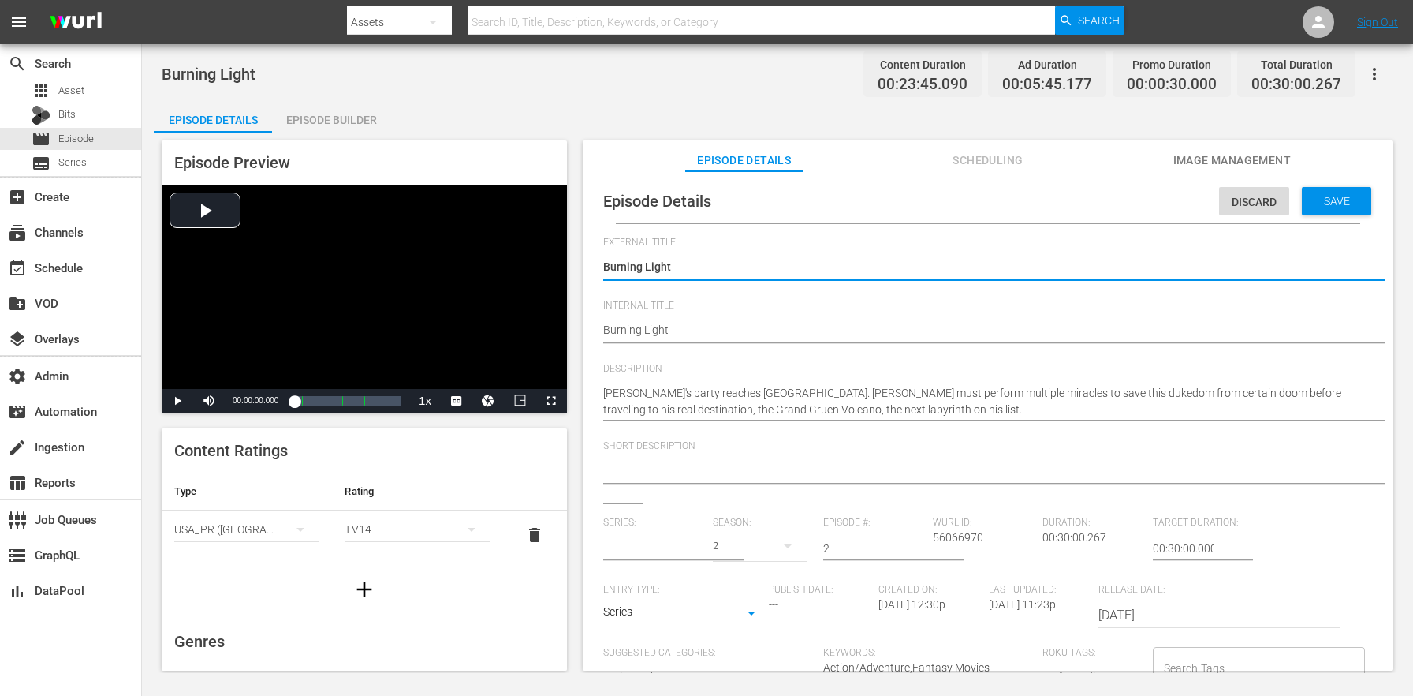
type input "Arifureta: From Commonplace to World's Strongest"
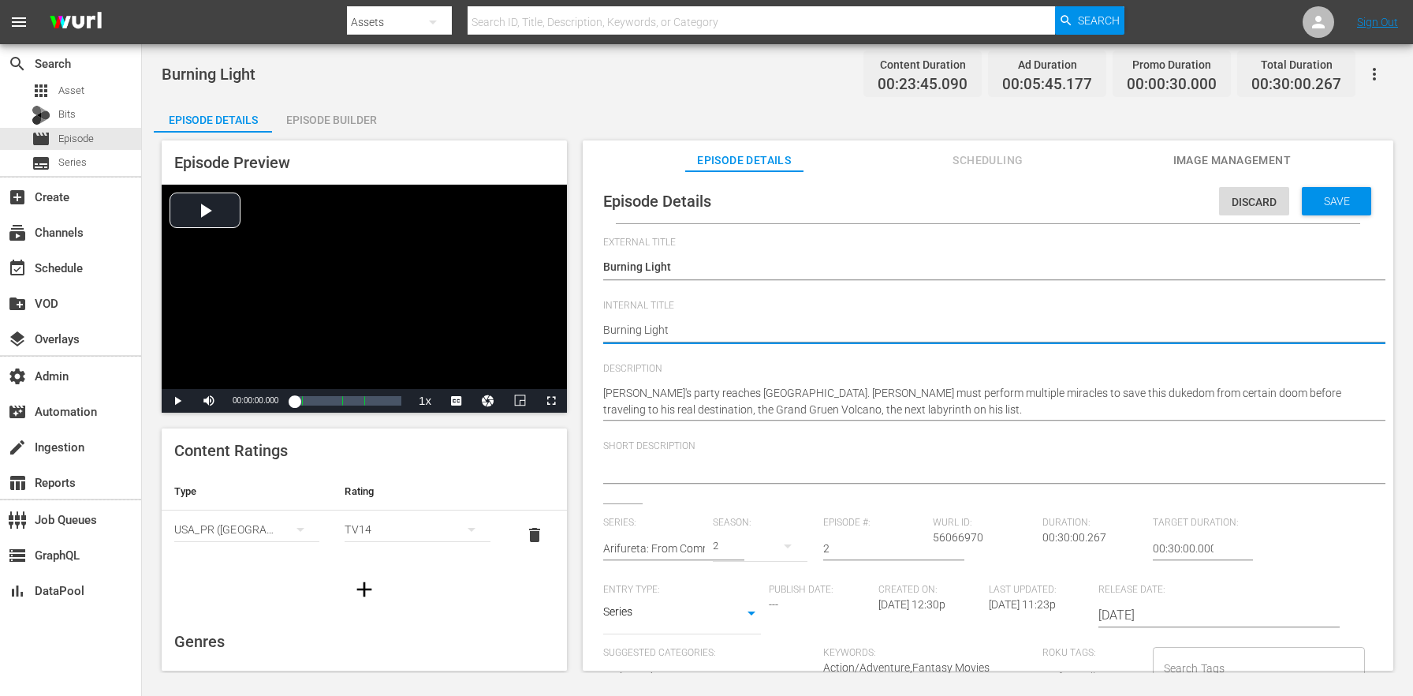
type textarea "SBurning Light"
type textarea "SUBurning Light"
type textarea "SUBBurning Light"
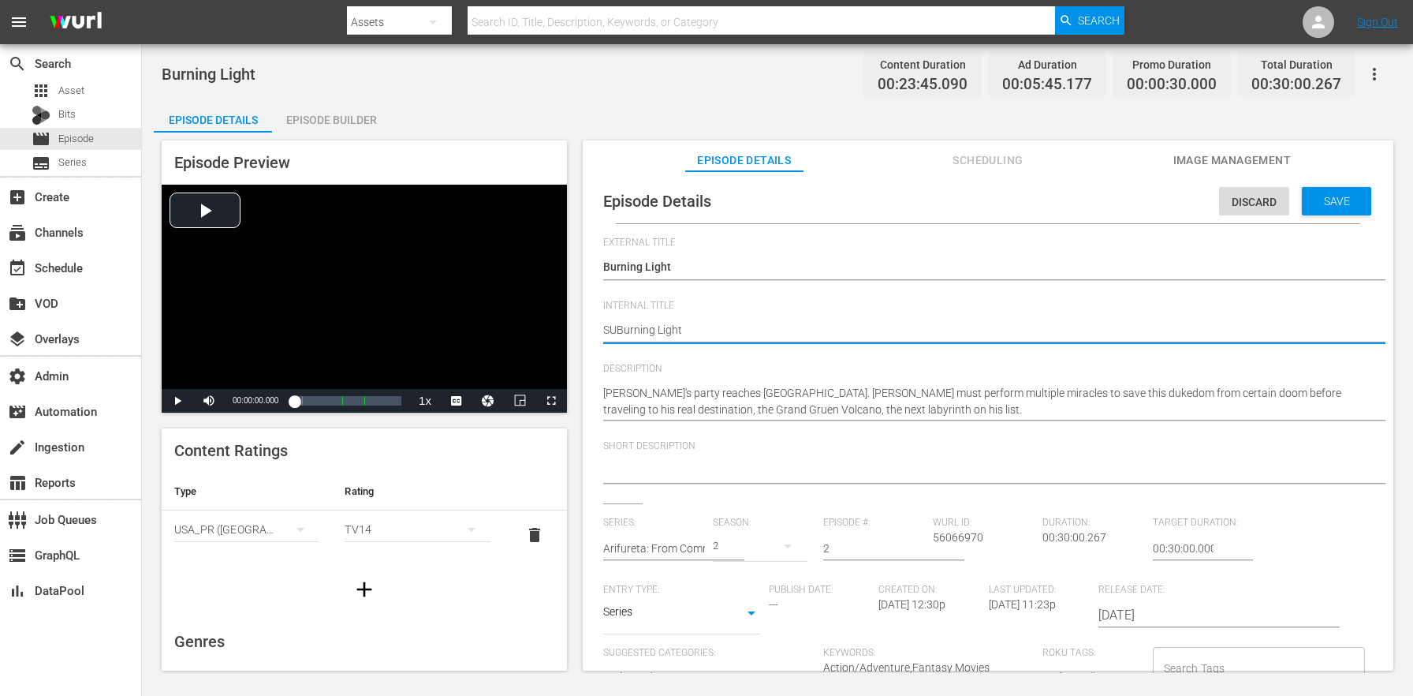
type textarea "SUBBurning Light"
type textarea "SUB Burning Light"
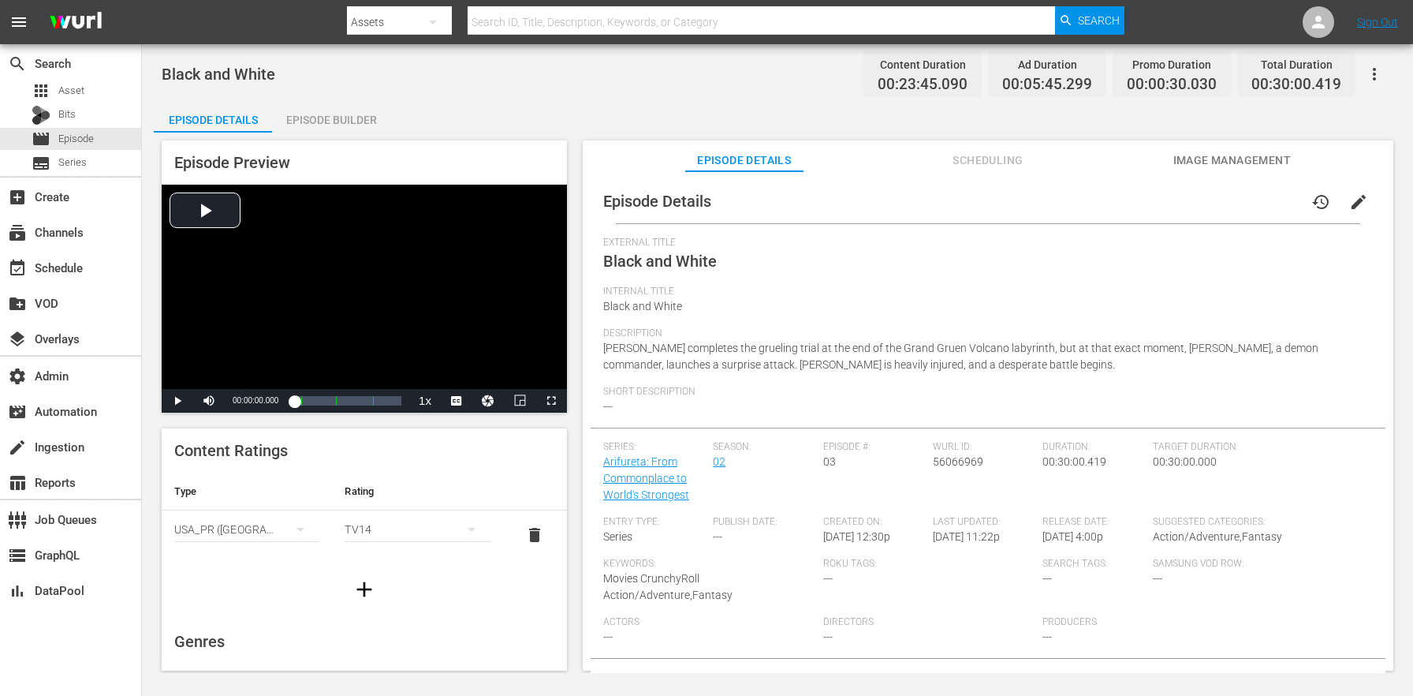
click at [1350, 207] on span "edit" at bounding box center [1359, 201] width 19 height 19
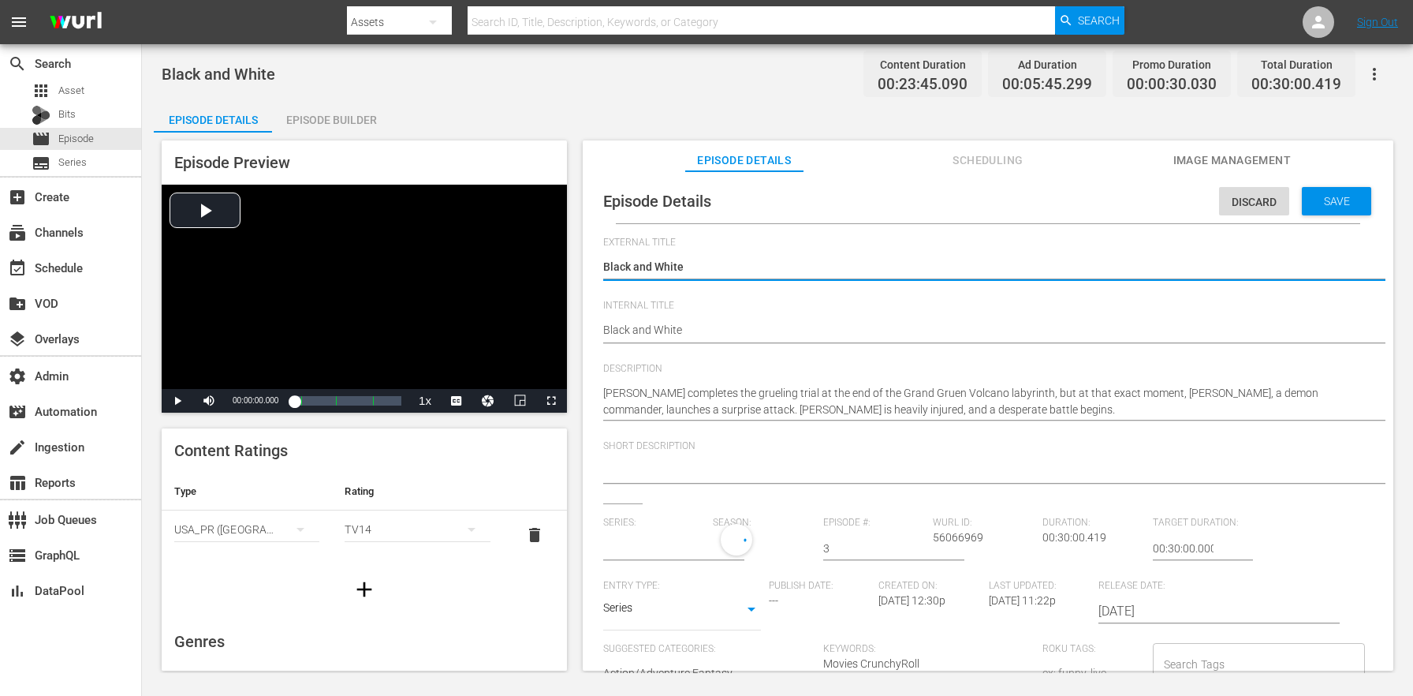
type input "Arifureta: From Commonplace to World's Strongest"
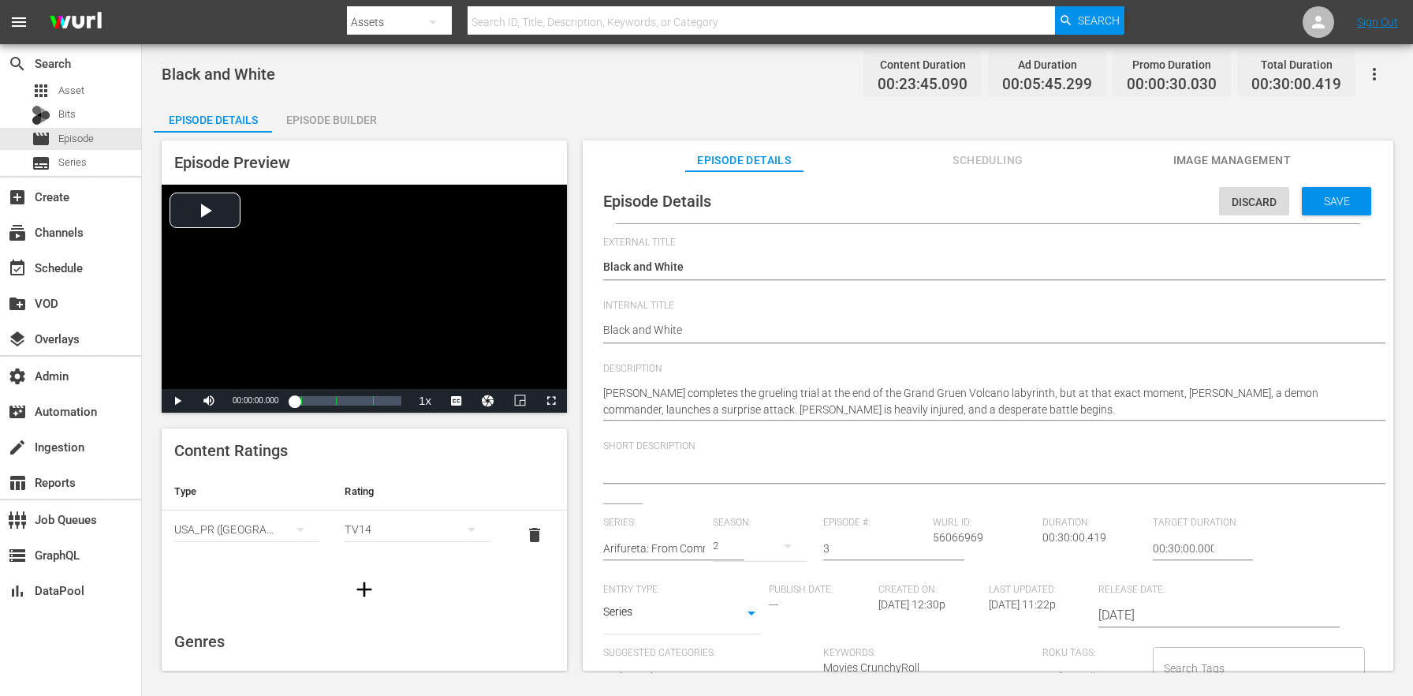
click at [603, 330] on div "Episode Details Discard Save External Title Black and White Black and White Int…" at bounding box center [988, 559] width 795 height 760
type textarea "SBlack and White"
type textarea "SUBlack and White"
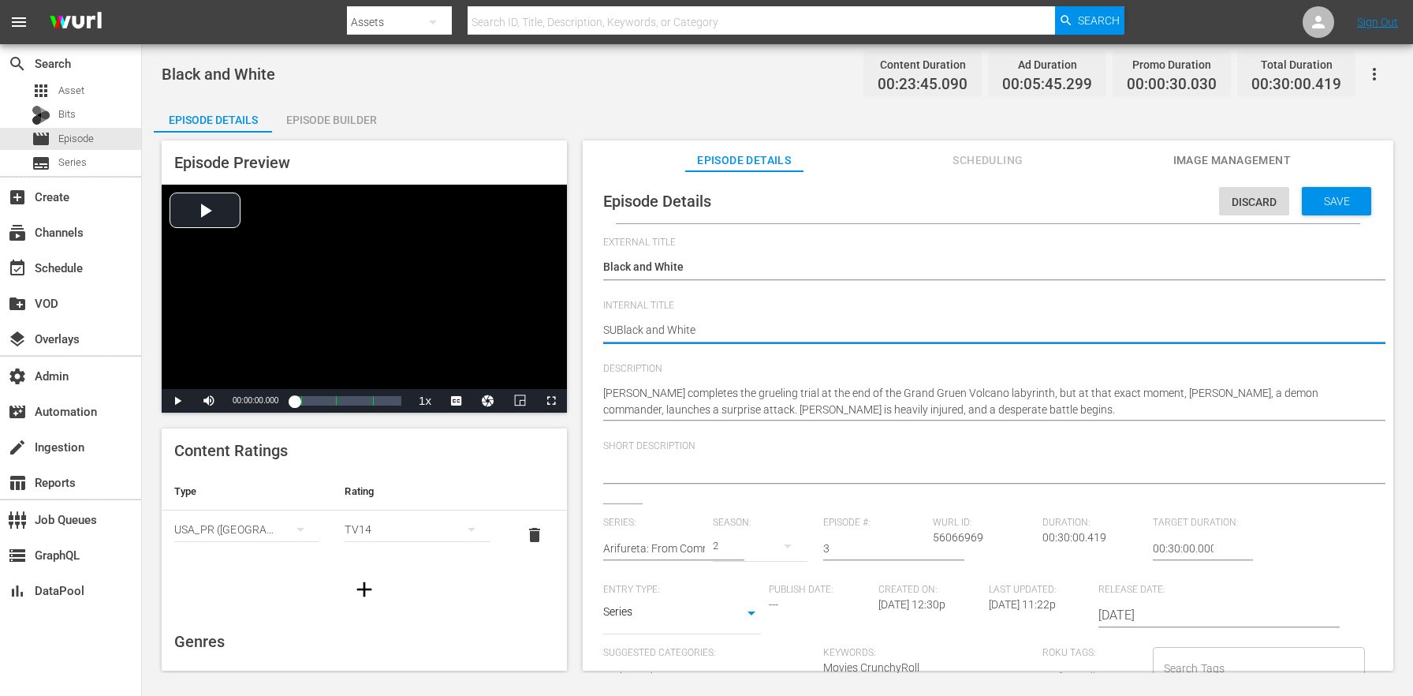
type textarea "SUBBlack and White"
type textarea "SUB Black and White"
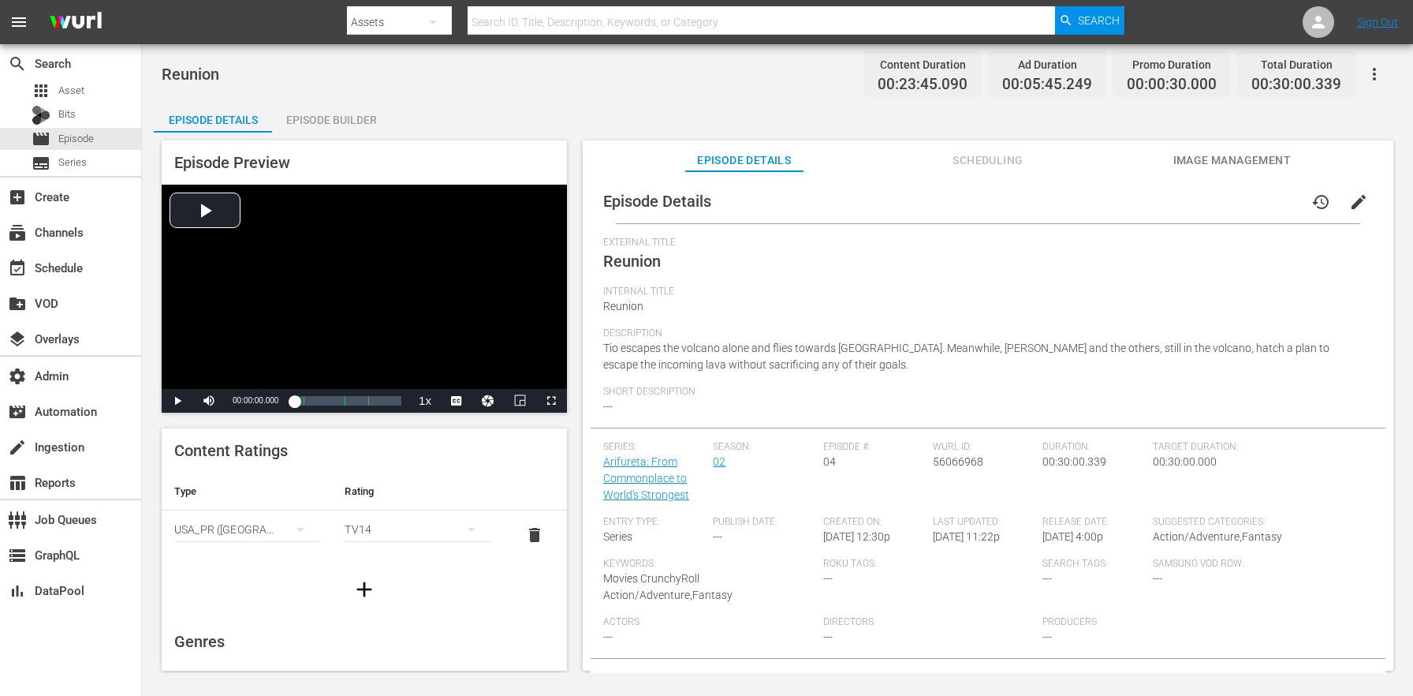
click at [1350, 200] on span "edit" at bounding box center [1359, 201] width 19 height 19
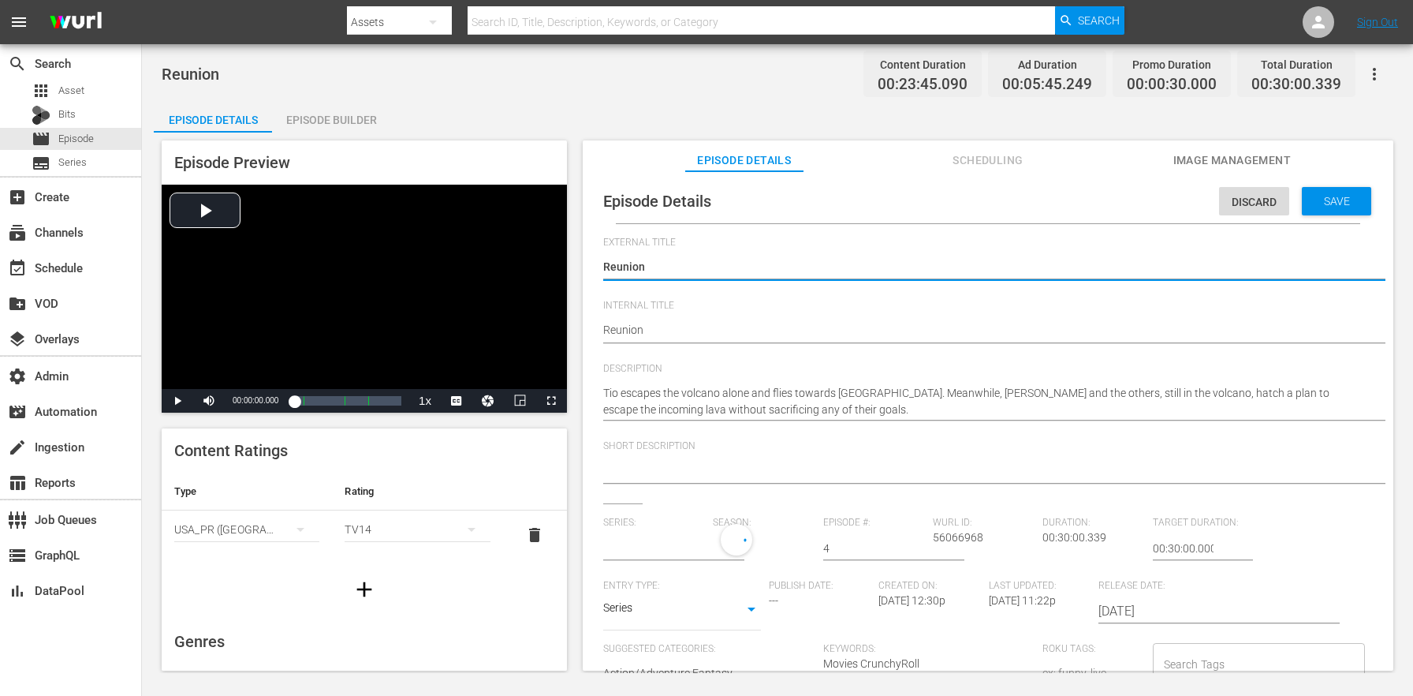
type input "Arifureta: From Commonplace to World's Strongest"
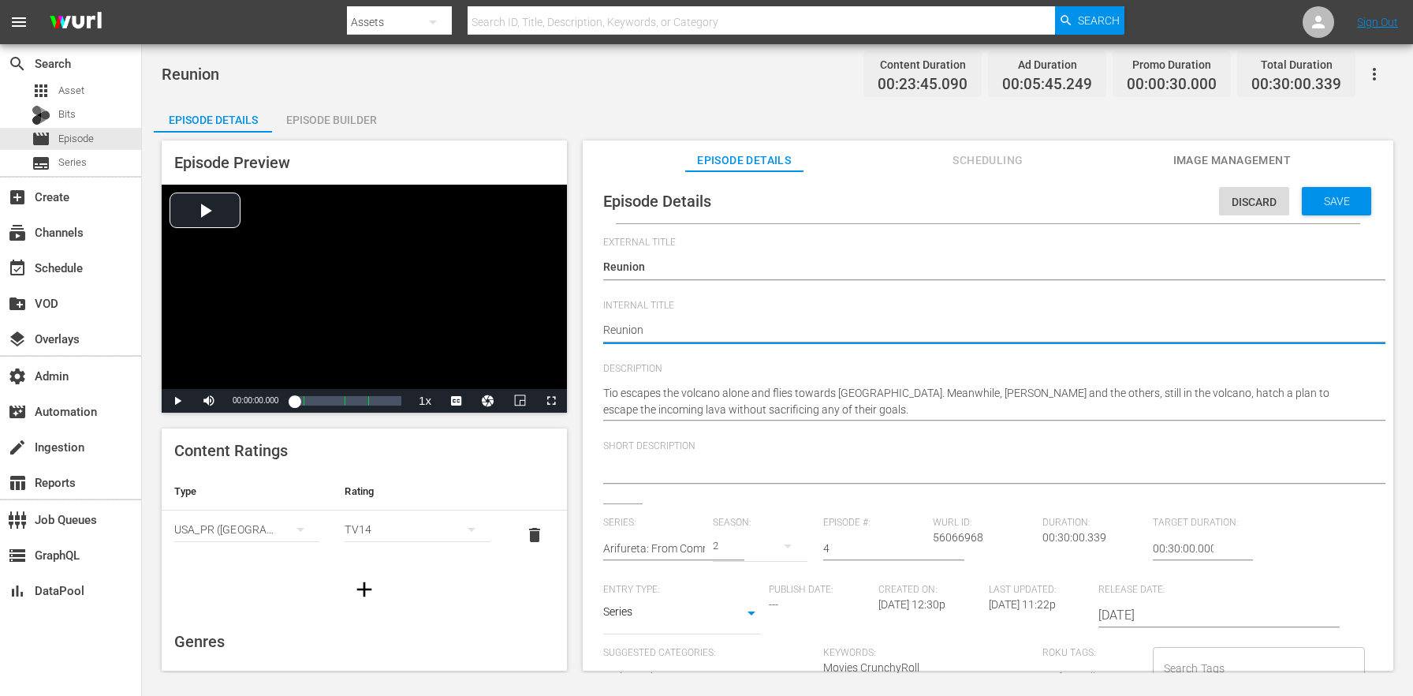
type textarea "SReunion"
type textarea "SUReunion"
type textarea "SUBReunion"
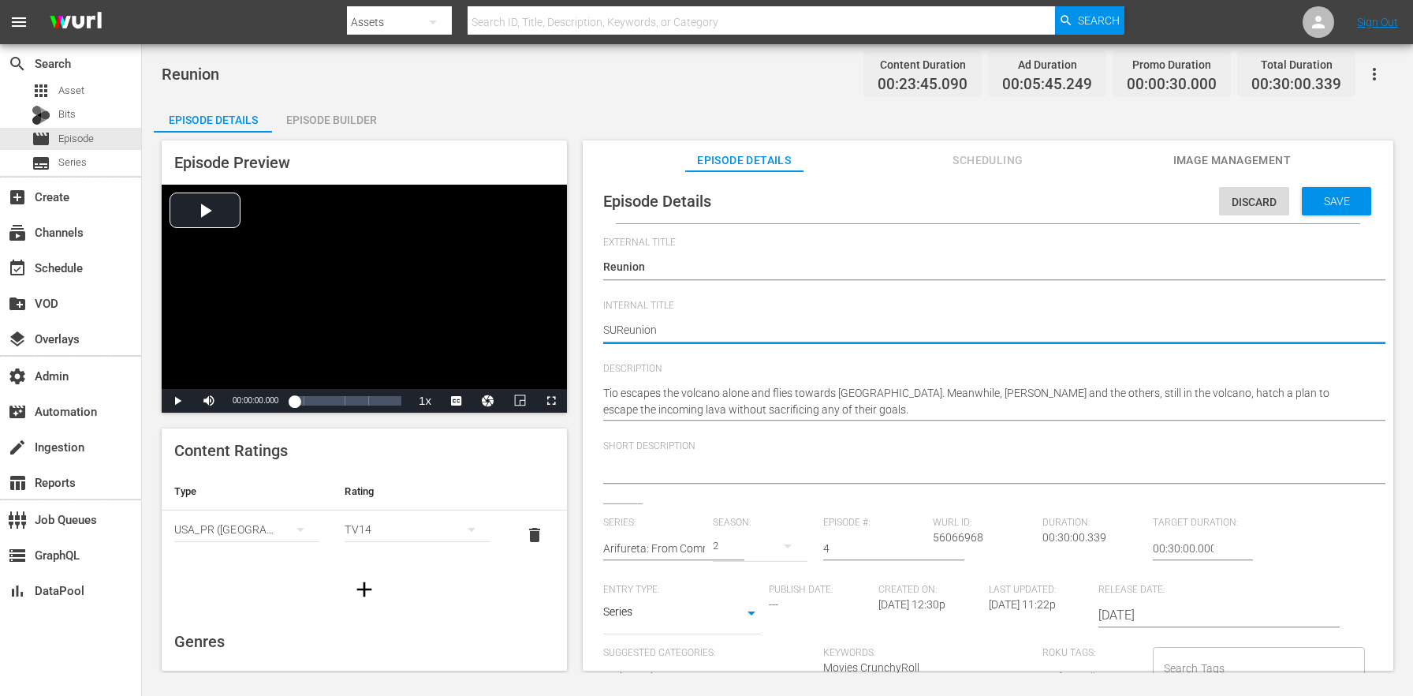
type textarea "SUBReunion"
type textarea "SUB Reunion"
